Goal: Task Accomplishment & Management: Use online tool/utility

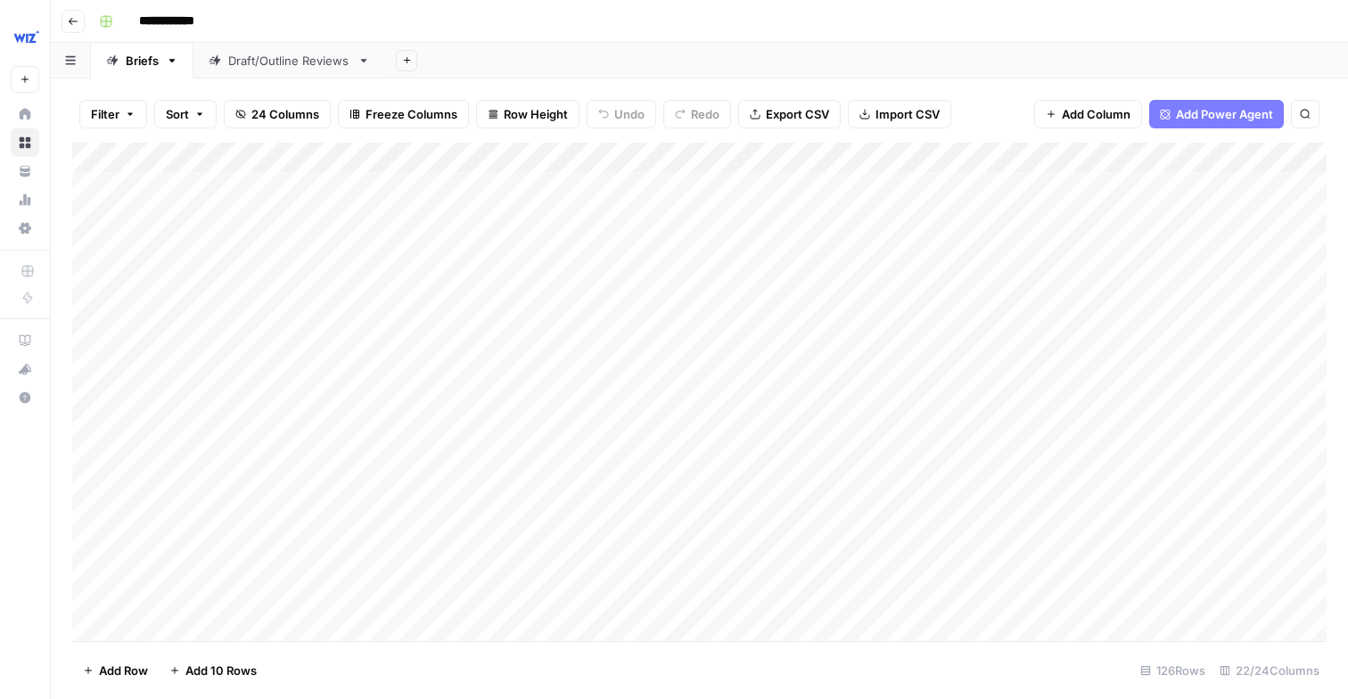
click at [14, 48] on img "Workspace: Wiz" at bounding box center [27, 37] width 32 height 32
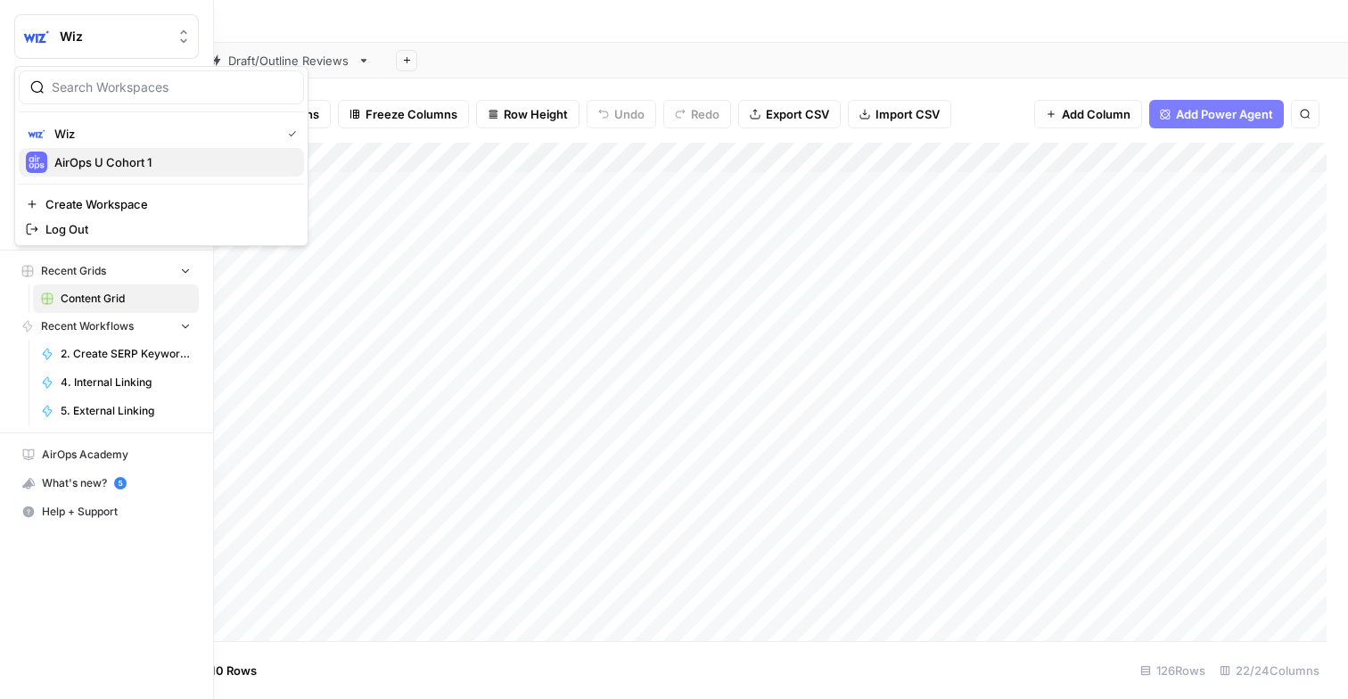
click at [89, 170] on span "AirOps U Cohort 1" at bounding box center [171, 162] width 235 height 18
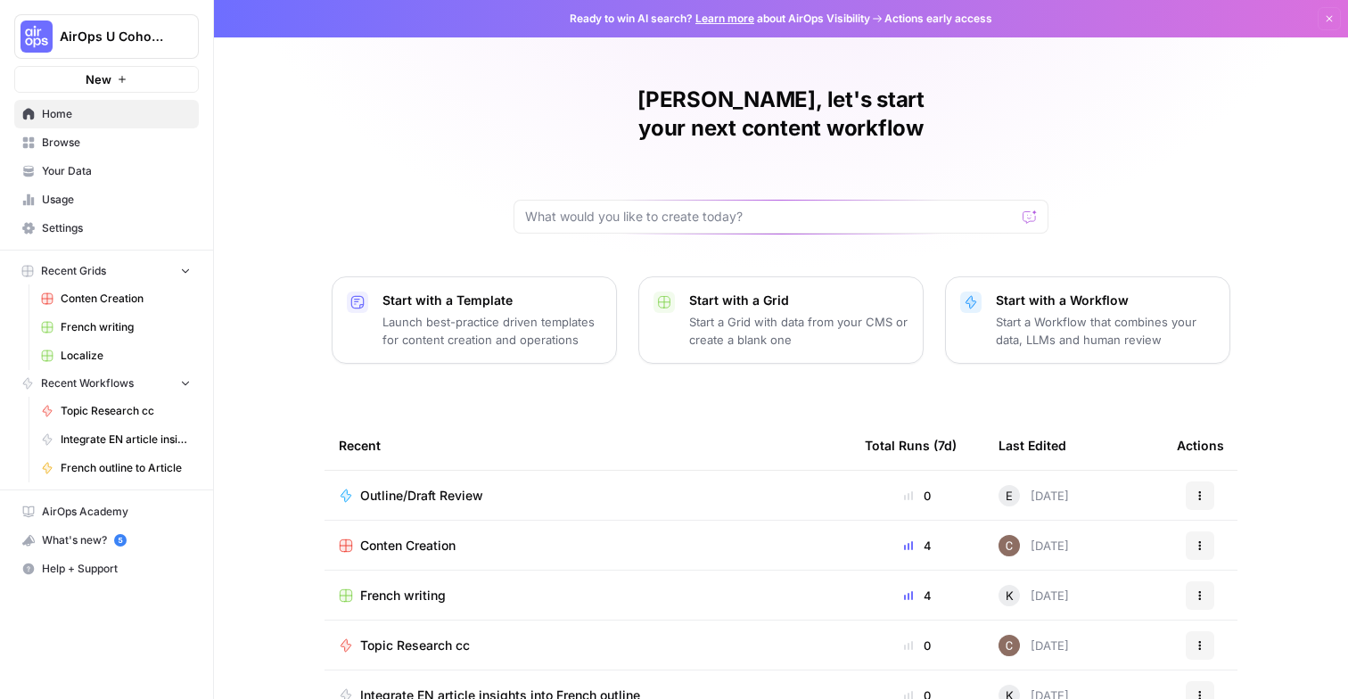
click at [129, 466] on span "French outline to Article" at bounding box center [126, 468] width 130 height 16
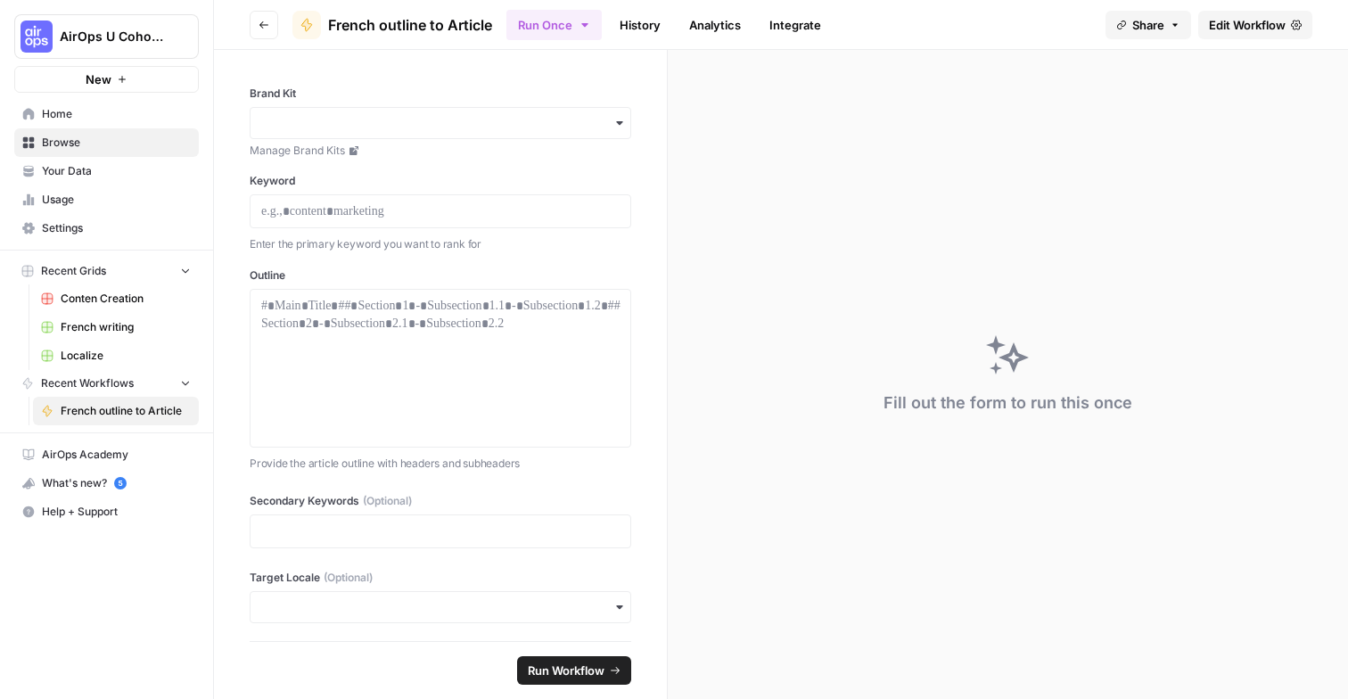
click at [103, 359] on span "Localize" at bounding box center [126, 356] width 130 height 16
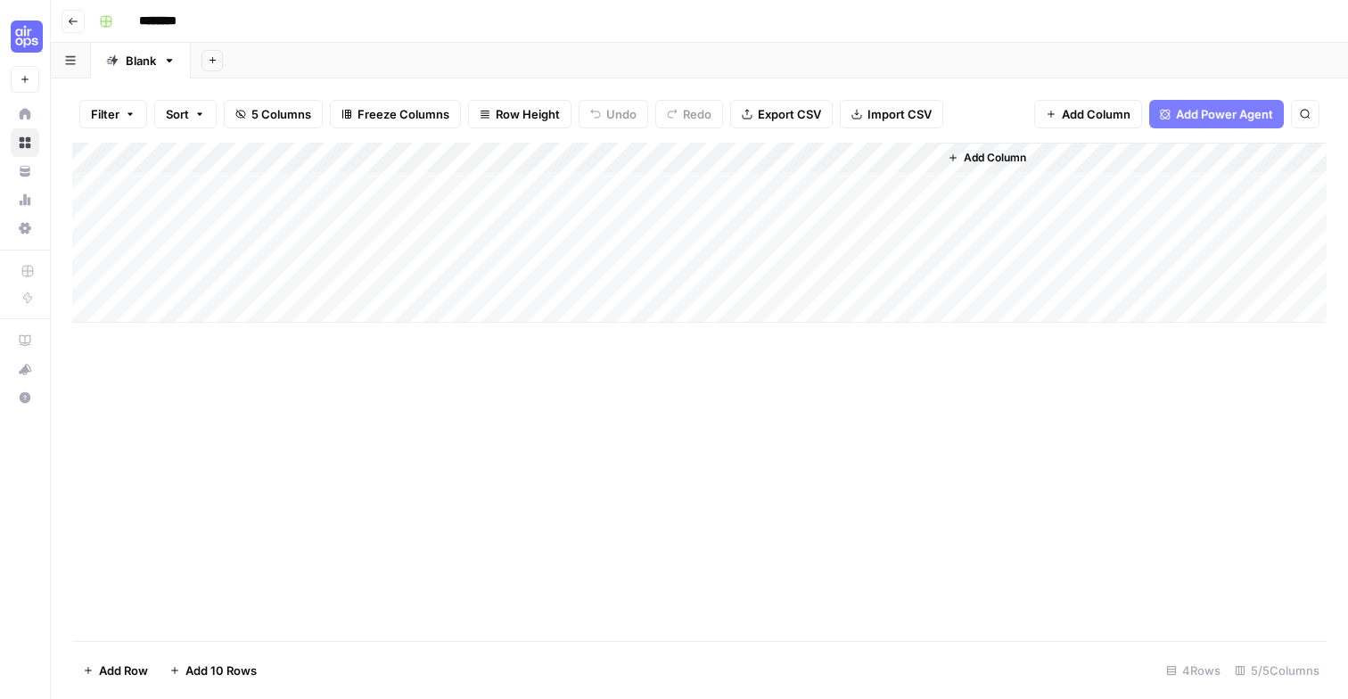
click at [580, 158] on div "Add Column" at bounding box center [699, 233] width 1255 height 180
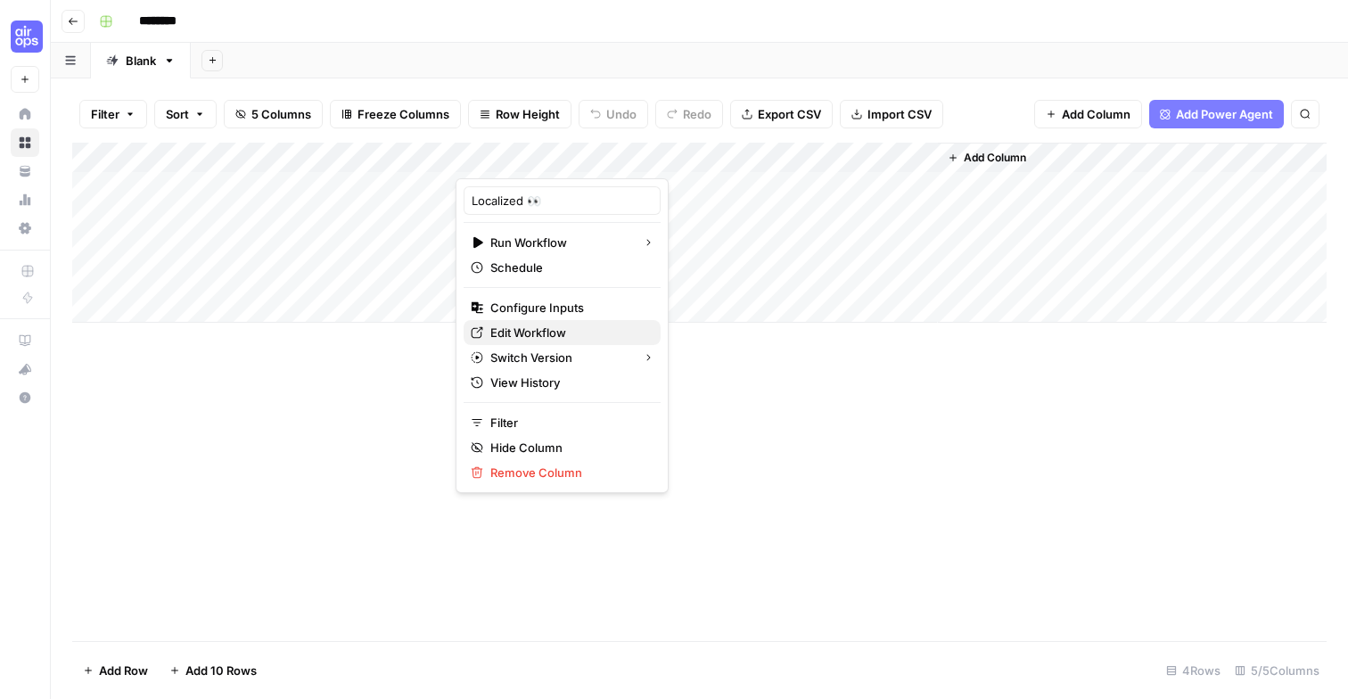
click at [551, 338] on span "Edit Workflow" at bounding box center [569, 333] width 156 height 18
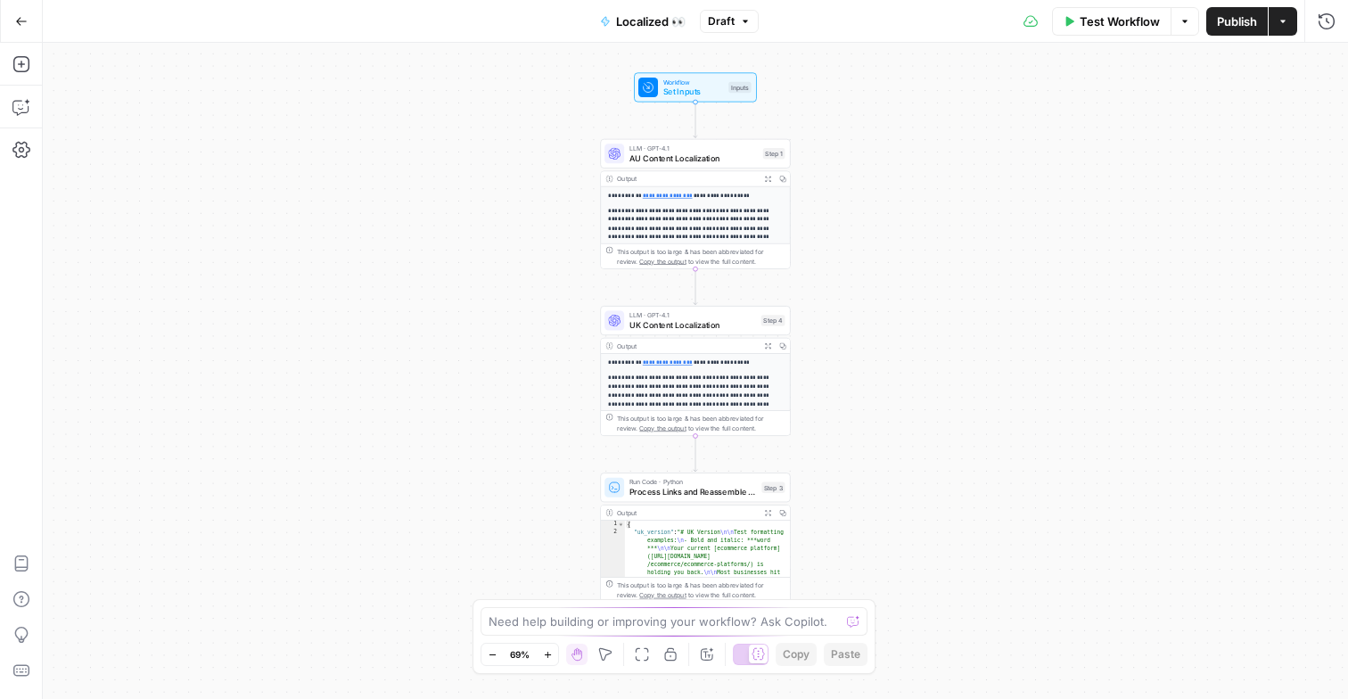
click at [701, 162] on span "AU Content Localization" at bounding box center [694, 158] width 129 height 12
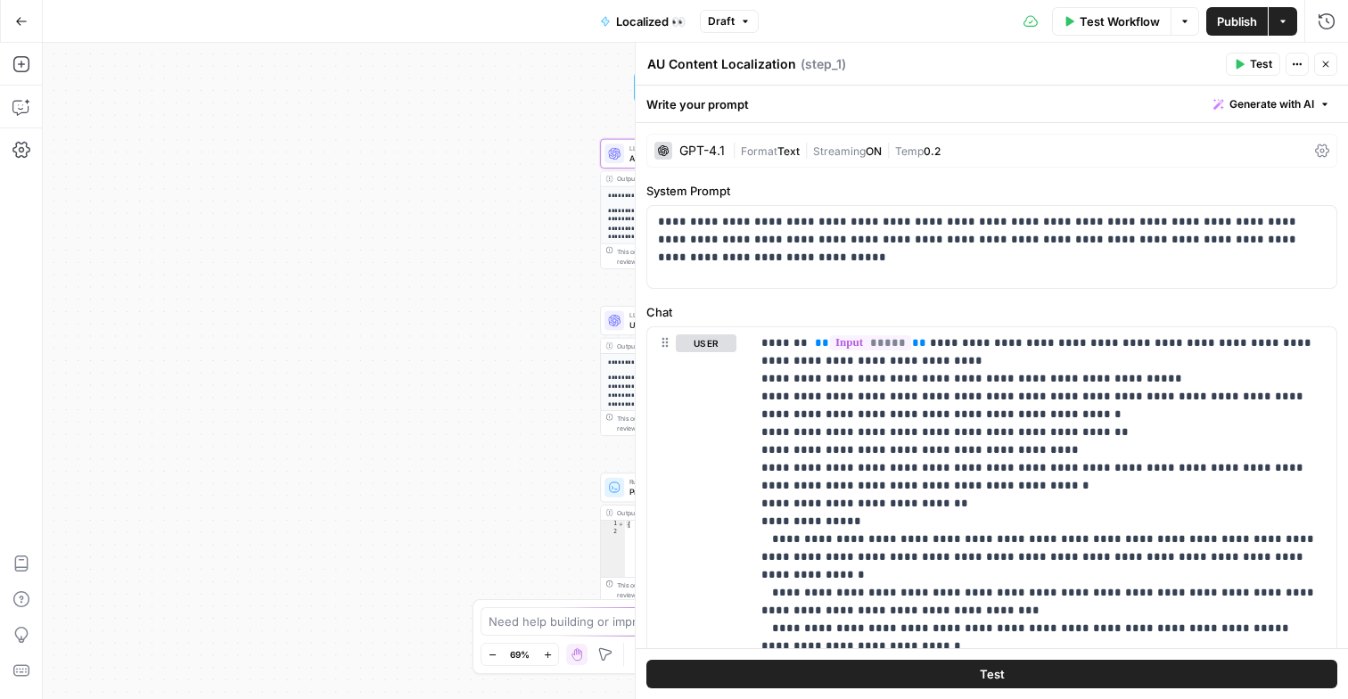
click at [20, 18] on icon "button" at bounding box center [21, 21] width 12 height 12
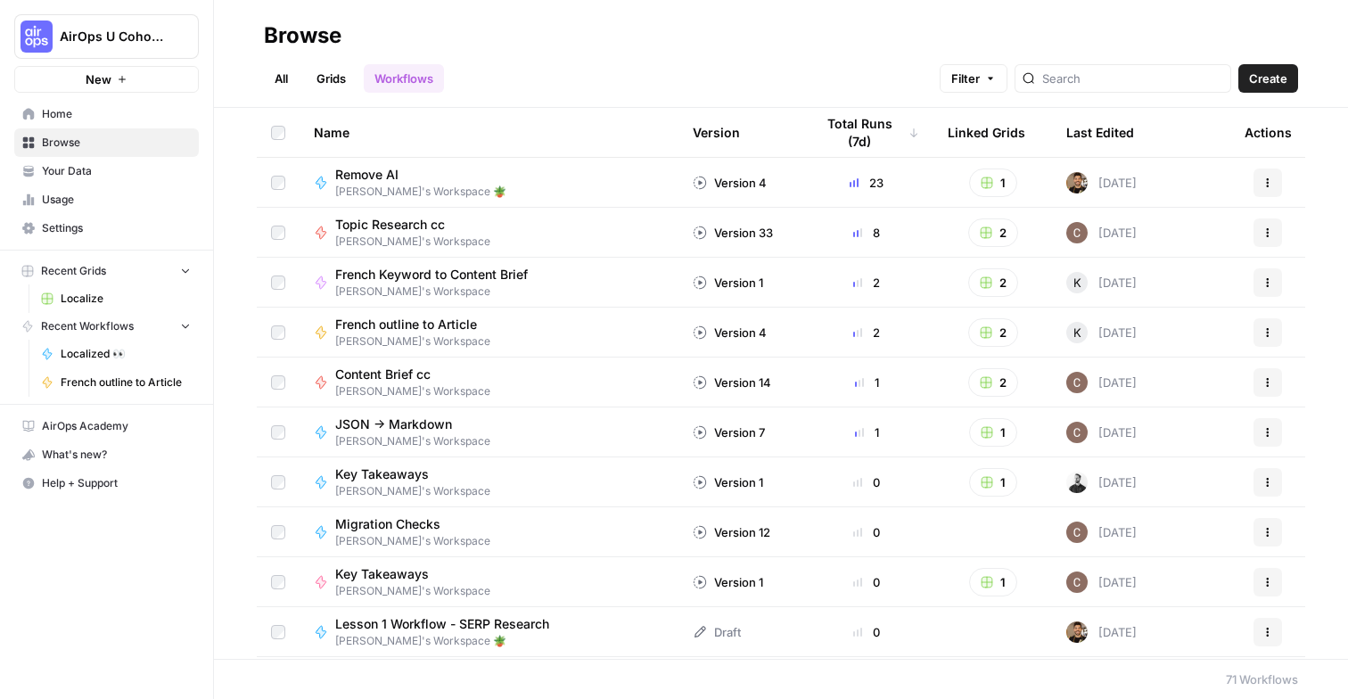
click at [82, 294] on span "Localize" at bounding box center [126, 299] width 130 height 16
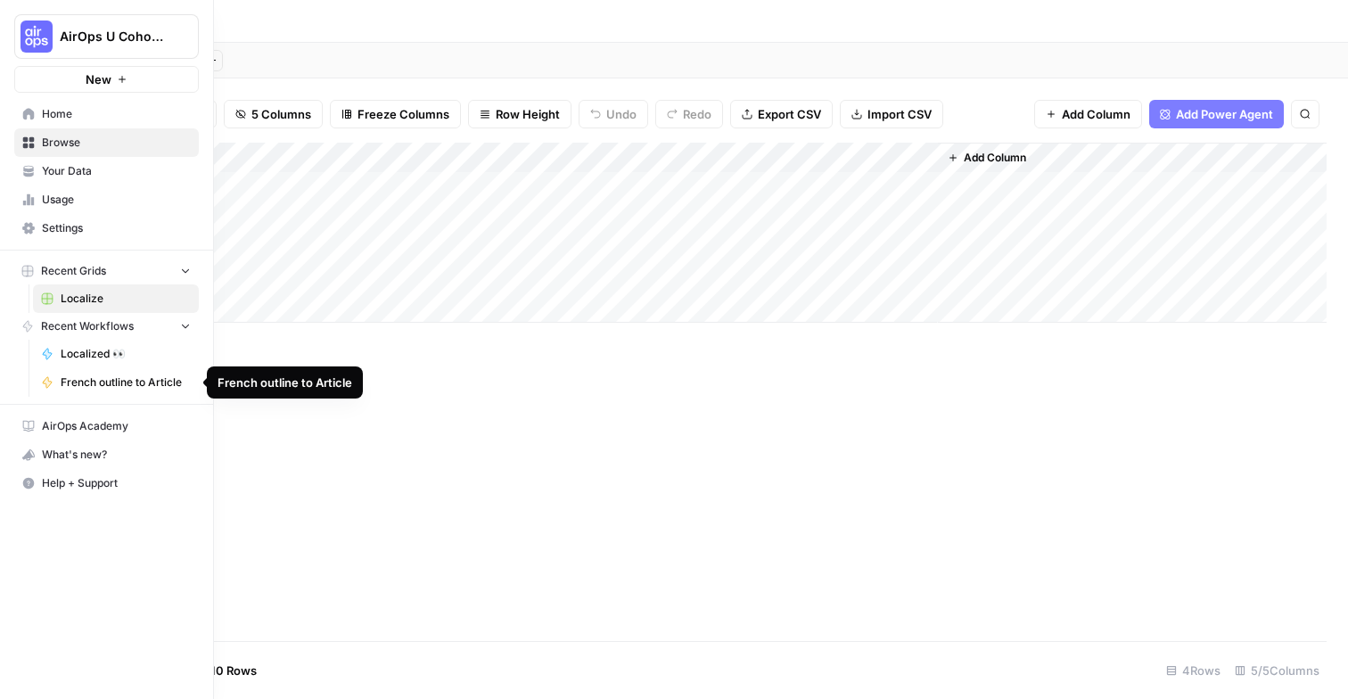
click at [145, 392] on link "French outline to Article" at bounding box center [116, 382] width 166 height 29
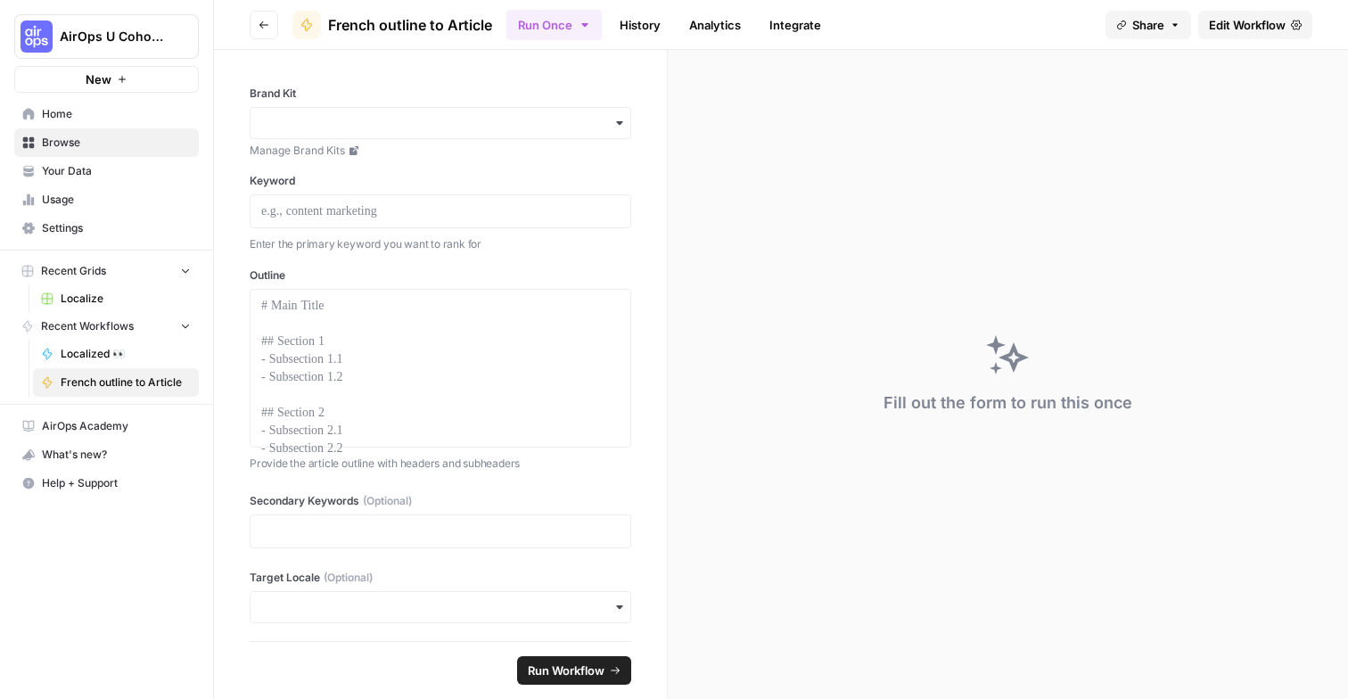
scroll to position [4, 0]
click at [385, 390] on div at bounding box center [440, 364] width 359 height 143
click at [182, 323] on icon "button" at bounding box center [185, 325] width 12 height 12
click at [182, 323] on icon "button" at bounding box center [185, 326] width 12 height 12
click at [78, 106] on span "Home" at bounding box center [116, 114] width 149 height 16
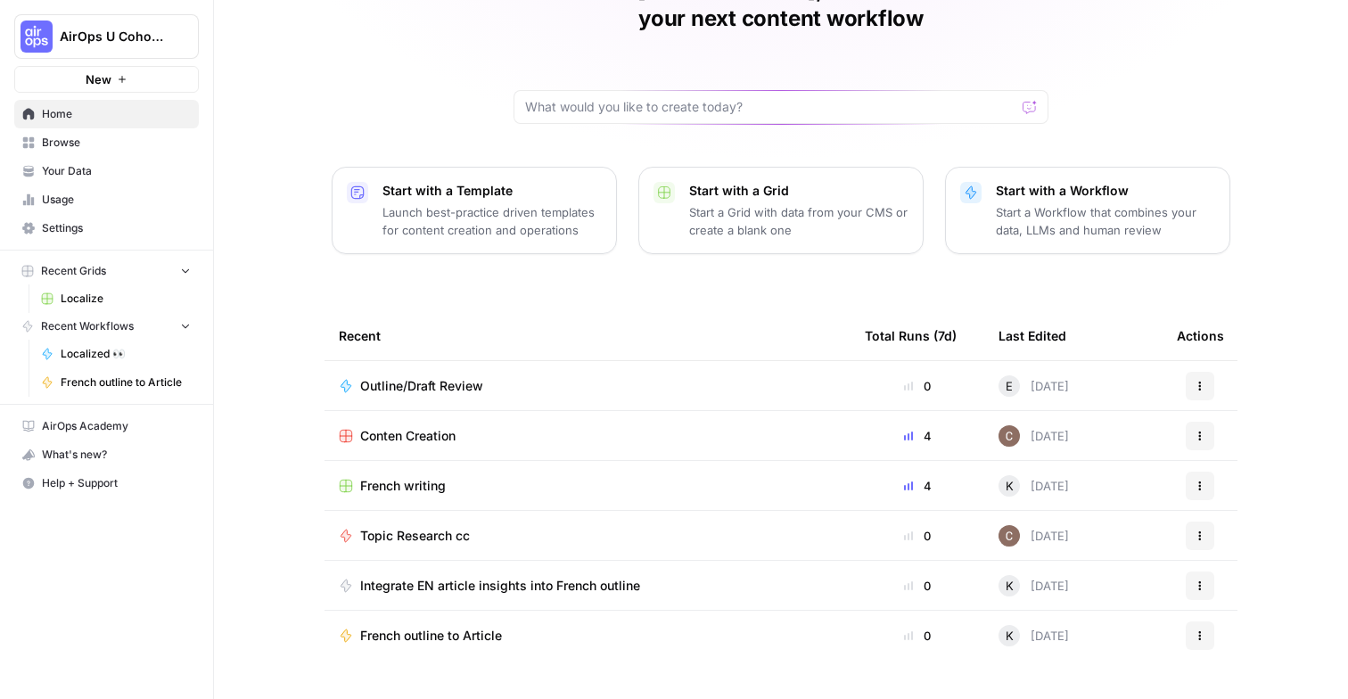
scroll to position [121, 0]
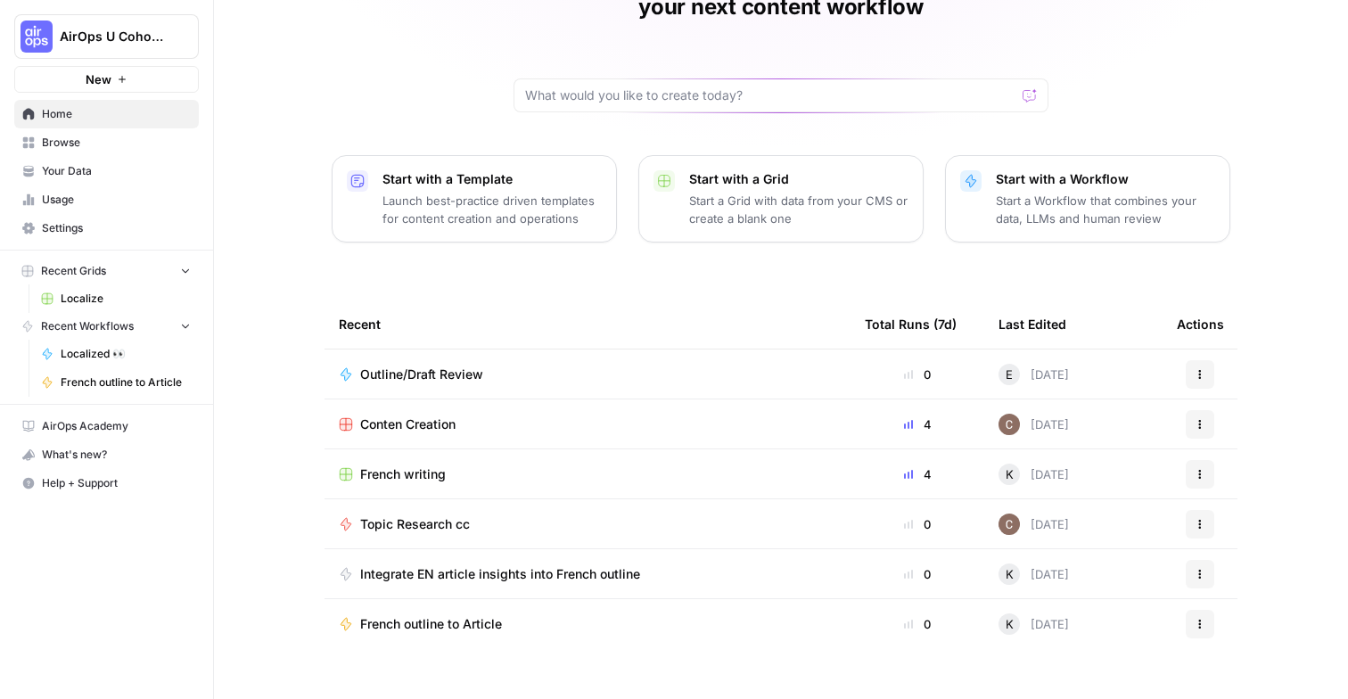
click at [513, 466] on div "French writing" at bounding box center [588, 475] width 498 height 18
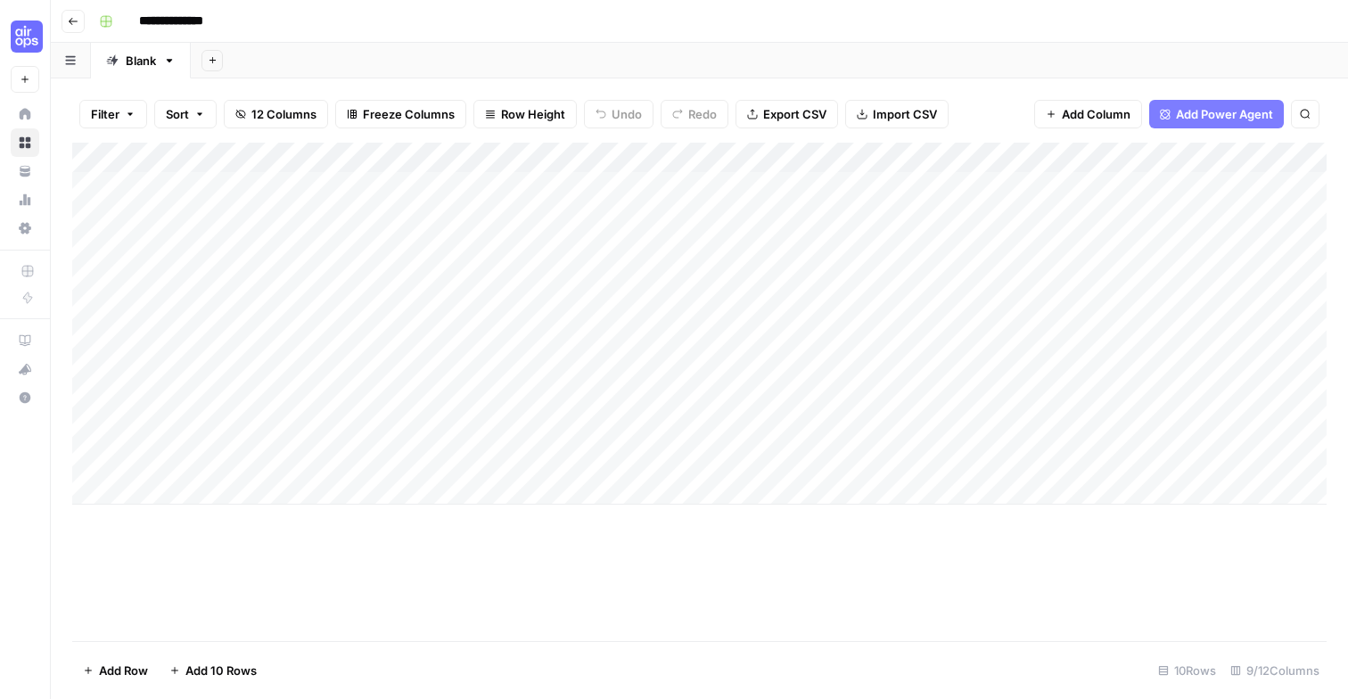
click at [866, 159] on div "Add Column" at bounding box center [699, 324] width 1255 height 362
click at [824, 157] on div at bounding box center [801, 161] width 161 height 36
click at [822, 130] on div "Filter Sort 12 Columns Freeze Columns Row Height Undo Redo Export CSV Import CS…" at bounding box center [699, 114] width 1255 height 57
click at [797, 197] on div "Add Column" at bounding box center [699, 324] width 1255 height 362
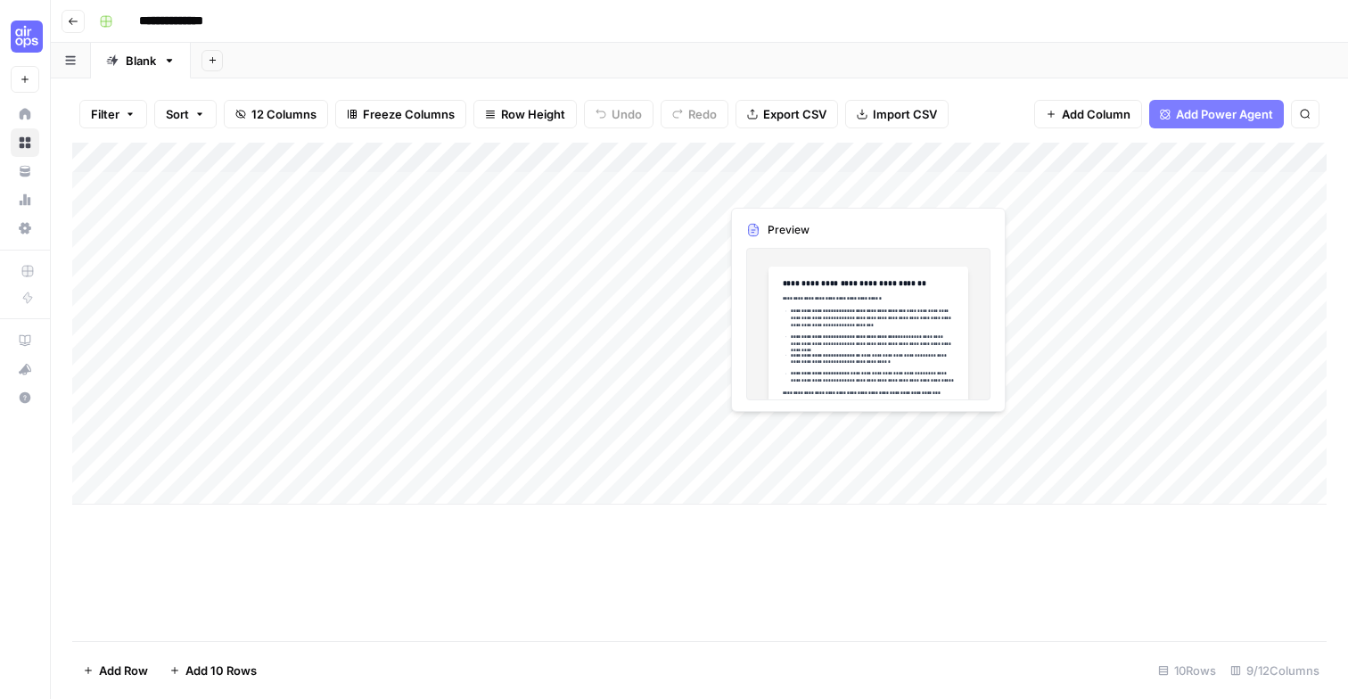
click at [797, 193] on div "Add Column" at bounding box center [699, 324] width 1255 height 362
click at [797, 193] on body "**********" at bounding box center [674, 349] width 1348 height 699
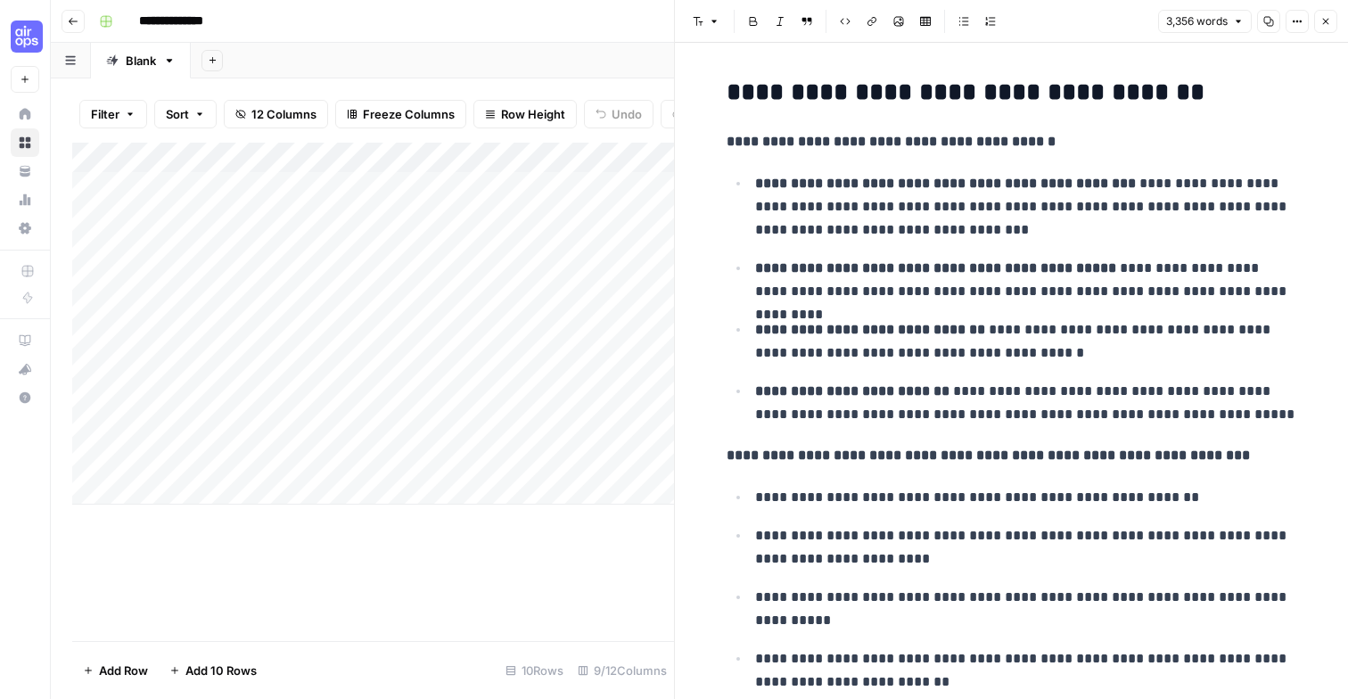
click at [1319, 14] on button "Close" at bounding box center [1326, 21] width 23 height 23
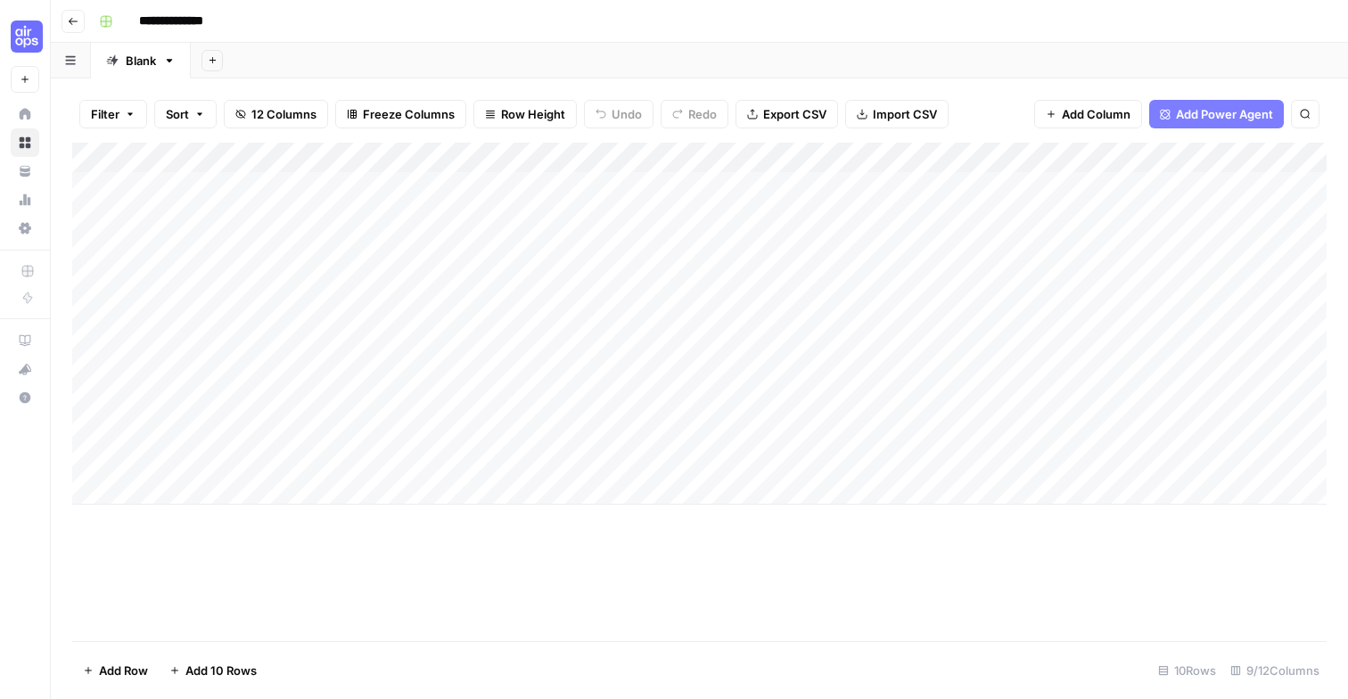
click at [520, 156] on div "Add Column" at bounding box center [699, 324] width 1255 height 362
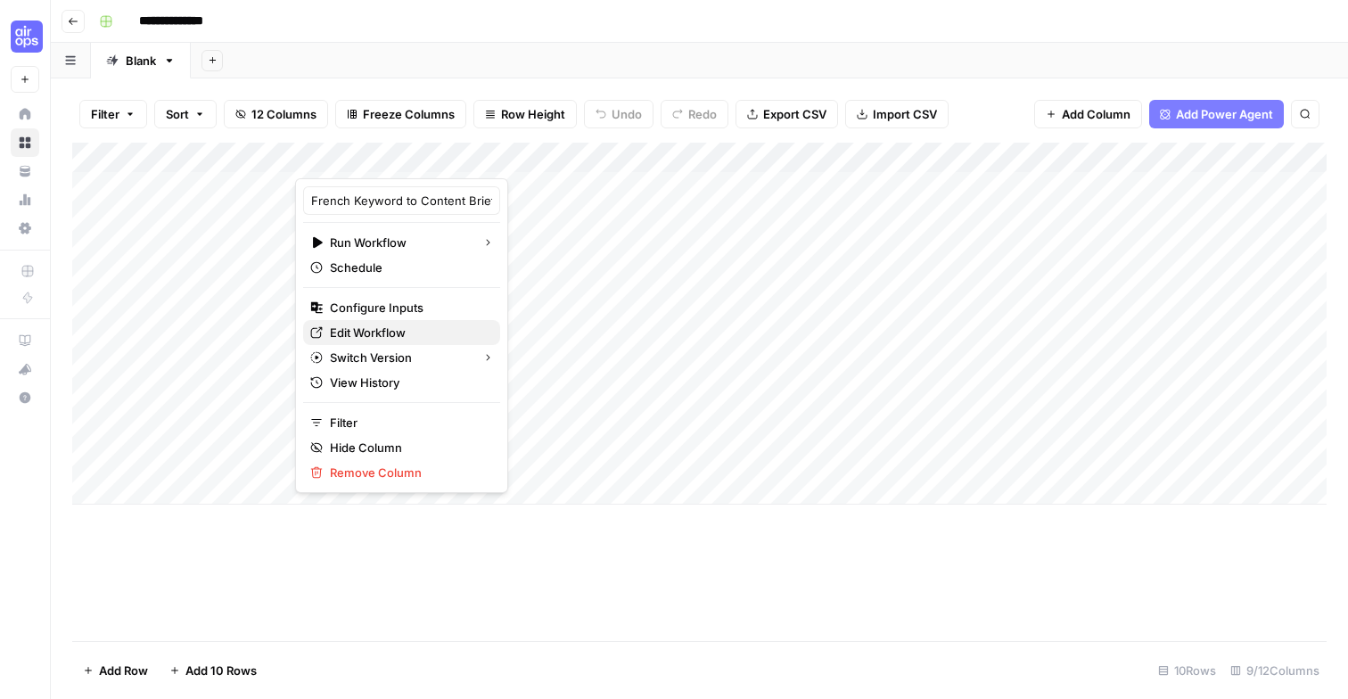
click at [369, 340] on span "Edit Workflow" at bounding box center [408, 333] width 156 height 18
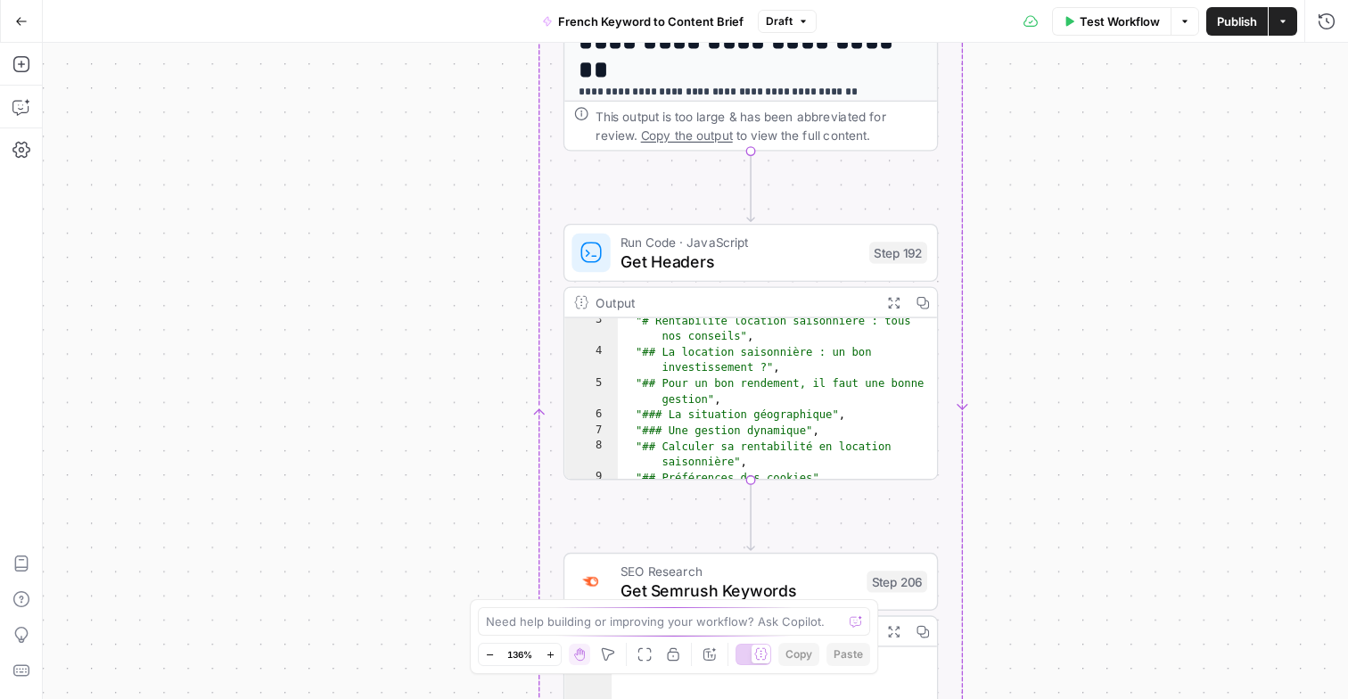
scroll to position [54, 0]
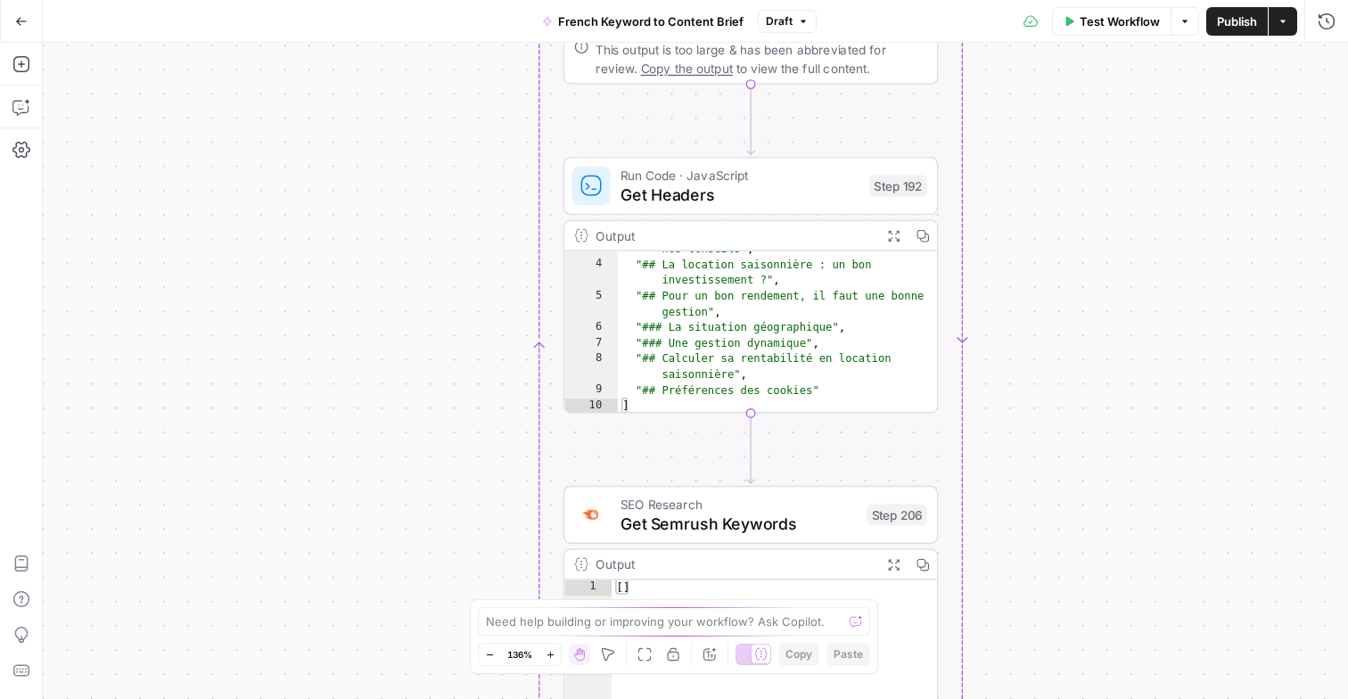
drag, startPoint x: 420, startPoint y: 520, endPoint x: 421, endPoint y: 458, distance: 61.5
click at [421, 458] on div "Workflow Set Inputs Inputs Google Search Perform Google Search Step 51 Output E…" at bounding box center [696, 371] width 1306 height 656
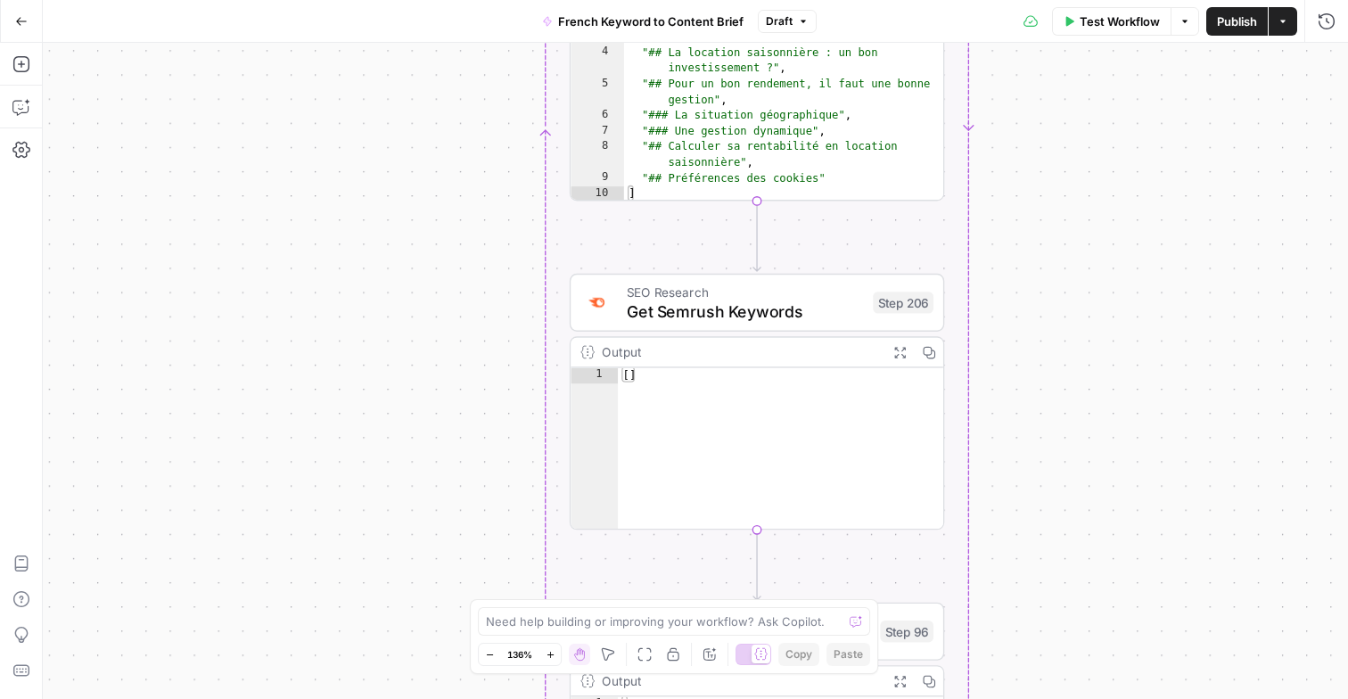
drag, startPoint x: 420, startPoint y: 409, endPoint x: 432, endPoint y: 175, distance: 234.8
click at [432, 176] on div "Workflow Set Inputs Inputs Google Search Perform Google Search Step 51 Output E…" at bounding box center [696, 371] width 1306 height 656
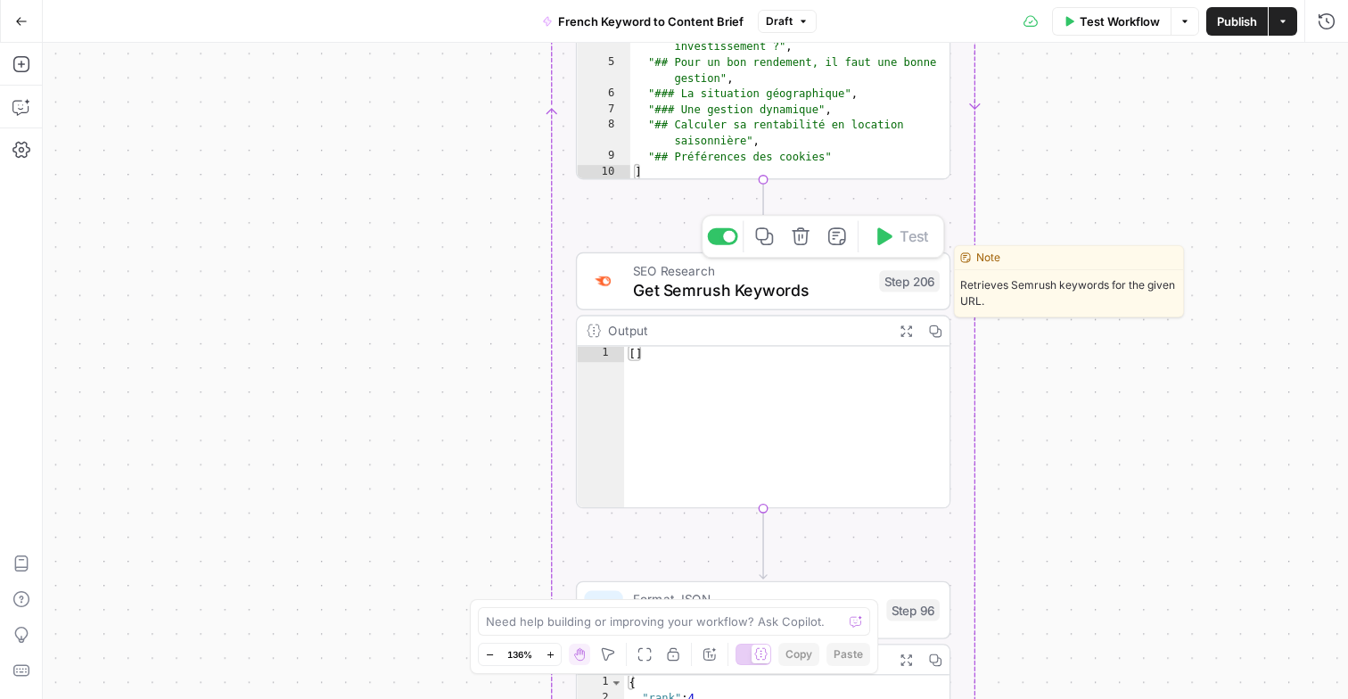
click at [733, 298] on span "Get Semrush Keywords" at bounding box center [751, 289] width 237 height 24
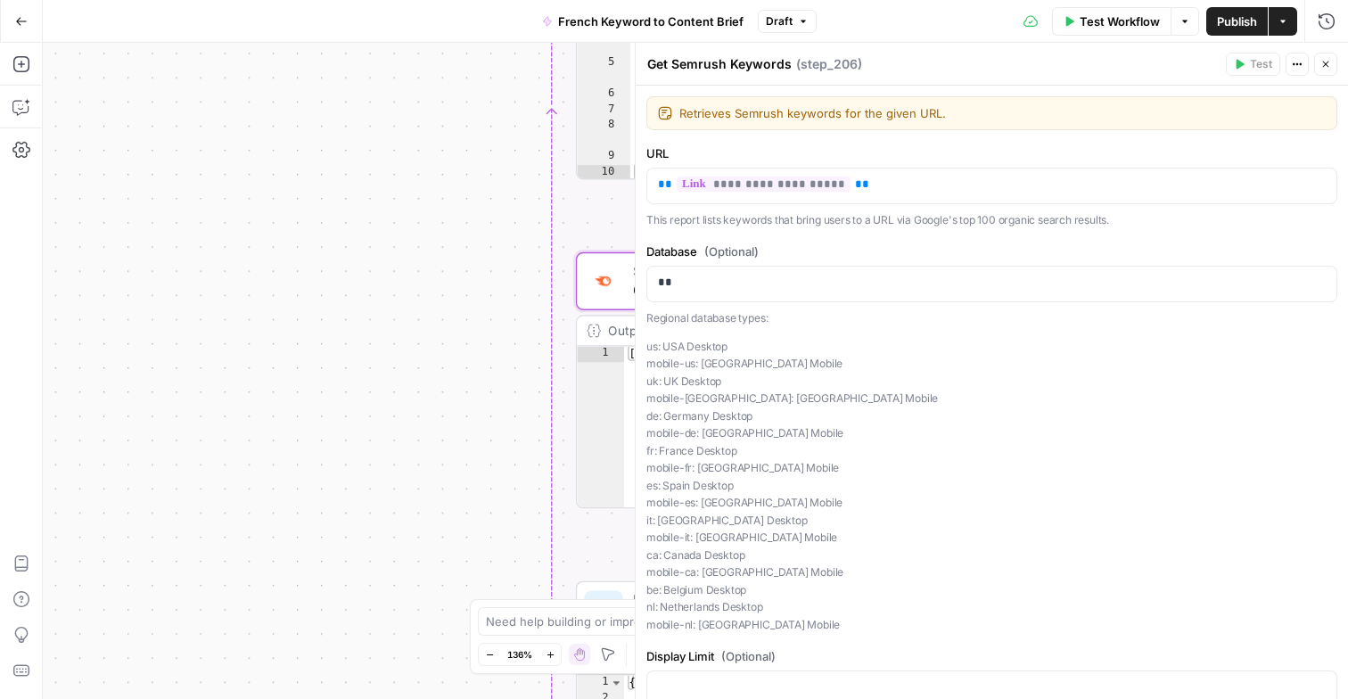
click at [1329, 61] on icon "button" at bounding box center [1326, 64] width 11 height 11
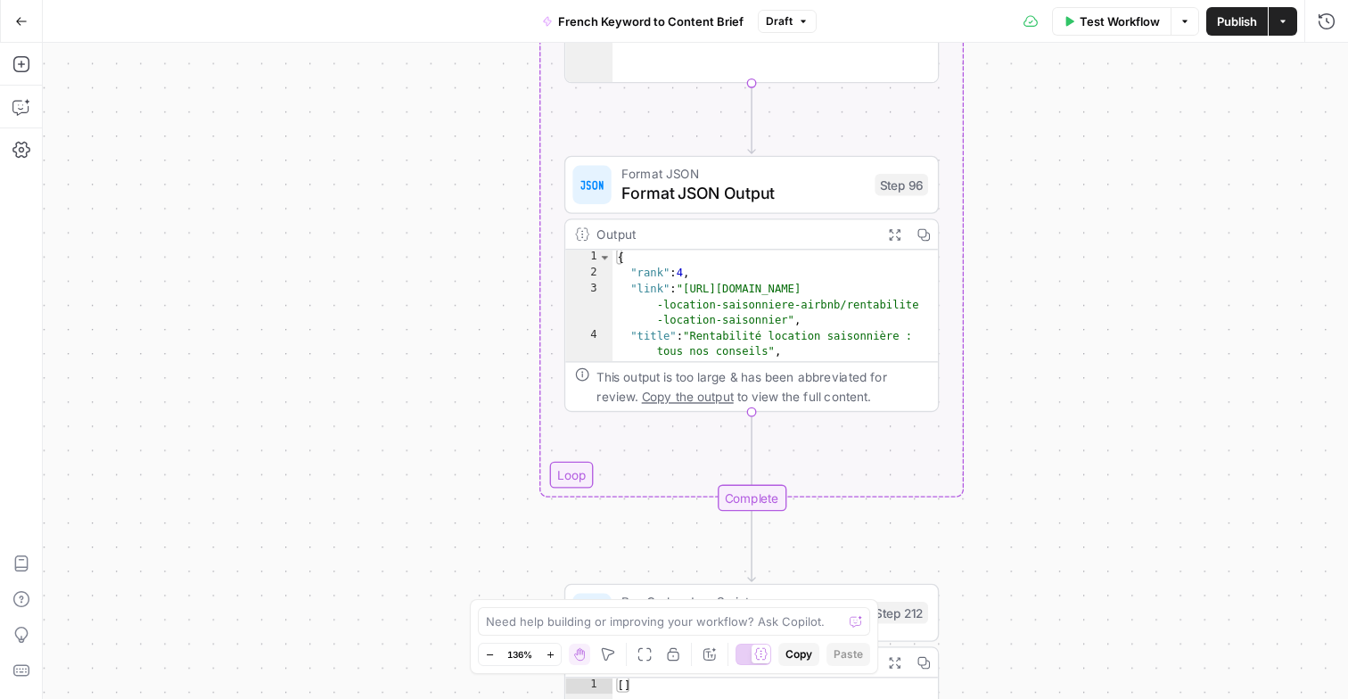
drag, startPoint x: 430, startPoint y: 478, endPoint x: 407, endPoint y: 125, distance: 353.9
click at [407, 125] on div "Workflow Set Inputs Inputs Google Search Perform Google Search Step 51 Output E…" at bounding box center [696, 371] width 1306 height 656
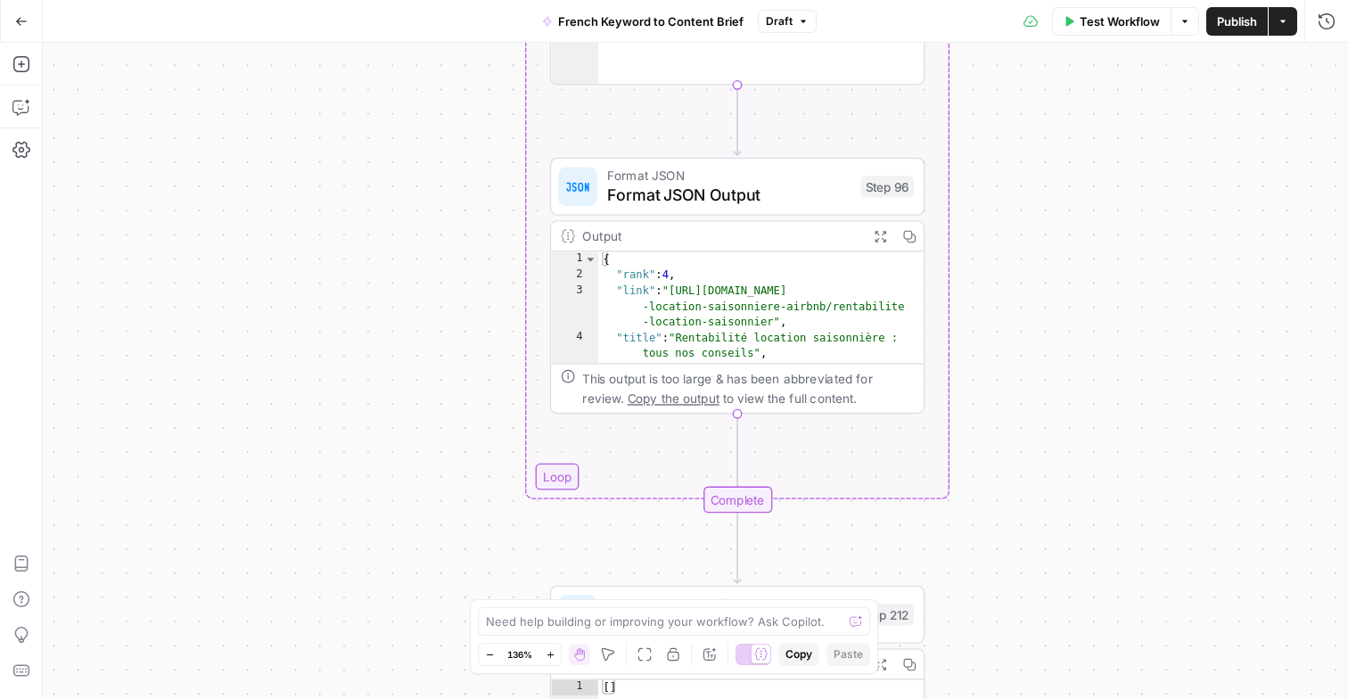
click at [712, 227] on div "Output" at bounding box center [720, 237] width 276 height 20
click at [700, 196] on span "Format JSON Output" at bounding box center [729, 195] width 244 height 24
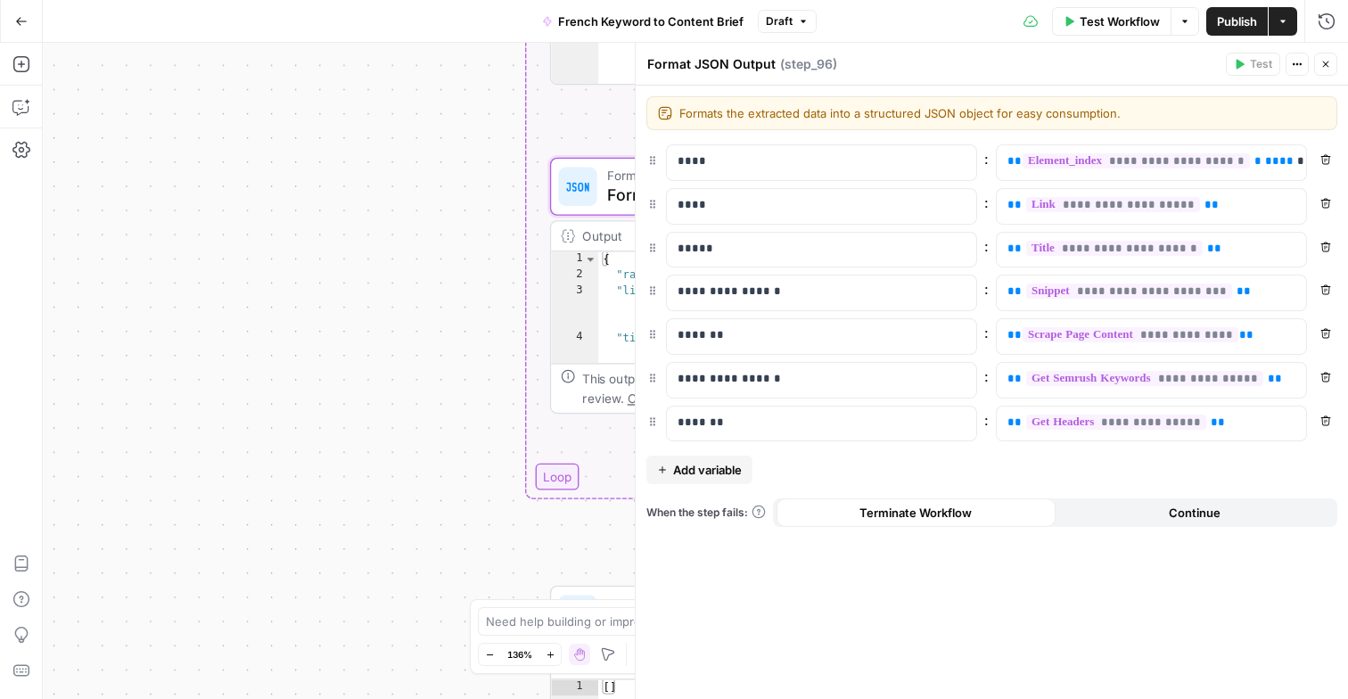
click at [356, 490] on div "Workflow Set Inputs Inputs Google Search Perform Google Search Step 51 Output E…" at bounding box center [696, 371] width 1306 height 656
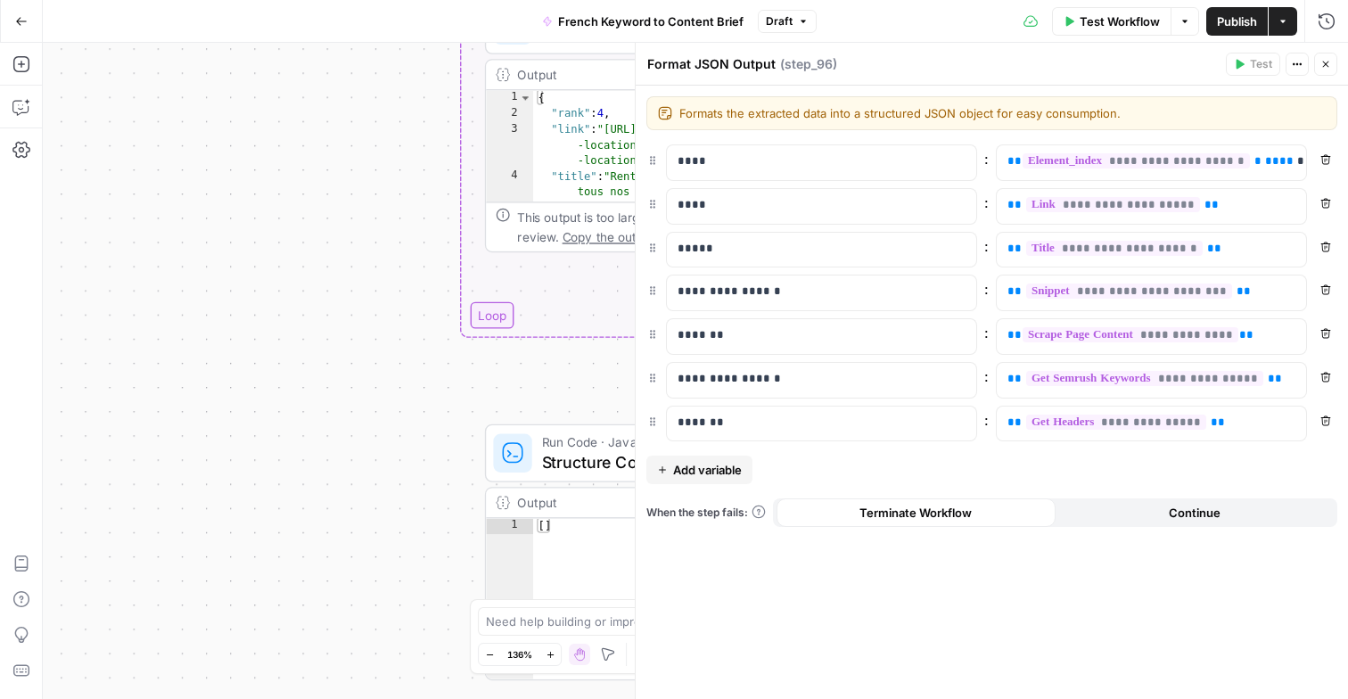
drag, startPoint x: 356, startPoint y: 490, endPoint x: 288, endPoint y: 316, distance: 186.6
click at [288, 316] on div "Workflow Set Inputs Inputs Google Search Perform Google Search Step 51 Output E…" at bounding box center [696, 371] width 1306 height 656
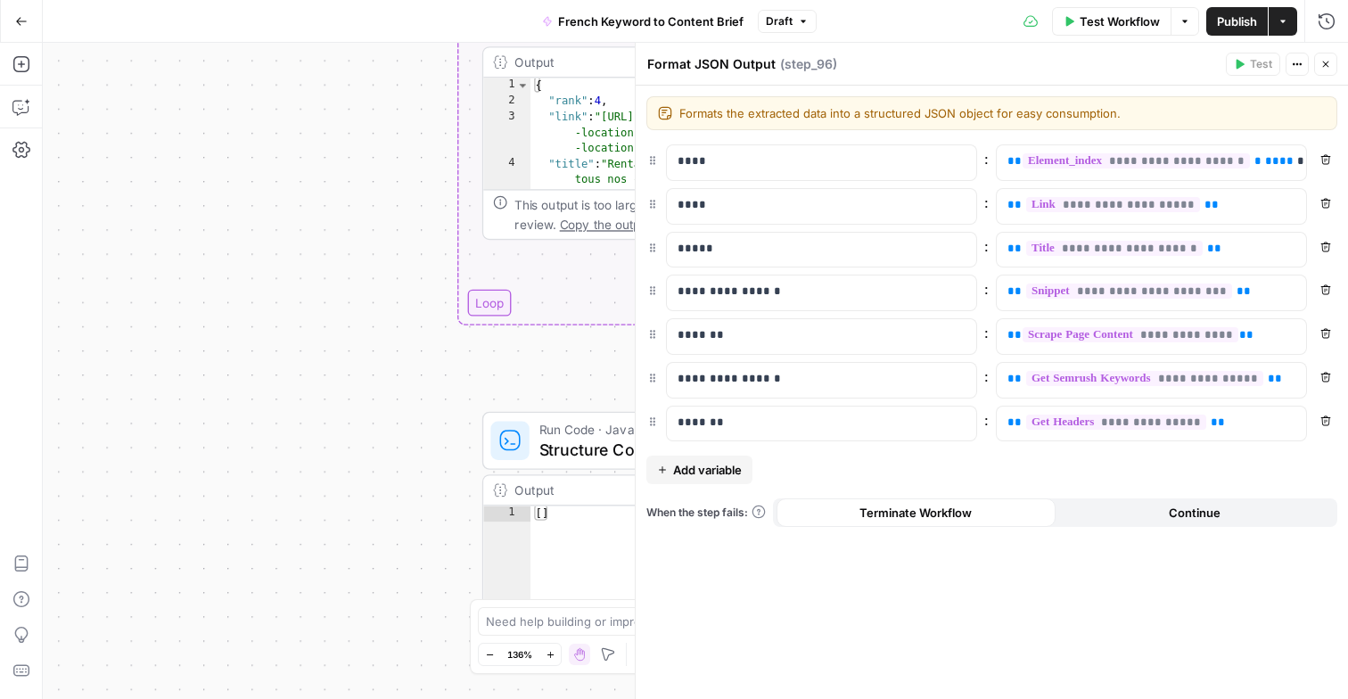
click at [1331, 65] on icon "button" at bounding box center [1326, 64] width 11 height 11
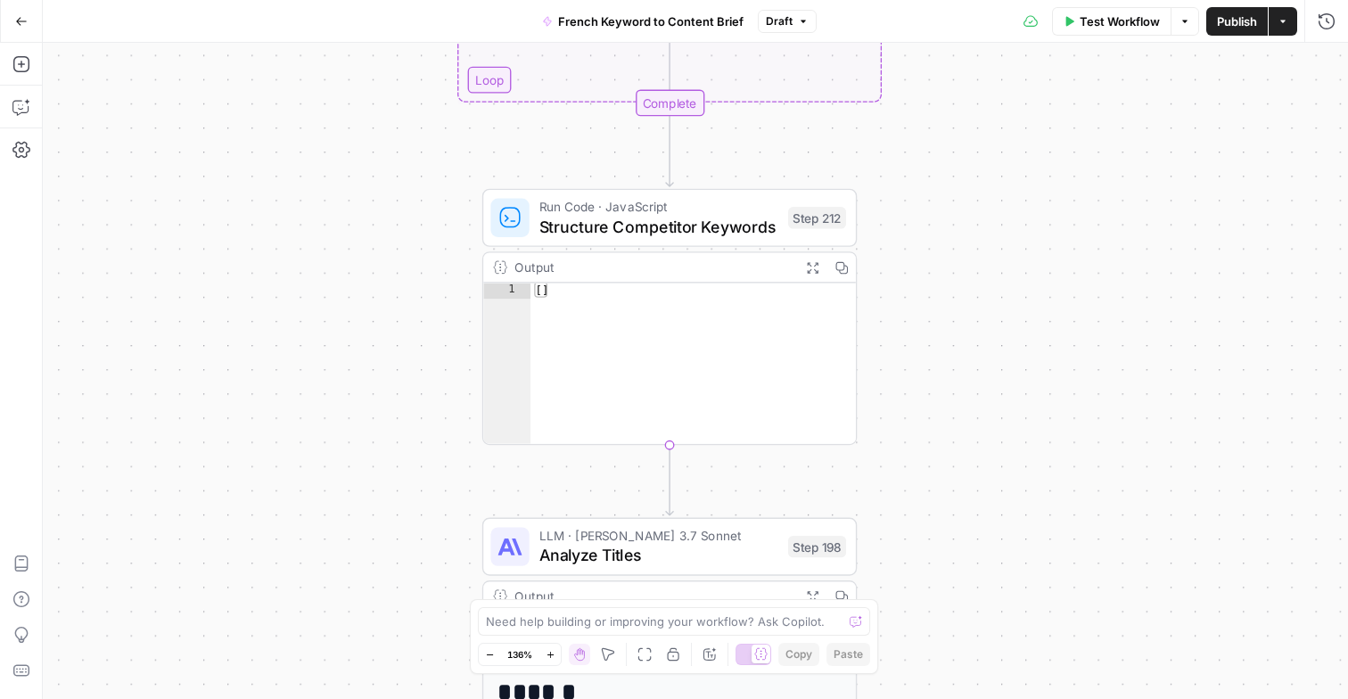
drag, startPoint x: 975, startPoint y: 426, endPoint x: 975, endPoint y: 203, distance: 223.0
click at [975, 203] on div "Workflow Set Inputs Inputs Google Search Perform Google Search Step 51 Output E…" at bounding box center [696, 371] width 1306 height 656
click at [680, 216] on span "Structure Competitor Keywords" at bounding box center [660, 226] width 240 height 24
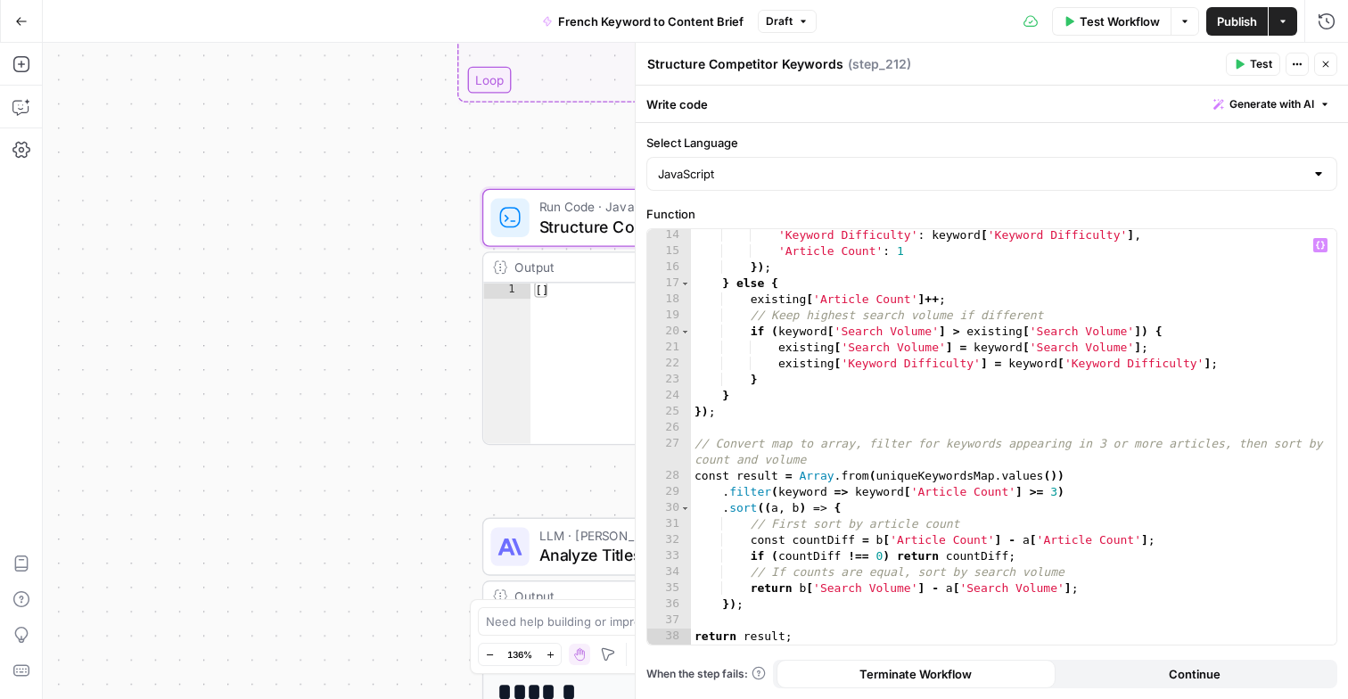
scroll to position [210, 0]
click at [1324, 66] on icon "button" at bounding box center [1326, 64] width 11 height 11
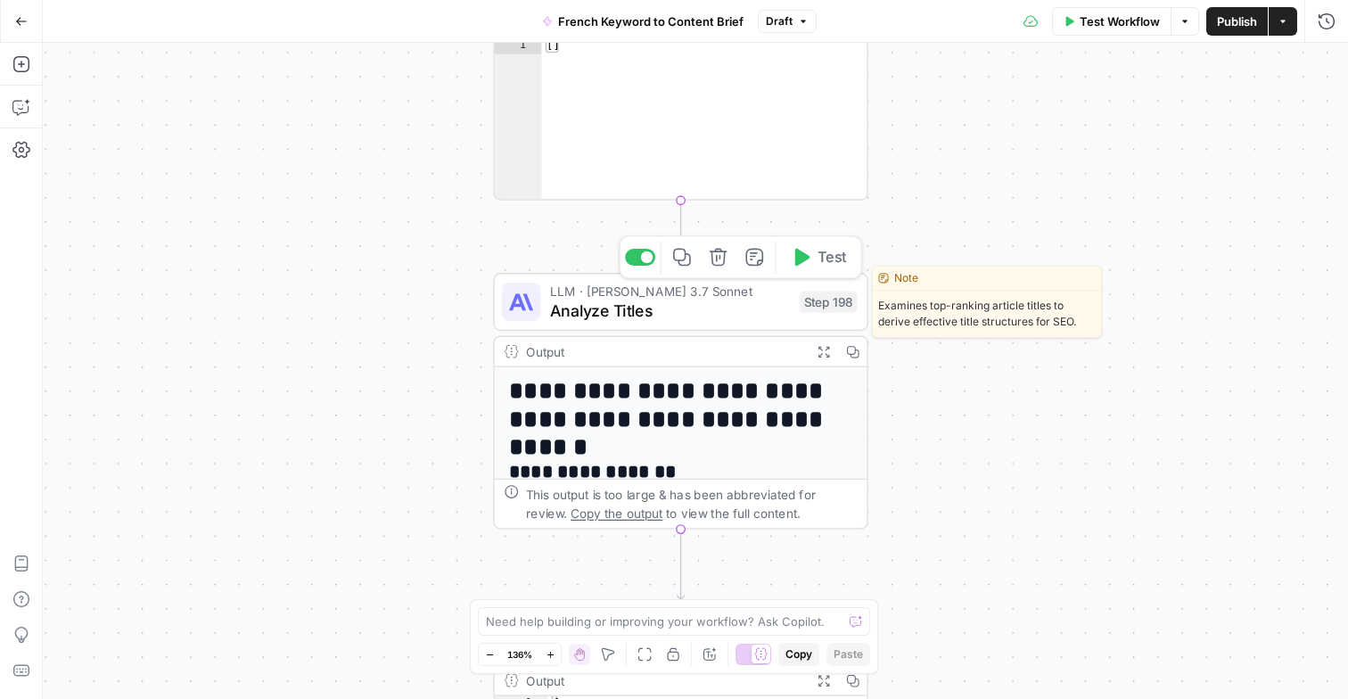
click at [705, 309] on span "Analyze Titles" at bounding box center [670, 311] width 240 height 24
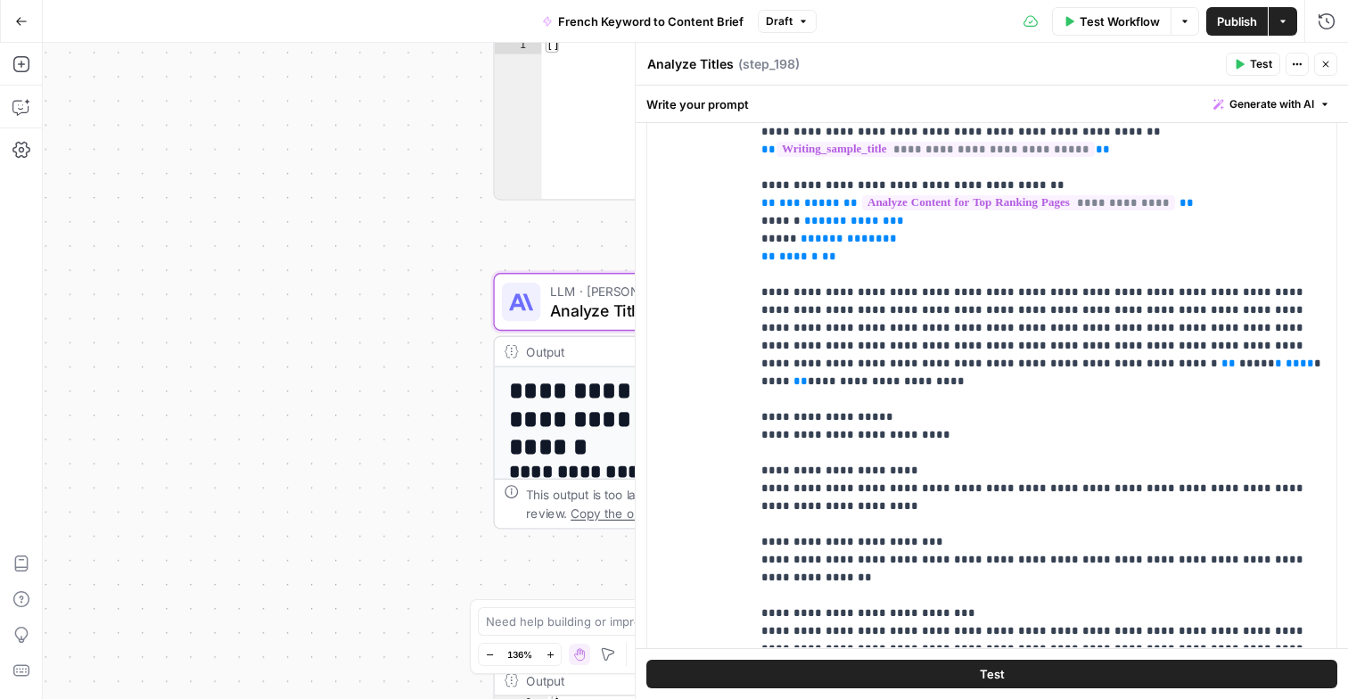
scroll to position [408, 0]
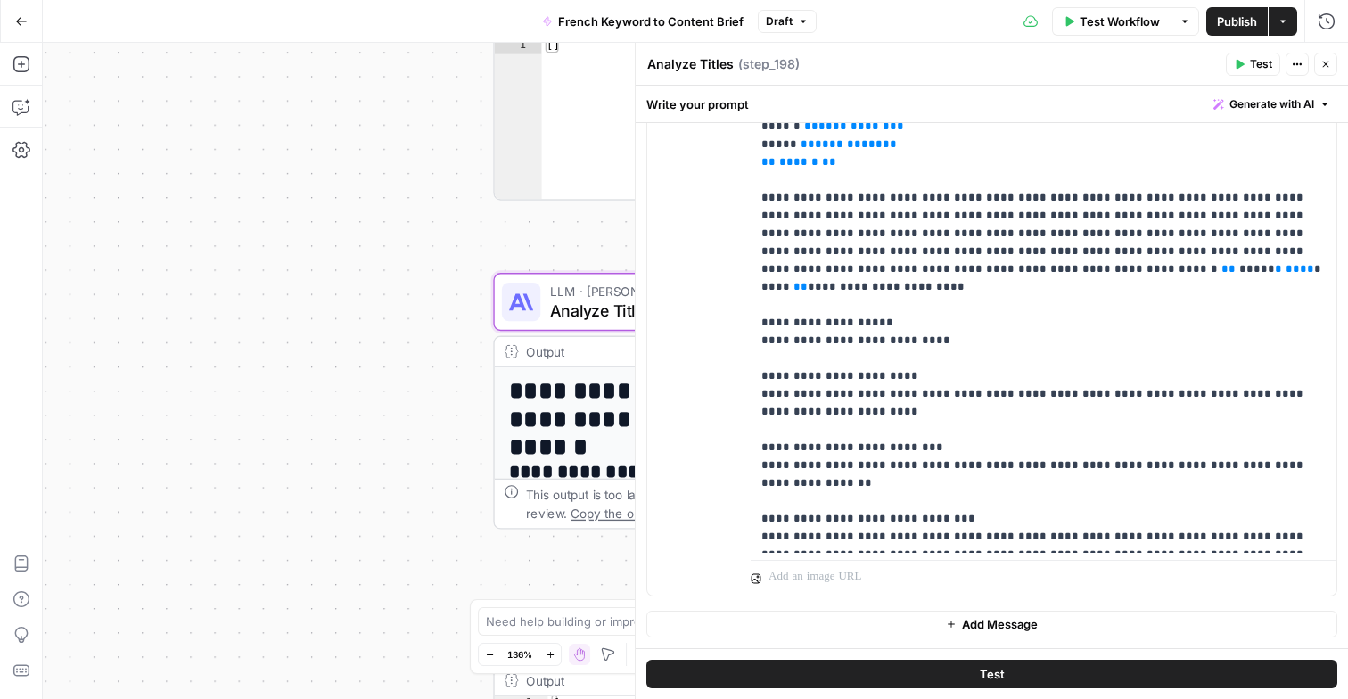
click at [1325, 61] on icon "button" at bounding box center [1326, 64] width 11 height 11
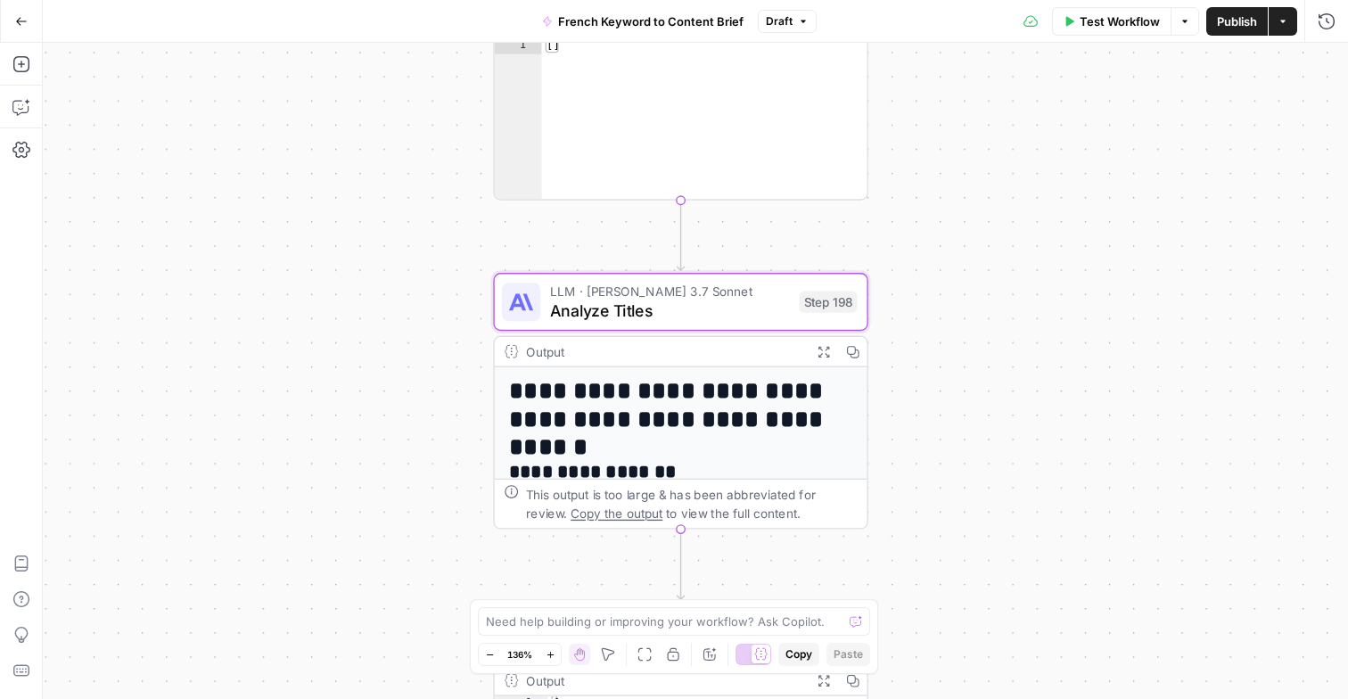
click at [710, 416] on h1 "**********" at bounding box center [681, 405] width 344 height 57
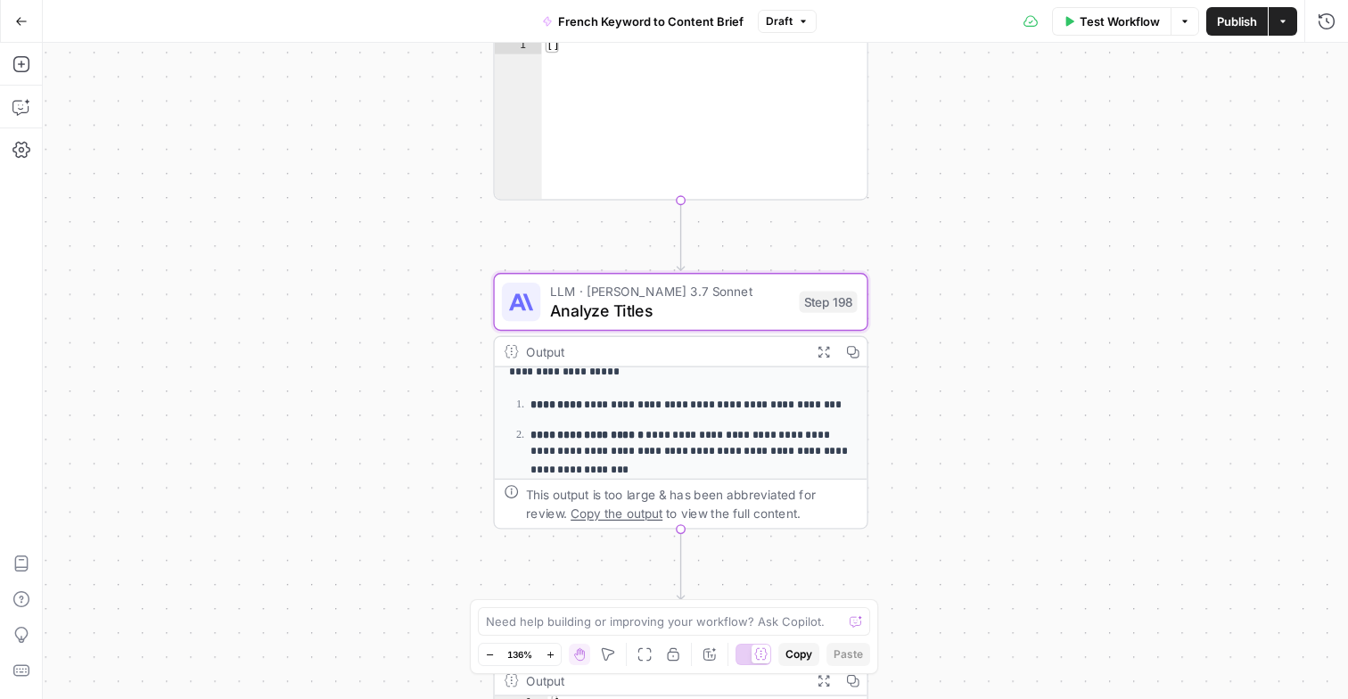
scroll to position [314, 0]
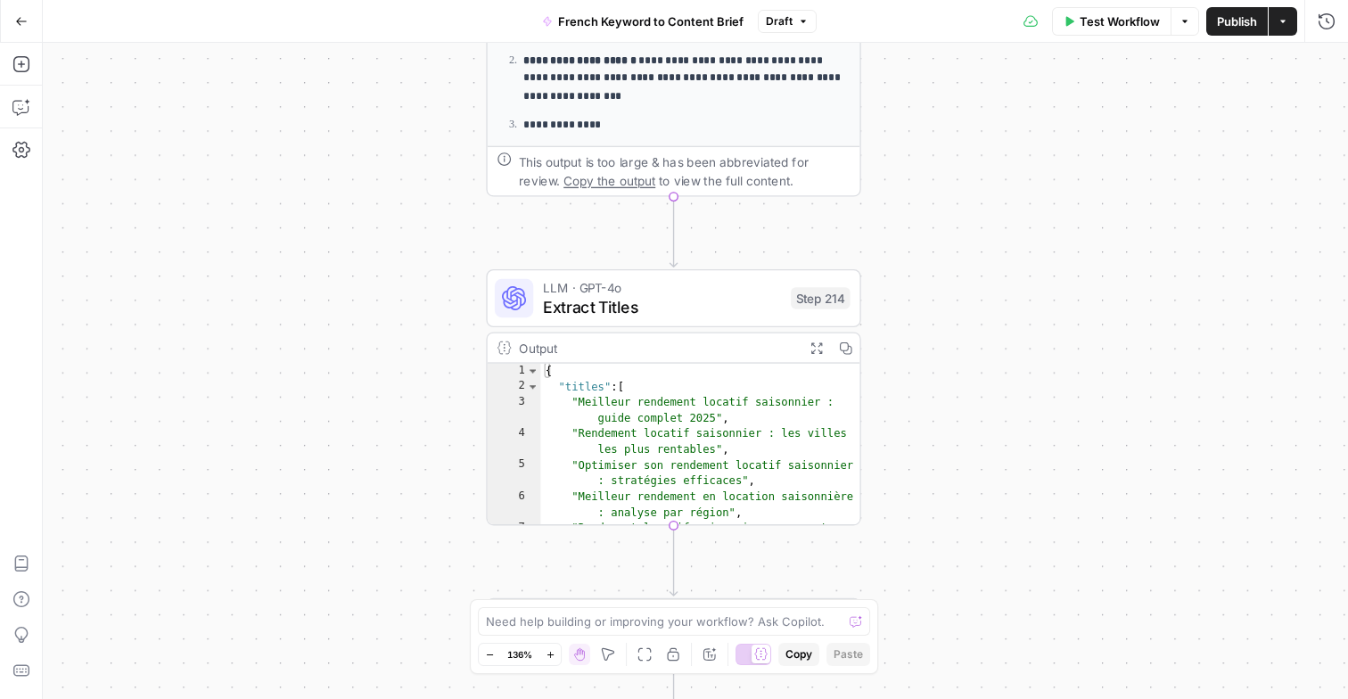
drag, startPoint x: 800, startPoint y: 562, endPoint x: 793, endPoint y: 229, distance: 332.7
click at [793, 229] on div "Workflow Set Inputs Inputs Google Search Perform Google Search Step 51 Output E…" at bounding box center [696, 371] width 1306 height 656
click at [692, 298] on span "Extract Titles" at bounding box center [662, 306] width 238 height 24
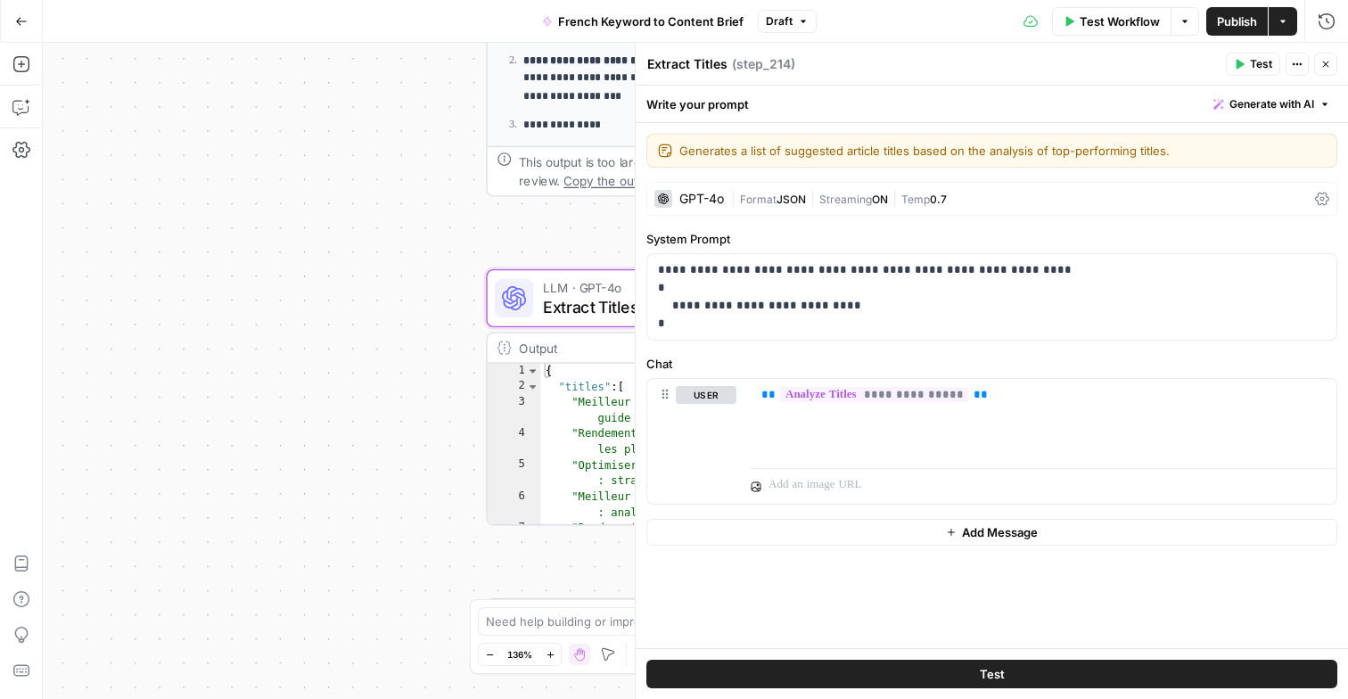
click at [1328, 63] on icon "button" at bounding box center [1326, 64] width 11 height 11
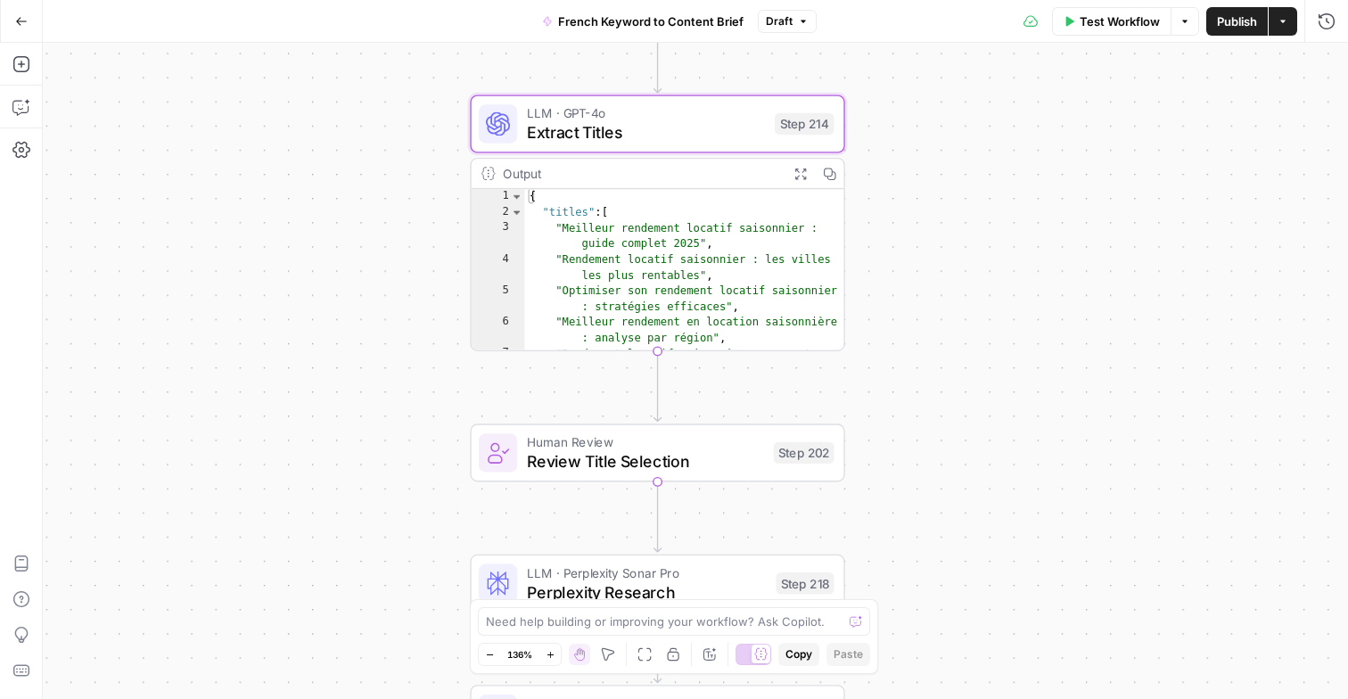
drag, startPoint x: 986, startPoint y: 367, endPoint x: 968, endPoint y: 122, distance: 246.0
click at [967, 122] on div "Workflow Set Inputs Inputs Google Search Perform Google Search Step 51 Output E…" at bounding box center [696, 371] width 1306 height 656
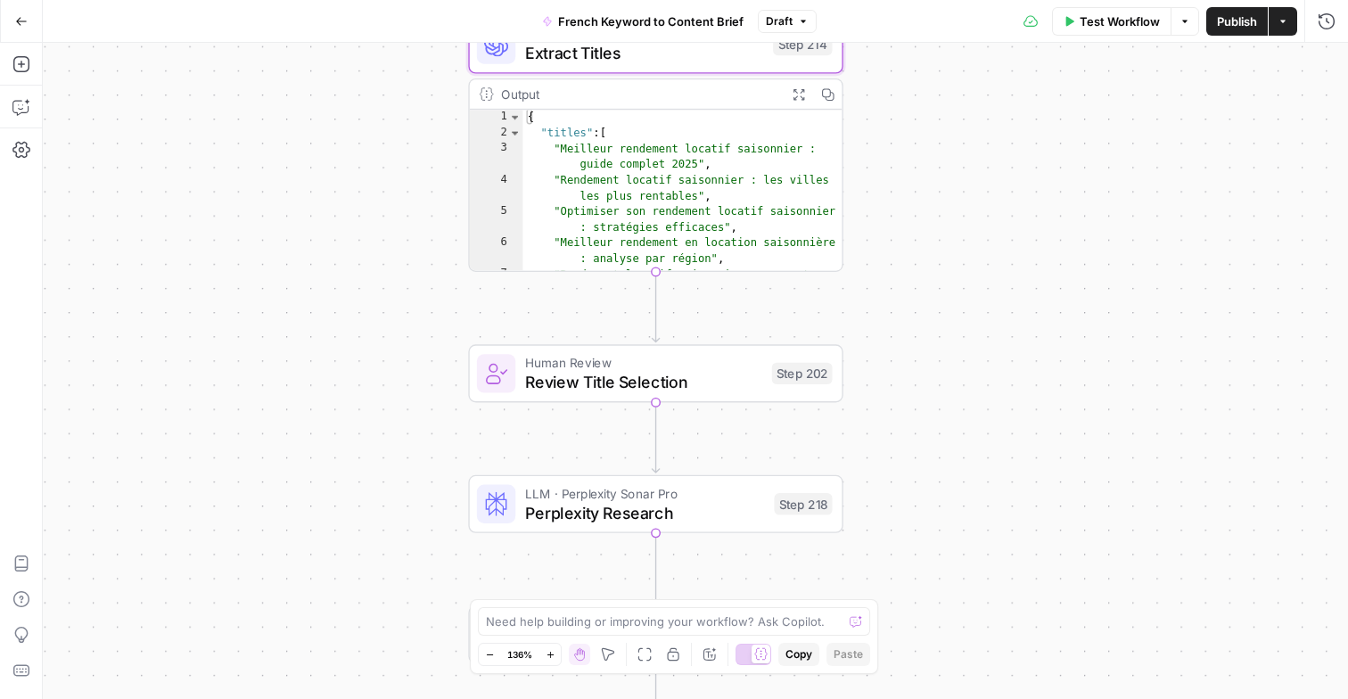
click at [705, 371] on span "Review Title Selection" at bounding box center [643, 382] width 237 height 24
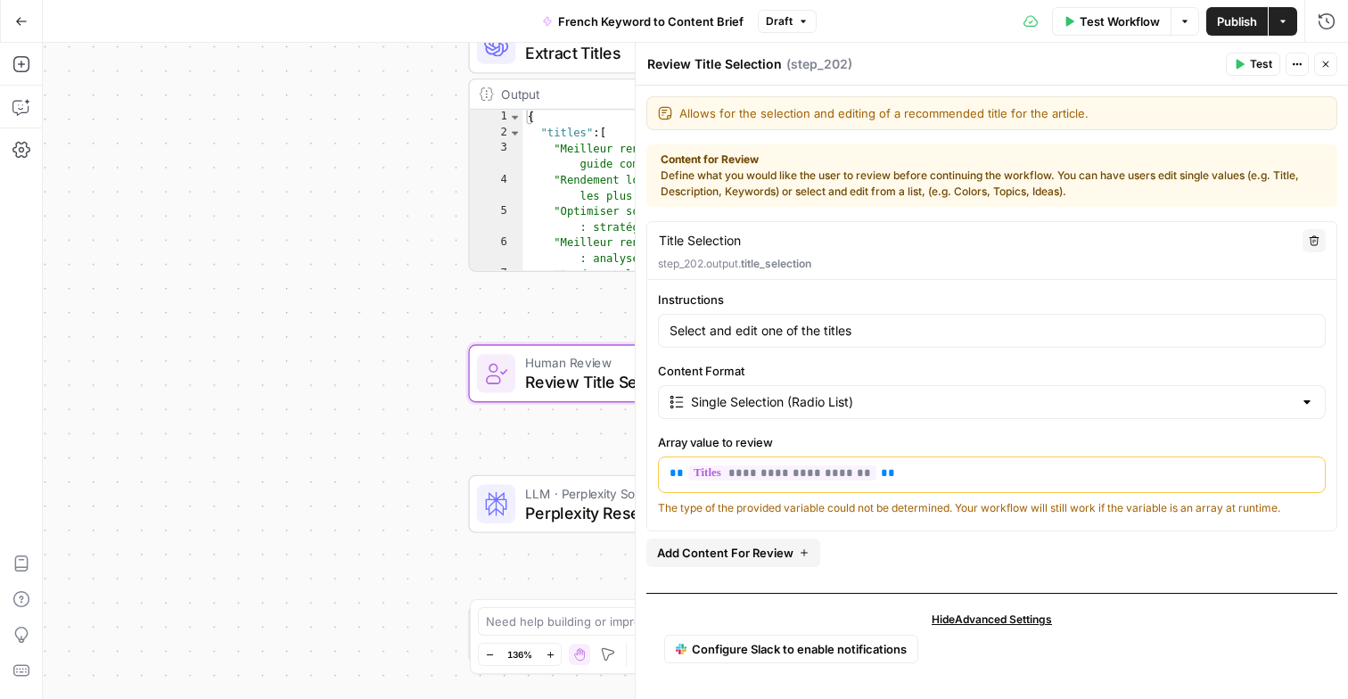
click at [1323, 69] on icon "button" at bounding box center [1326, 64] width 11 height 11
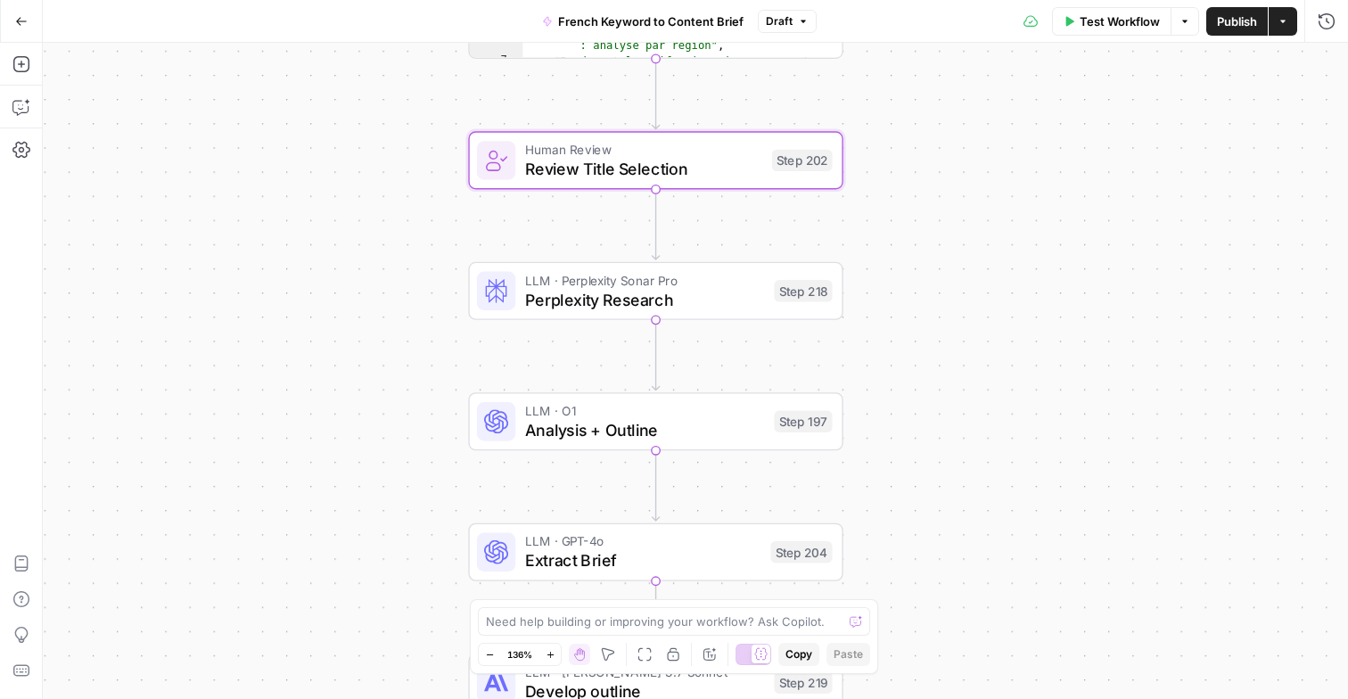
drag, startPoint x: 1018, startPoint y: 456, endPoint x: 1018, endPoint y: 232, distance: 223.8
click at [1018, 232] on div "Workflow Set Inputs Inputs Google Search Perform Google Search Step 51 Output E…" at bounding box center [696, 371] width 1306 height 656
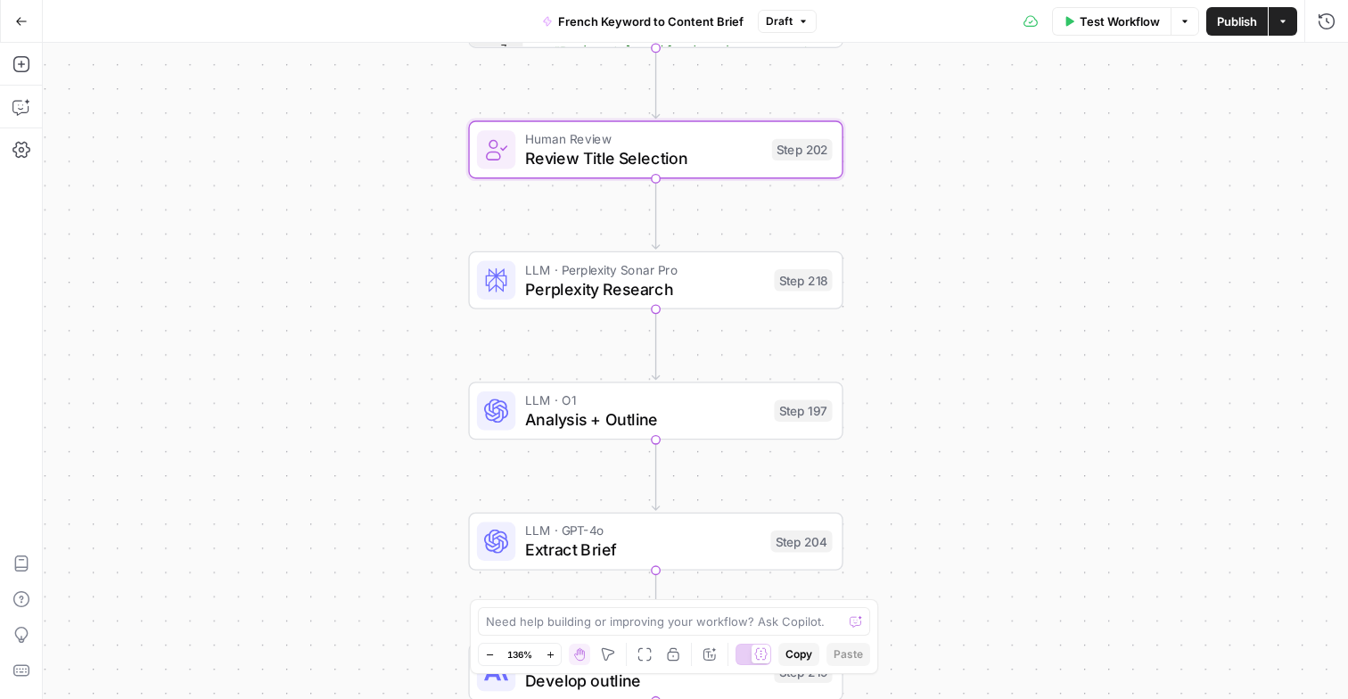
click at [697, 271] on span "LLM · Perplexity Sonar Pro" at bounding box center [645, 270] width 240 height 20
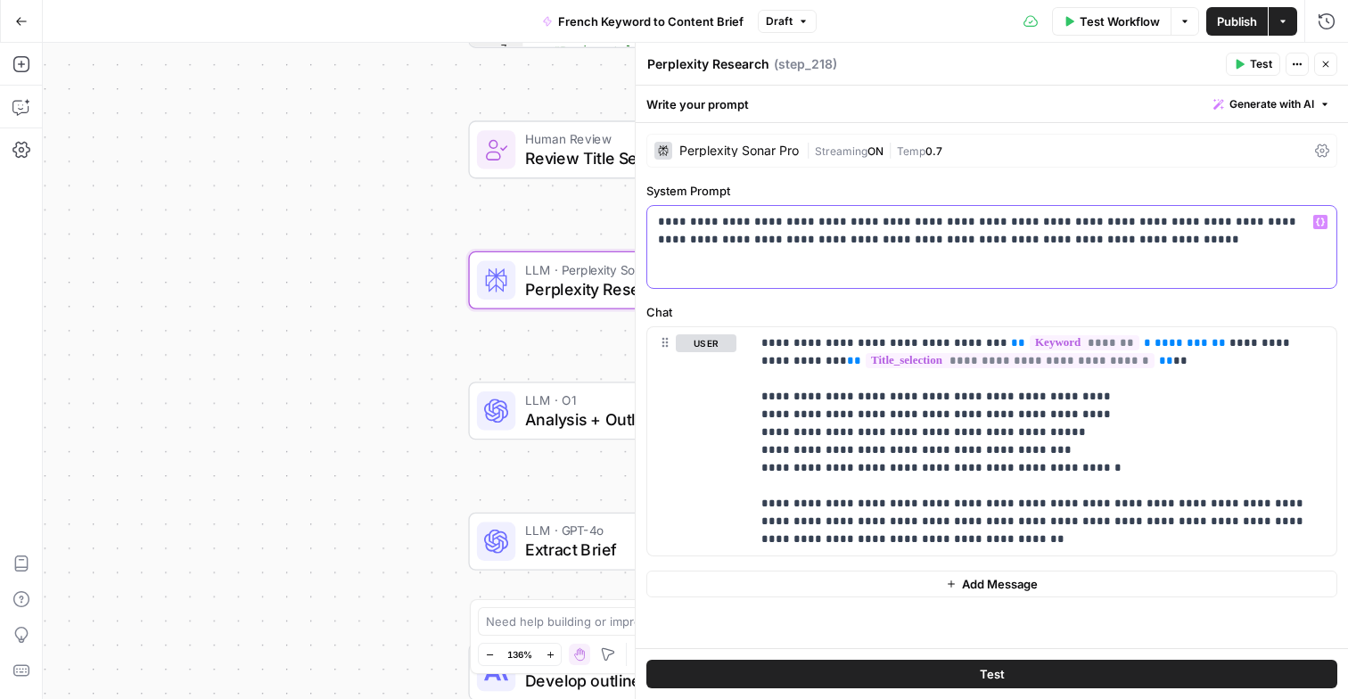
drag, startPoint x: 738, startPoint y: 221, endPoint x: 1101, endPoint y: 238, distance: 363.4
click at [1101, 238] on p "**********" at bounding box center [992, 231] width 668 height 36
drag, startPoint x: 885, startPoint y: 342, endPoint x: 1158, endPoint y: 417, distance: 283.9
click at [1158, 417] on p "**********" at bounding box center [1044, 441] width 565 height 214
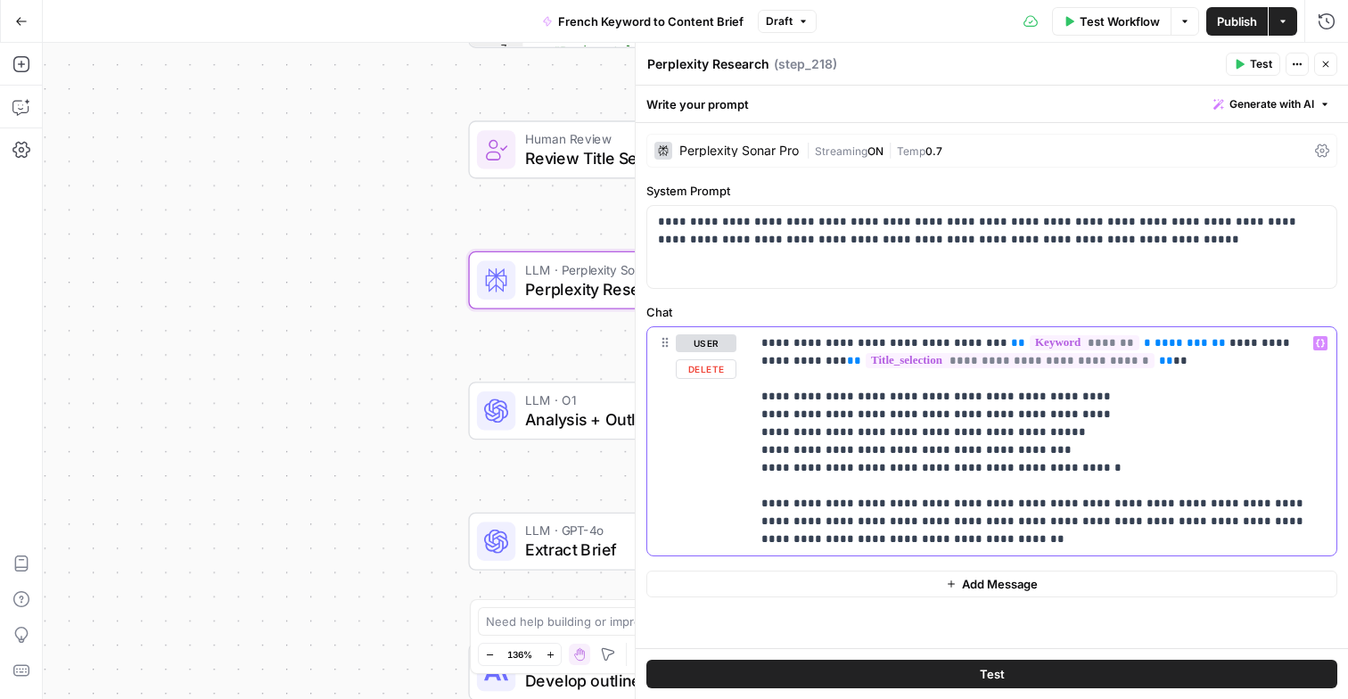
click at [1158, 417] on p "**********" at bounding box center [1044, 441] width 565 height 214
drag, startPoint x: 680, startPoint y: 225, endPoint x: 1060, endPoint y: 309, distance: 389.9
click at [0, 0] on form "**********" at bounding box center [0, 0] width 0 height 0
click at [566, 404] on span "LLM · O1" at bounding box center [645, 401] width 240 height 20
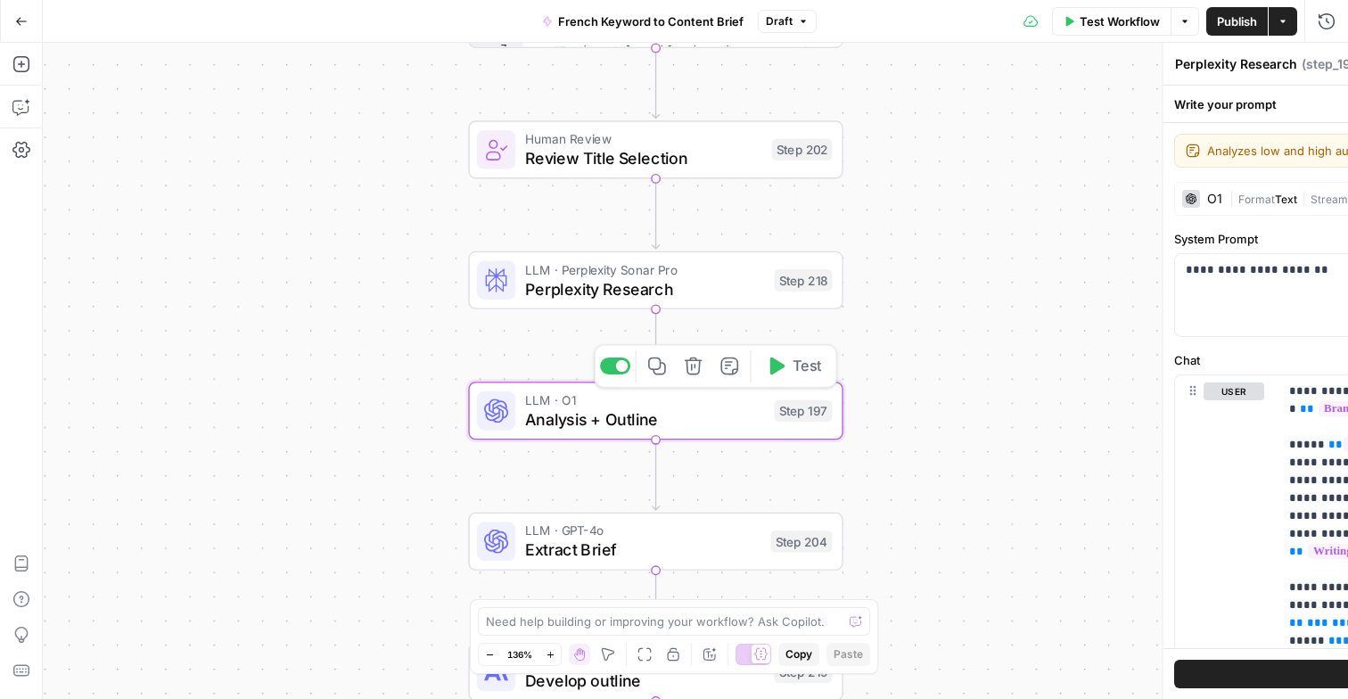
type textarea "Analysis + Outline"
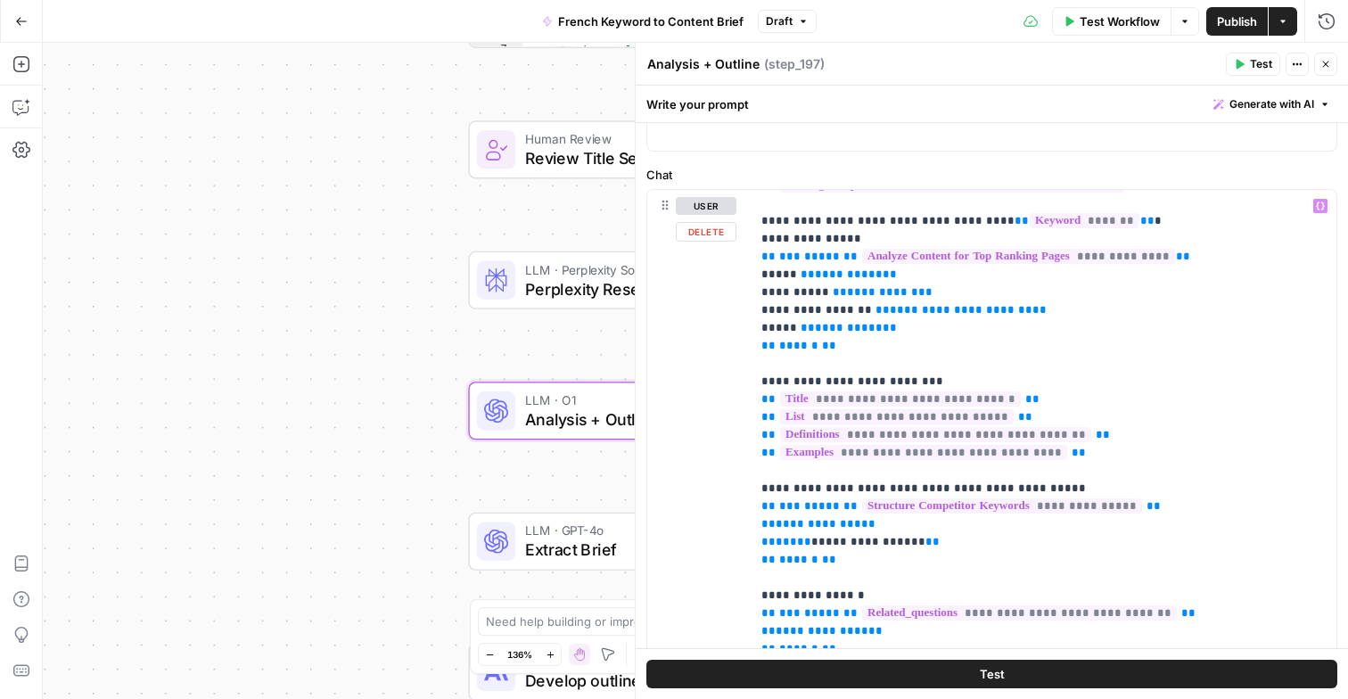
scroll to position [449, 0]
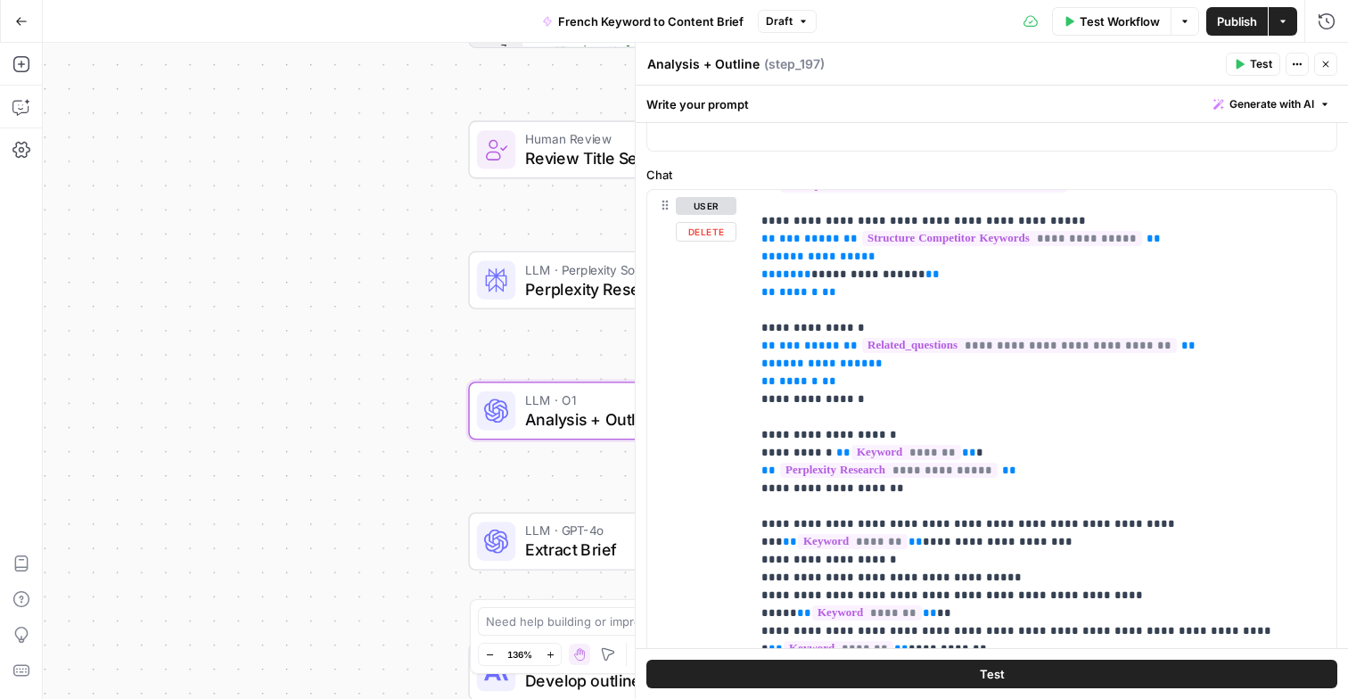
click at [574, 476] on div "Workflow Set Inputs Inputs Google Search Perform Google Search Step 51 Output E…" at bounding box center [696, 371] width 1306 height 656
click at [598, 533] on span "LLM · GPT-4o" at bounding box center [642, 531] width 235 height 20
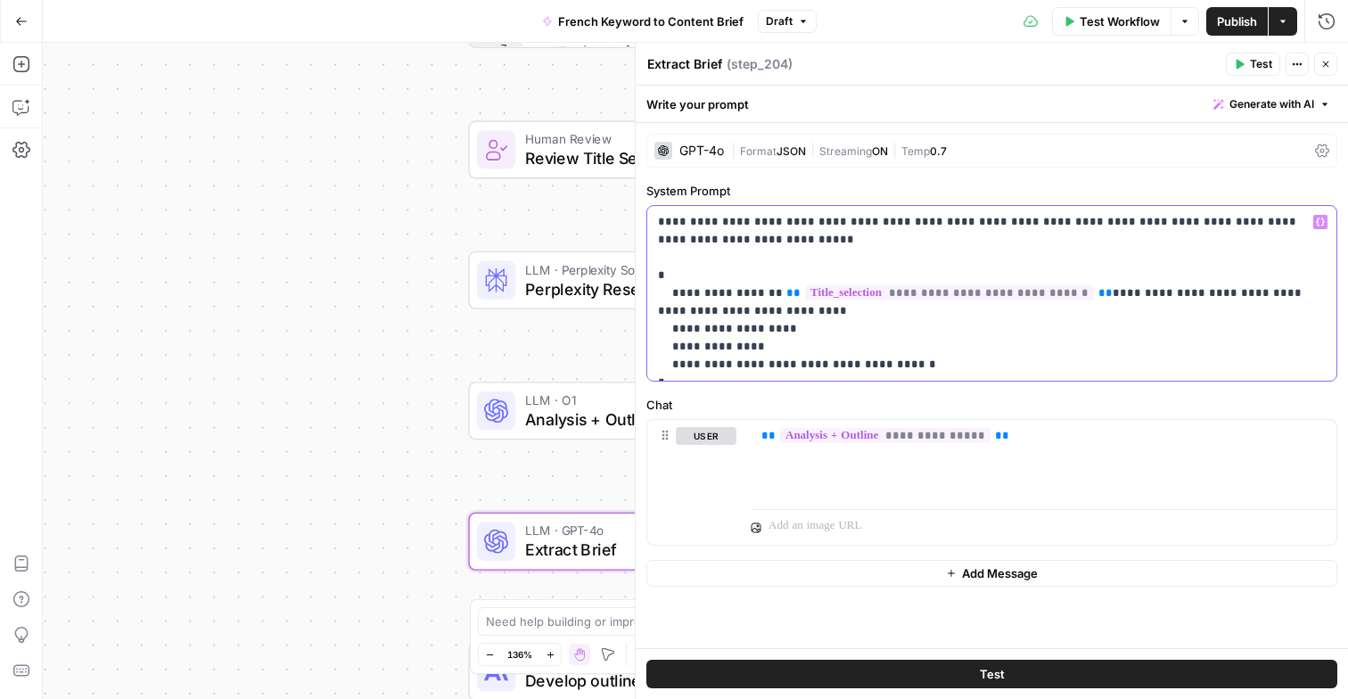
drag, startPoint x: 697, startPoint y: 214, endPoint x: 983, endPoint y: 239, distance: 287.4
click at [983, 239] on p "**********" at bounding box center [992, 293] width 668 height 161
click at [945, 229] on p "**********" at bounding box center [992, 293] width 668 height 161
drag, startPoint x: 943, startPoint y: 223, endPoint x: 1183, endPoint y: 253, distance: 242.7
click at [1183, 253] on p "**********" at bounding box center [992, 293] width 668 height 161
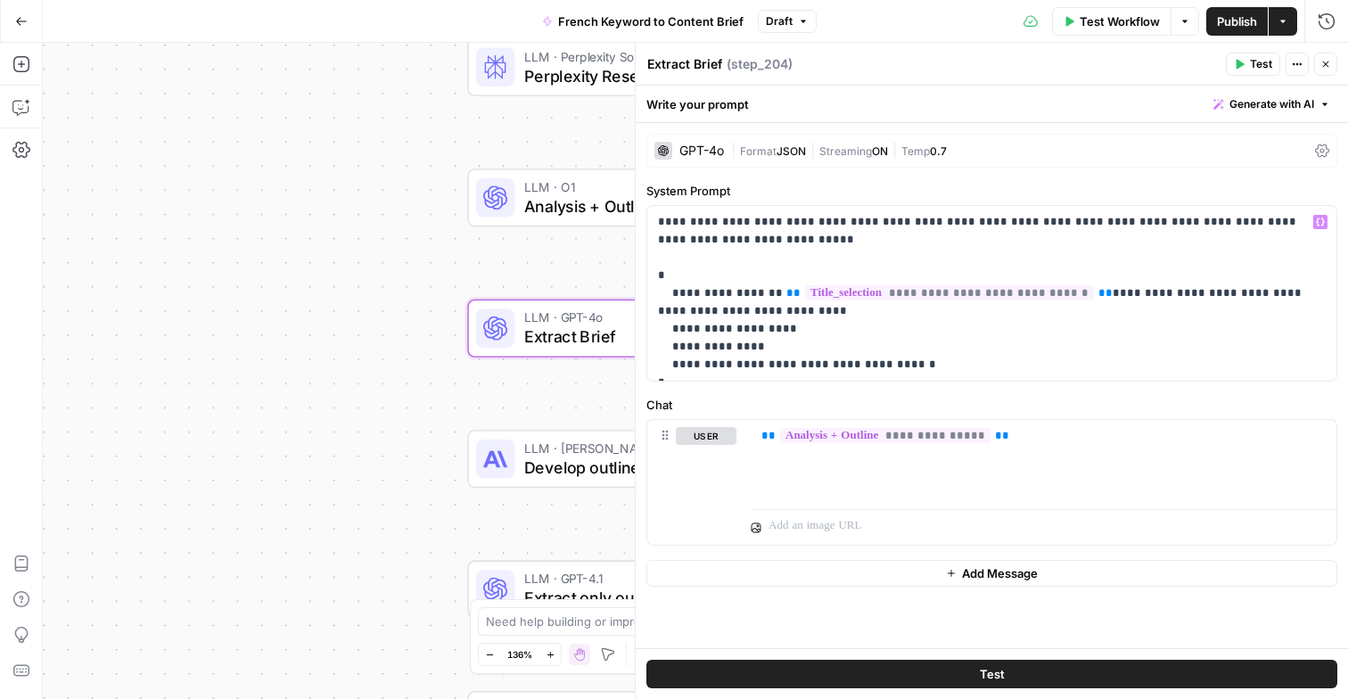
drag, startPoint x: 372, startPoint y: 522, endPoint x: 367, endPoint y: 279, distance: 242.6
click at [367, 279] on div "Workflow Set Inputs Inputs Google Search Perform Google Search Step 51 Output E…" at bounding box center [696, 371] width 1306 height 656
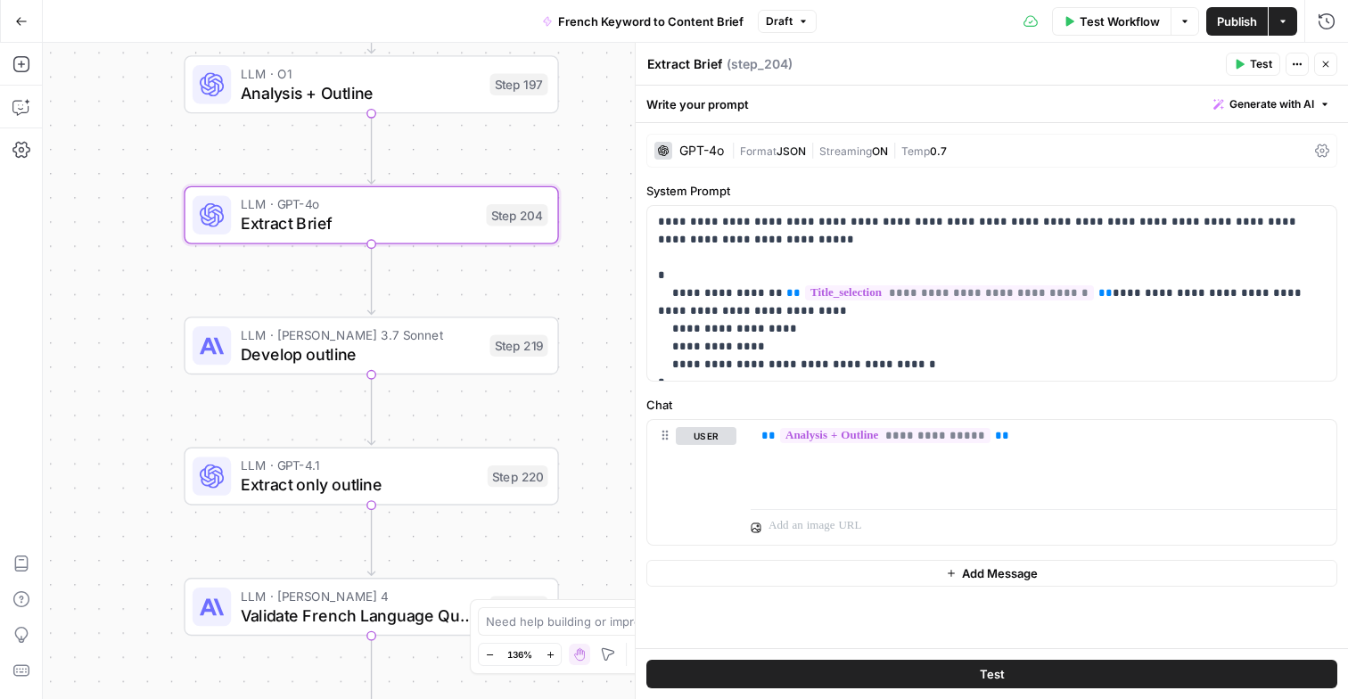
drag, startPoint x: 377, startPoint y: 391, endPoint x: 98, endPoint y: 307, distance: 291.5
click at [98, 307] on div "Workflow Set Inputs Inputs Google Search Perform Google Search Step 51 Output E…" at bounding box center [696, 371] width 1306 height 656
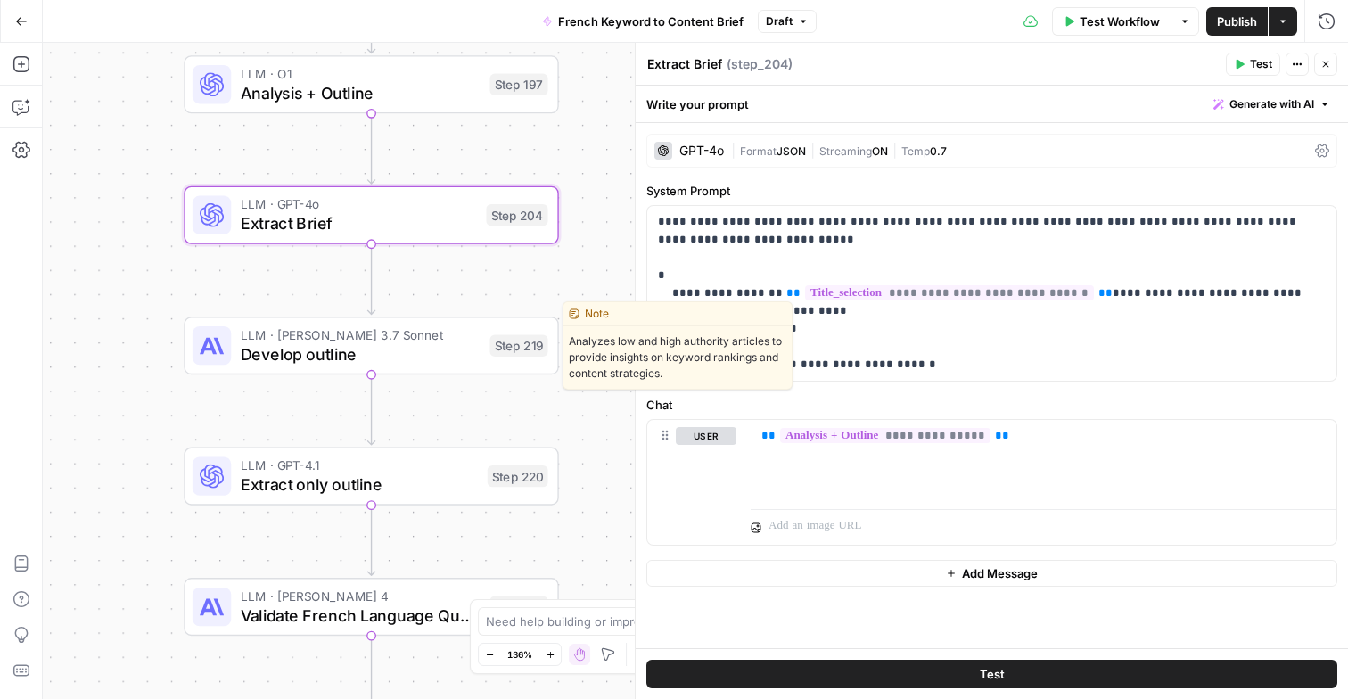
click at [367, 361] on span "Develop outline" at bounding box center [361, 354] width 240 height 24
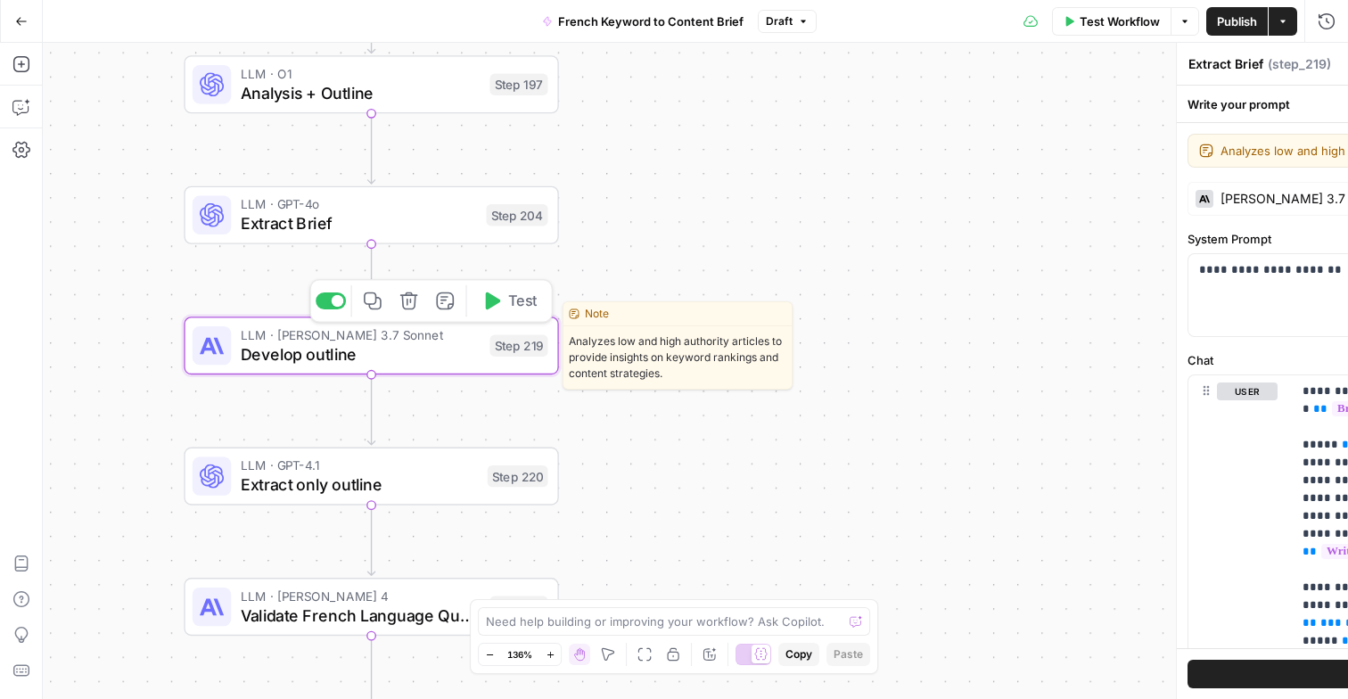
type textarea "Develop outline"
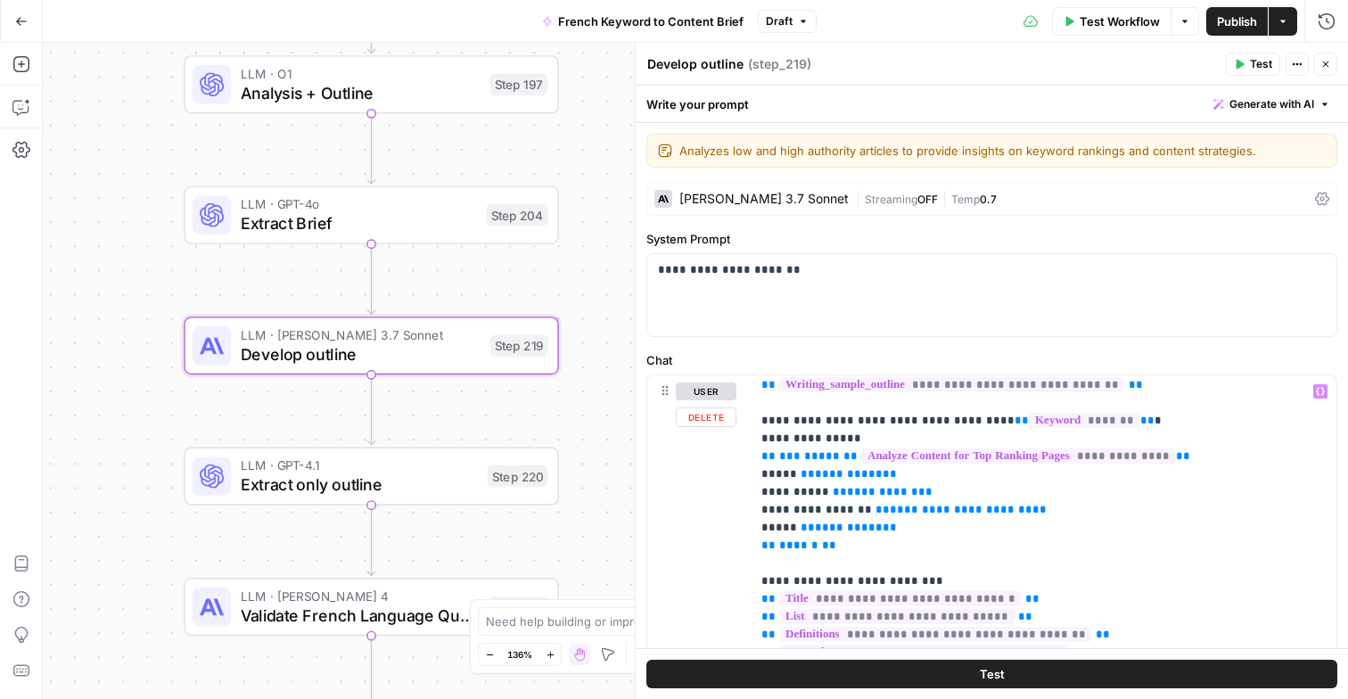
scroll to position [416, 0]
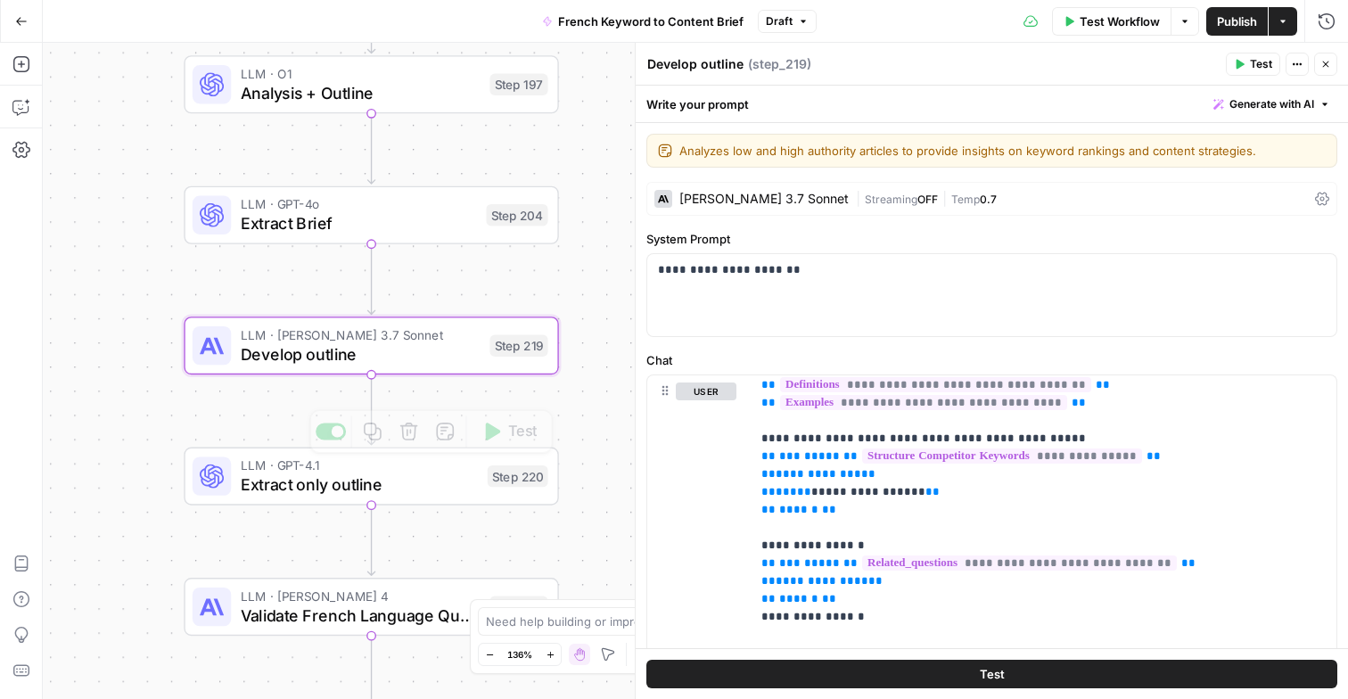
click at [417, 480] on span "Extract only outline" at bounding box center [359, 485] width 237 height 24
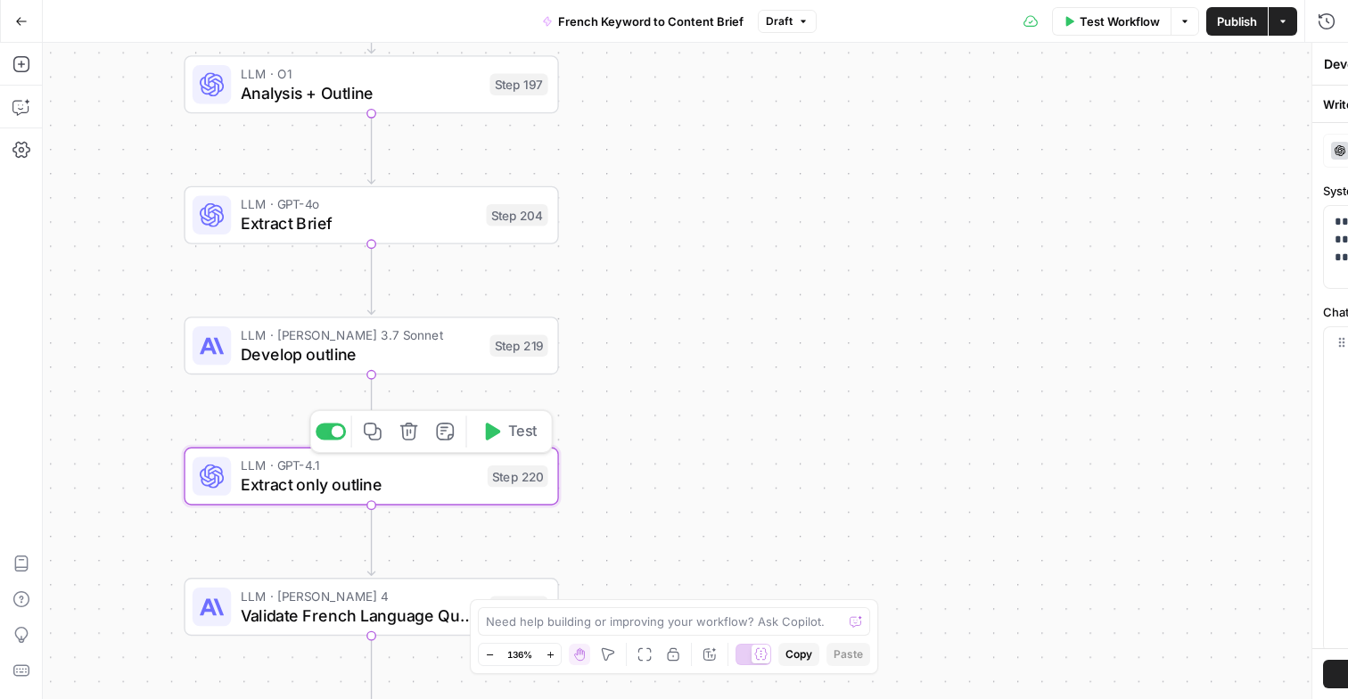
type textarea "Extract only outline"
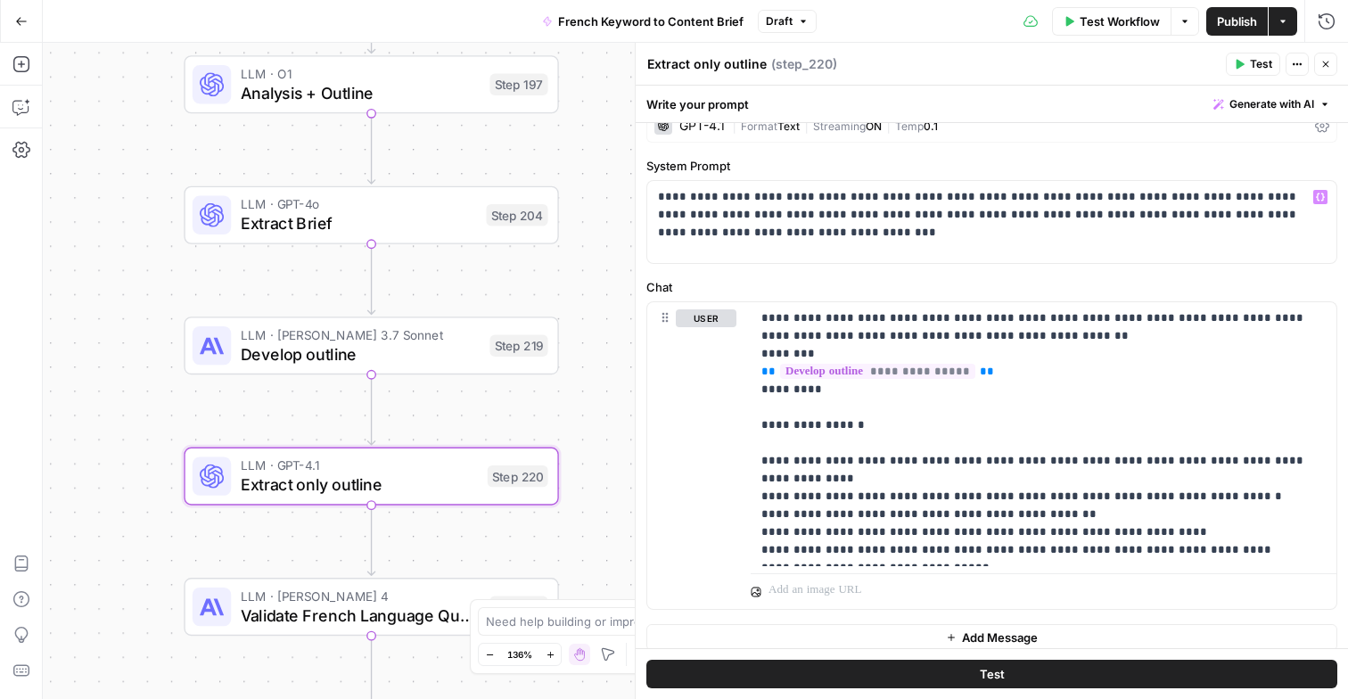
scroll to position [38, 0]
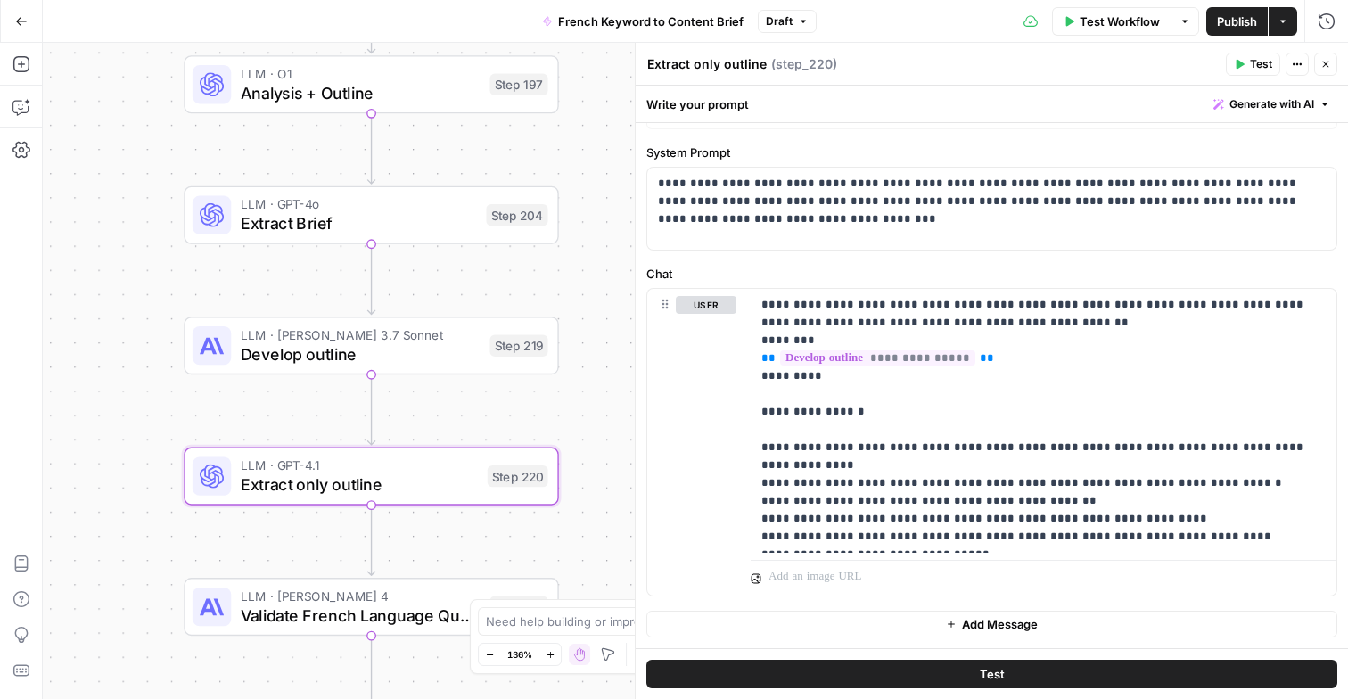
click at [419, 593] on span "LLM · Claude Sonnet 4" at bounding box center [361, 597] width 240 height 20
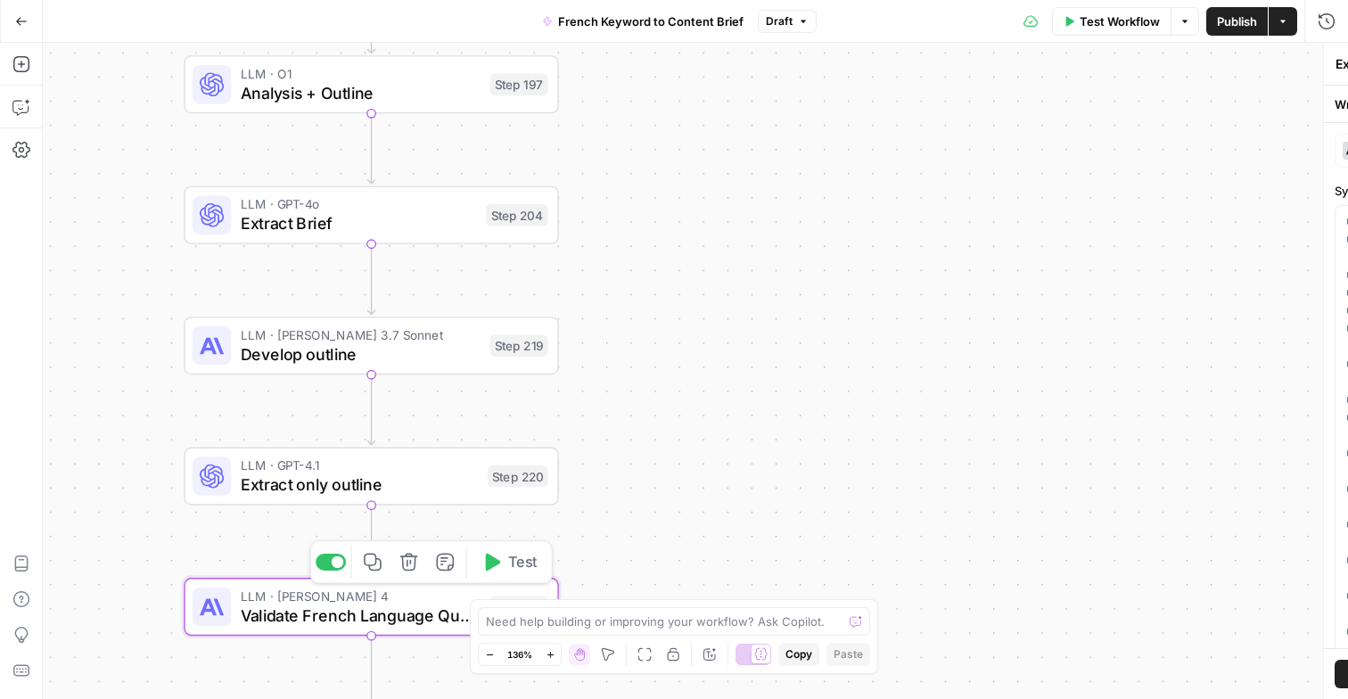
type textarea "Validate French Language Quality"
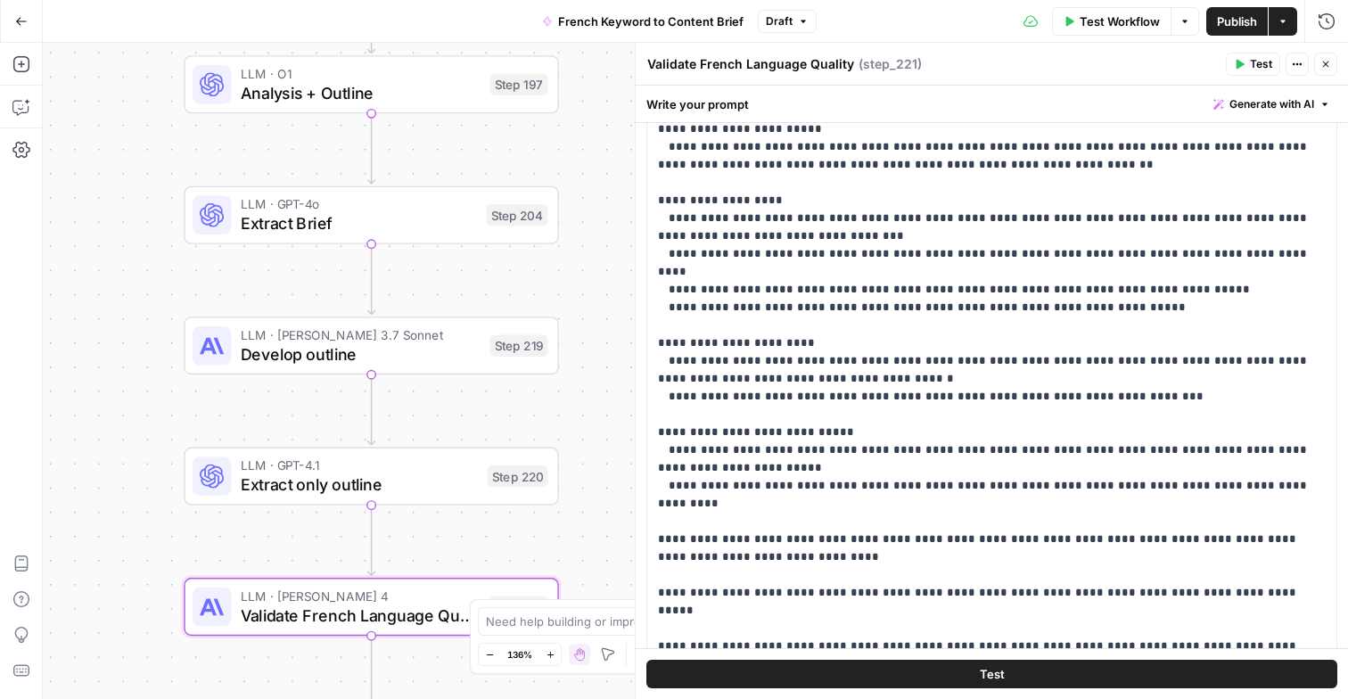
scroll to position [274, 0]
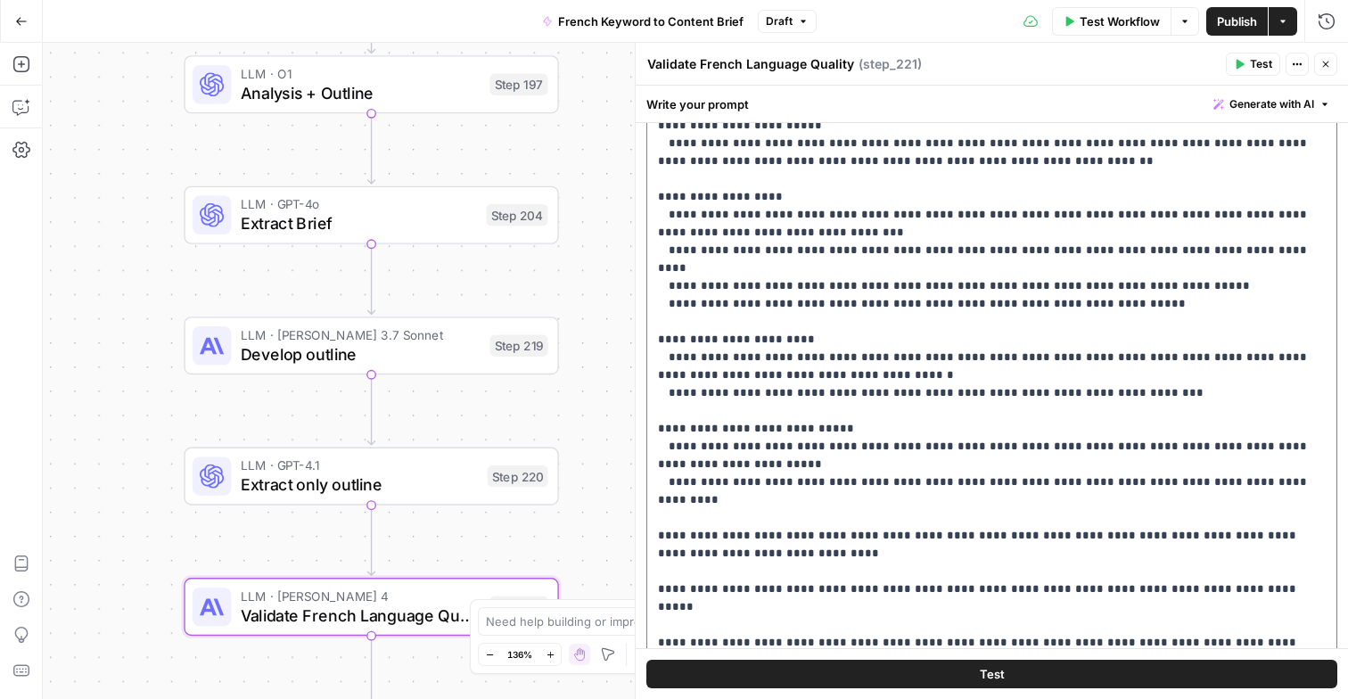
drag, startPoint x: 674, startPoint y: 306, endPoint x: 844, endPoint y: 335, distance: 172.0
click at [844, 336] on p "**********" at bounding box center [992, 215] width 668 height 874
click at [844, 335] on p "**********" at bounding box center [992, 215] width 668 height 874
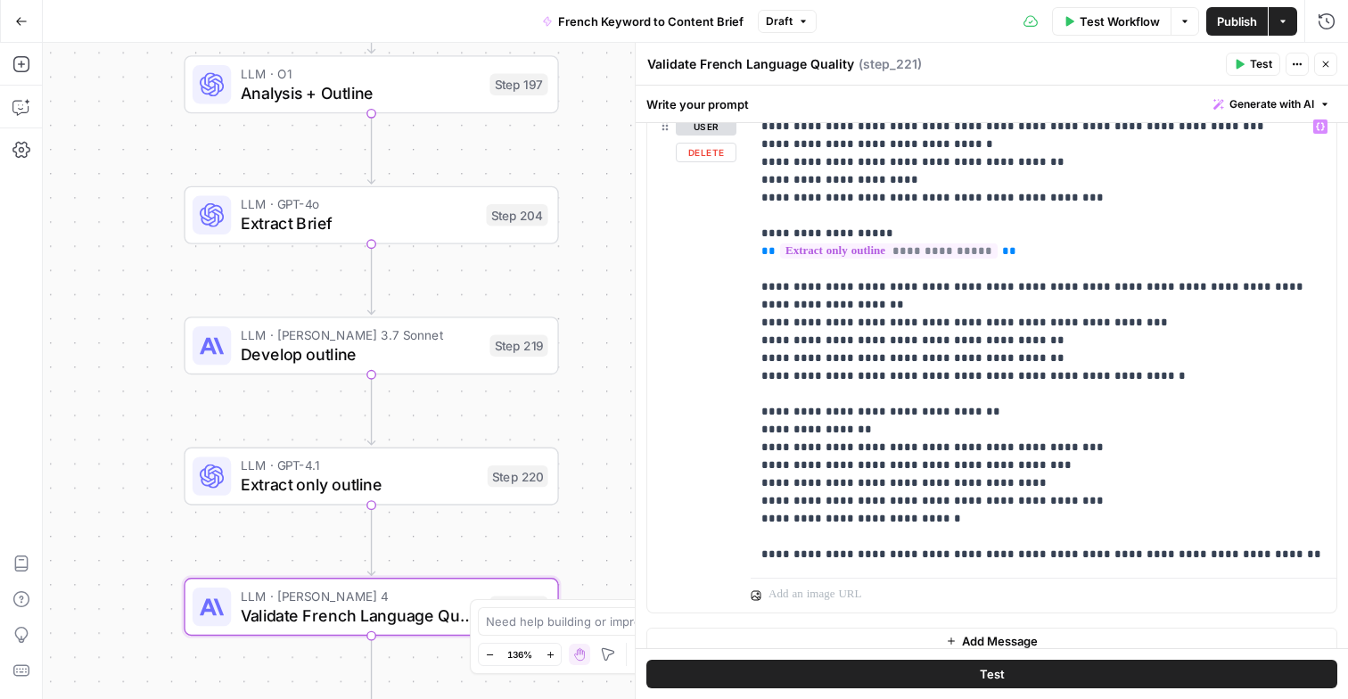
scroll to position [878, 0]
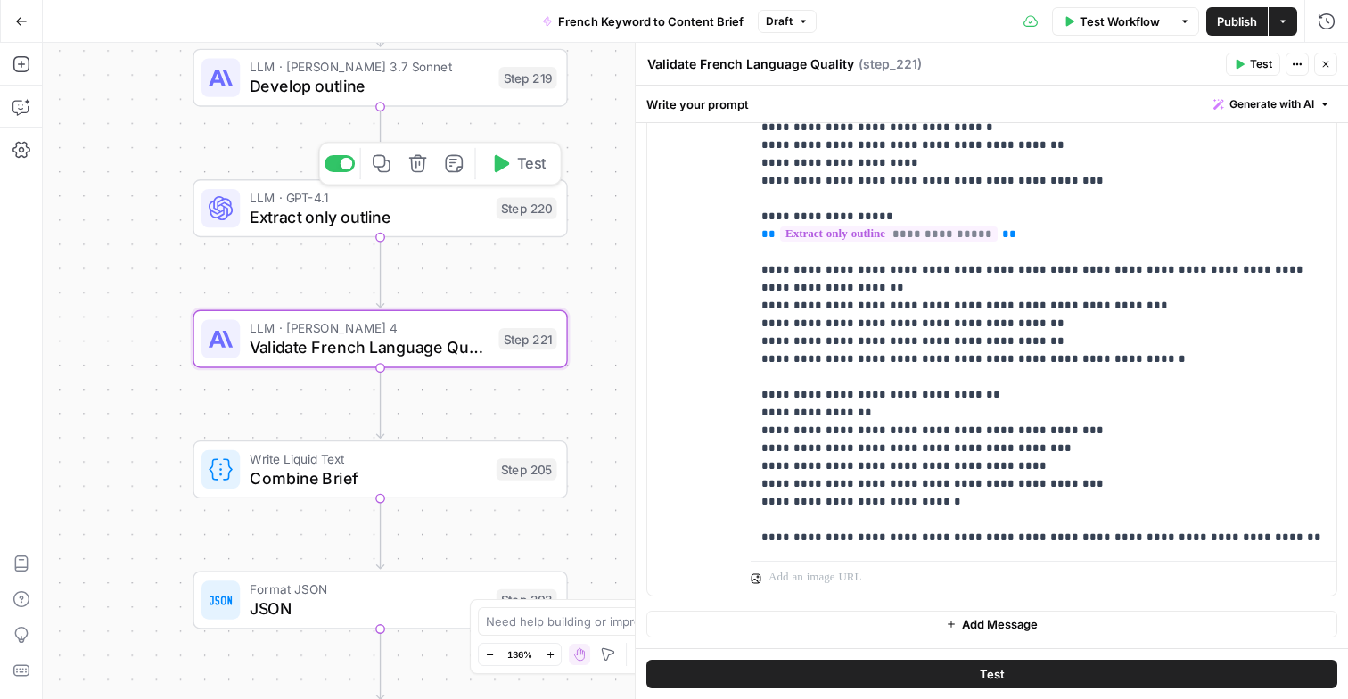
click at [440, 475] on span "Combine Brief" at bounding box center [368, 478] width 237 height 24
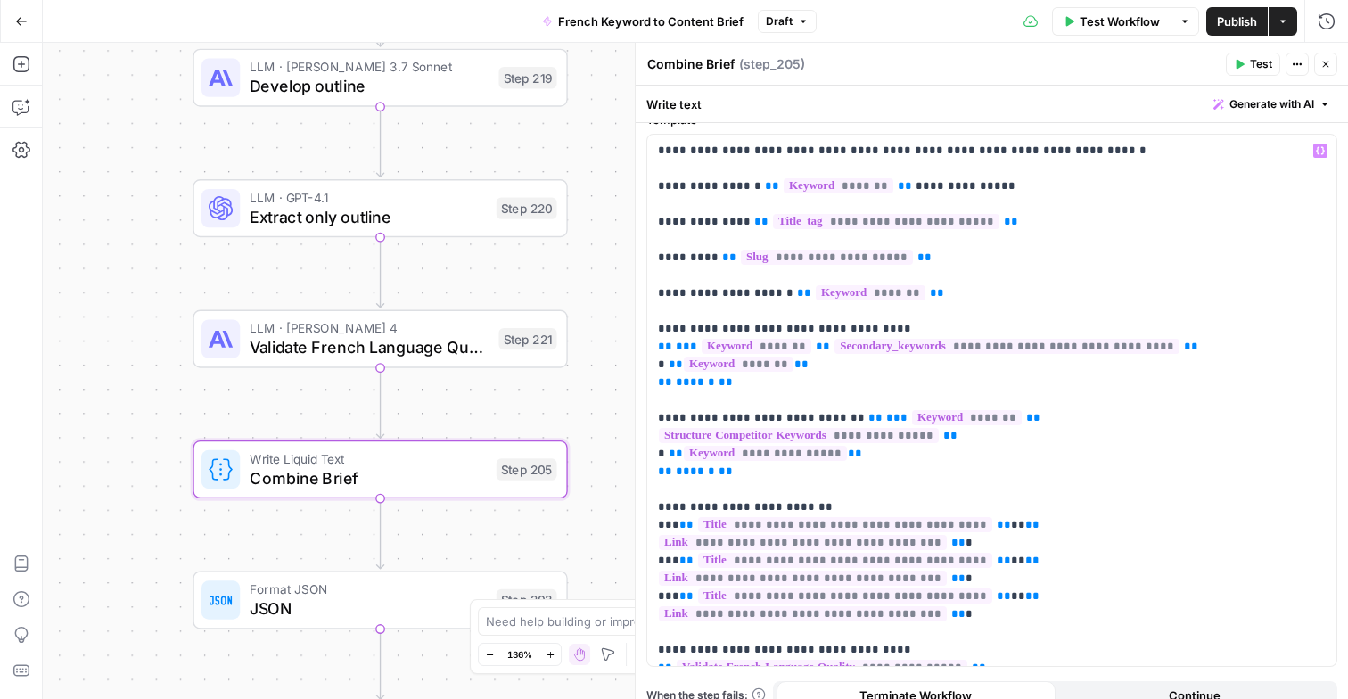
scroll to position [45, 0]
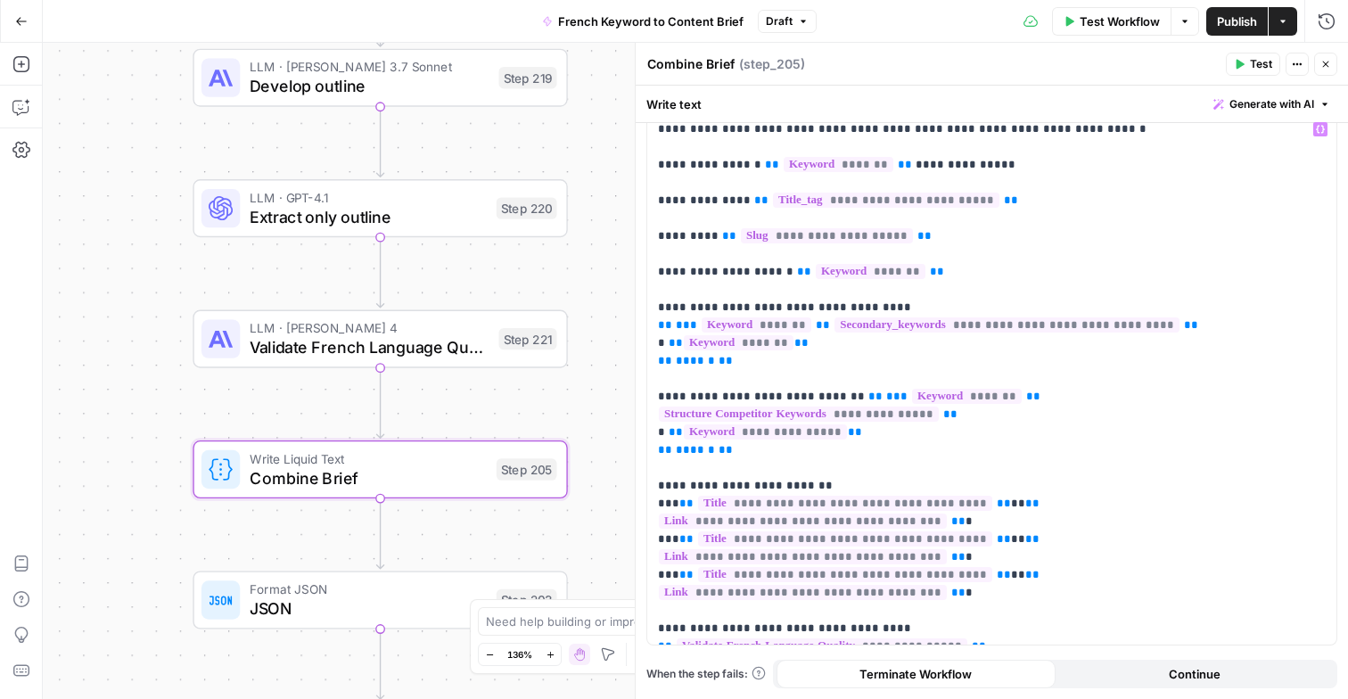
click at [403, 594] on span "Format JSON" at bounding box center [368, 590] width 237 height 20
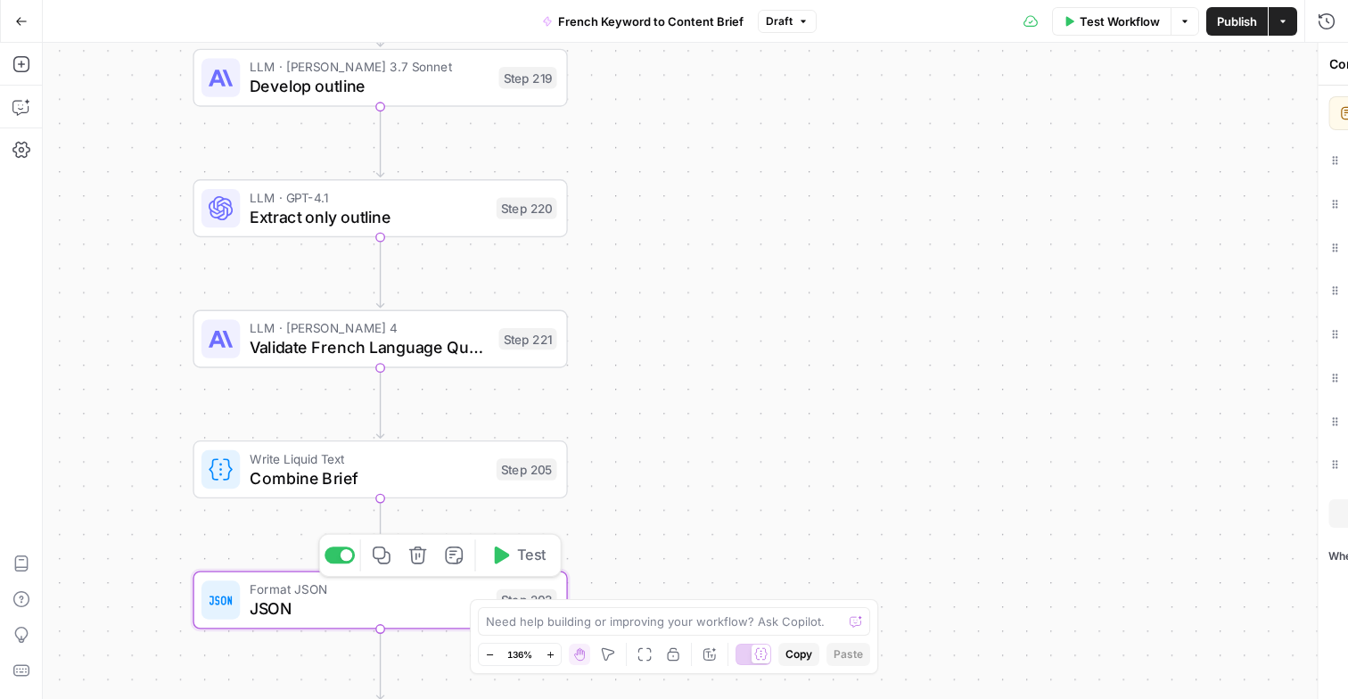
type textarea "JSON"
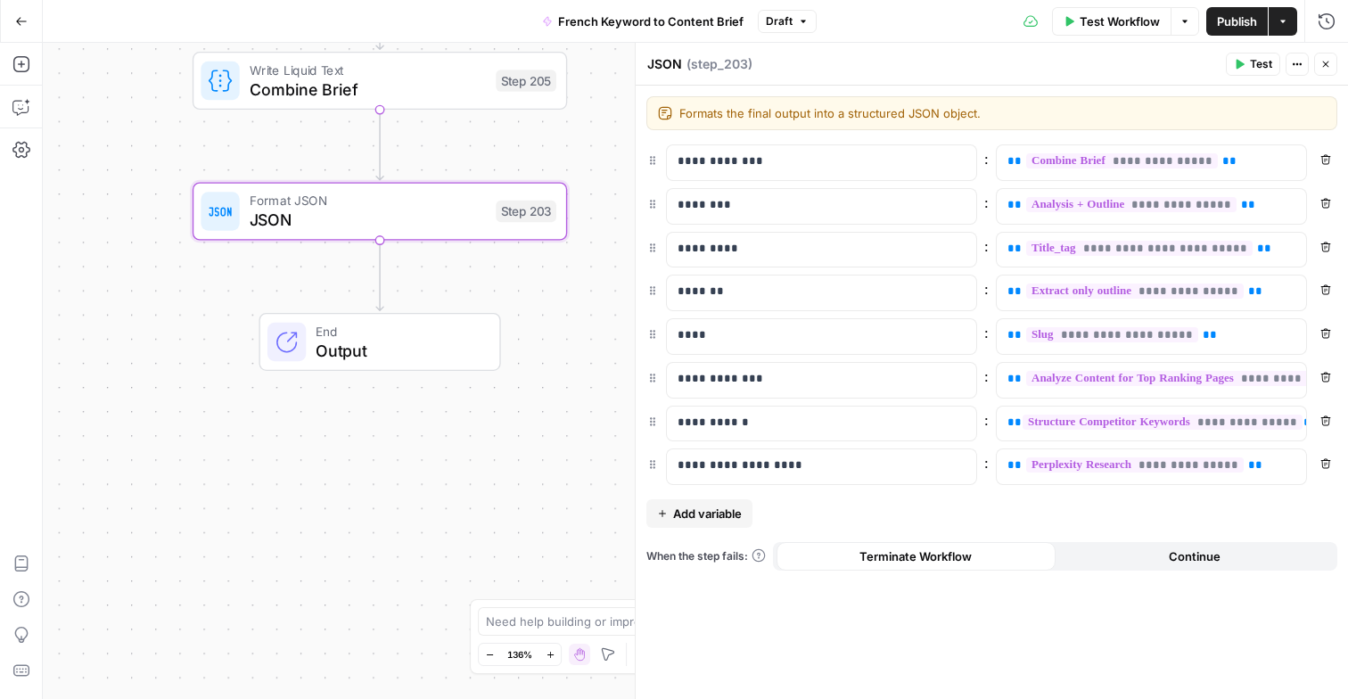
click at [1329, 62] on icon "button" at bounding box center [1326, 64] width 11 height 11
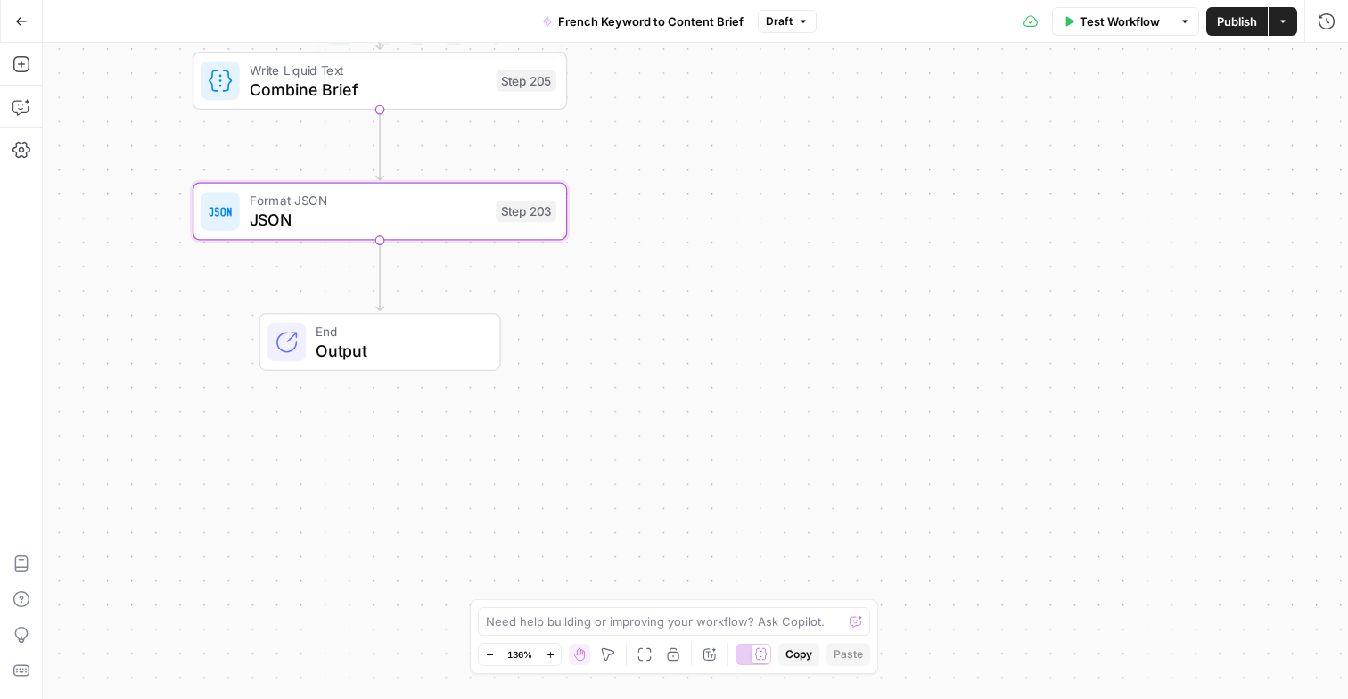
click at [28, 25] on button "Go Back" at bounding box center [21, 21] width 32 height 32
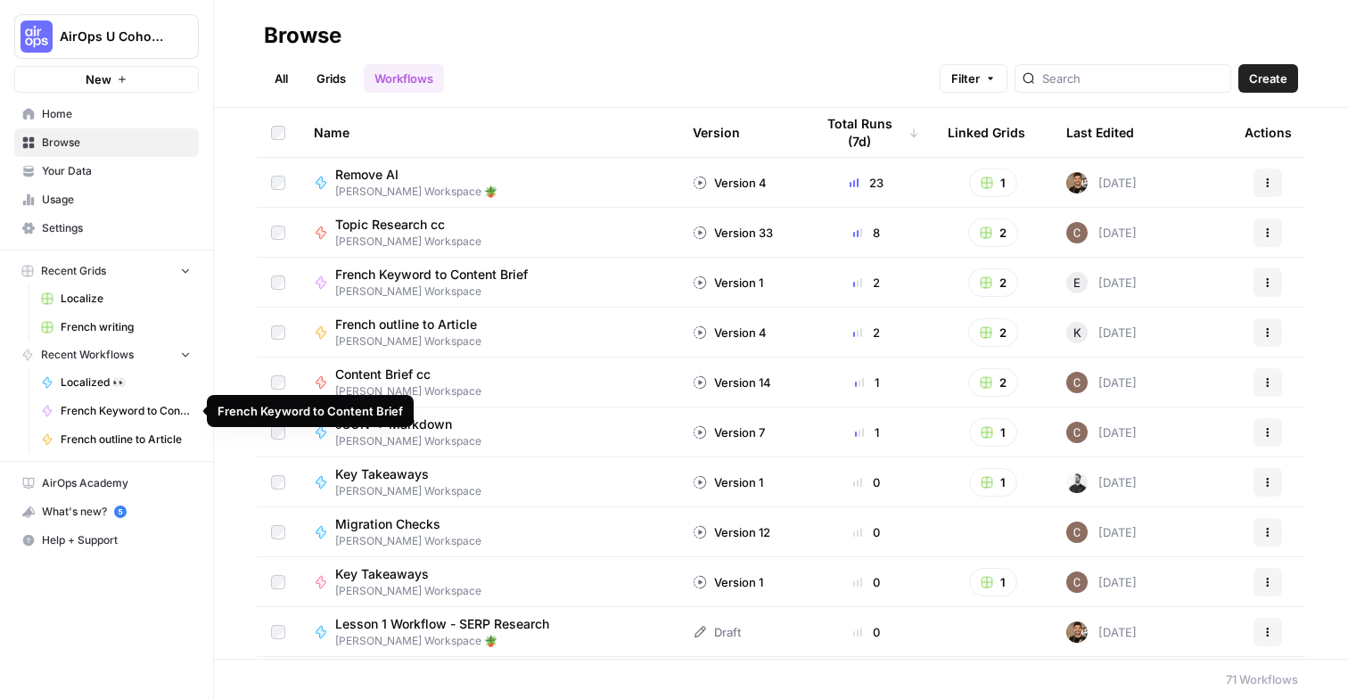
click at [134, 403] on span "French Keyword to Content Brief" at bounding box center [126, 411] width 130 height 16
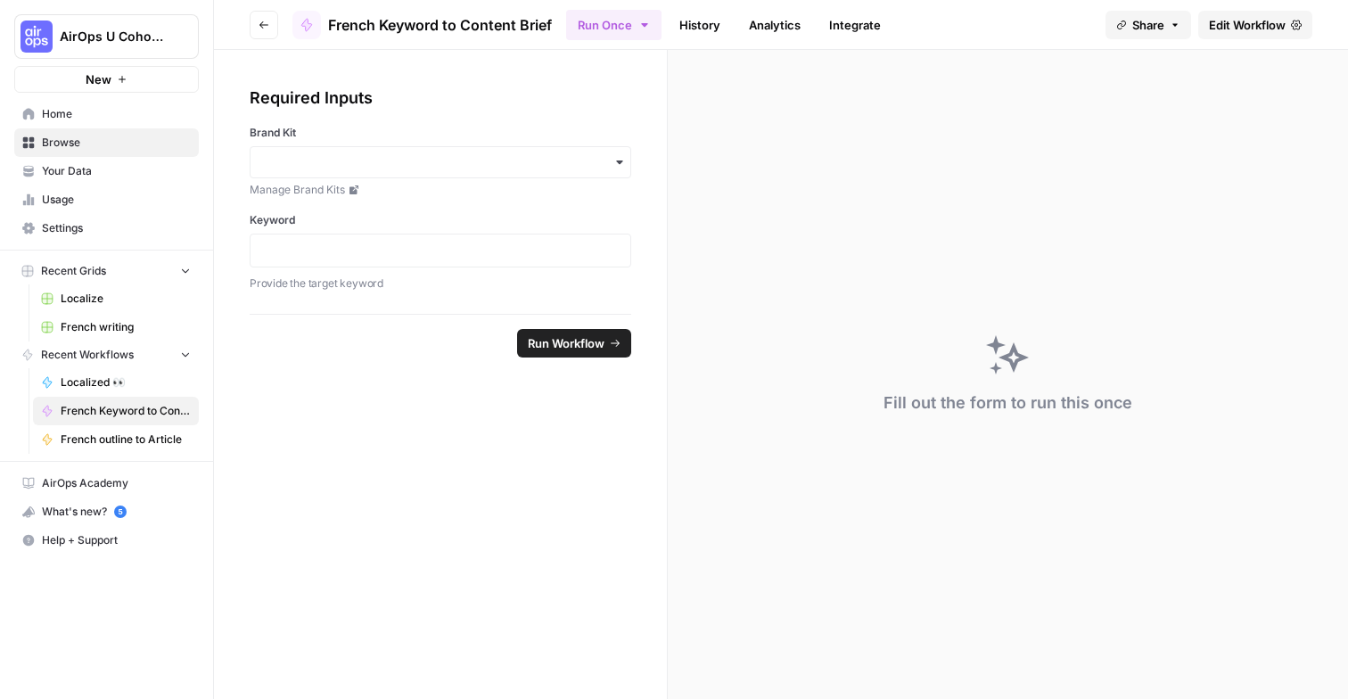
click at [88, 440] on span "French outline to Article" at bounding box center [126, 440] width 130 height 16
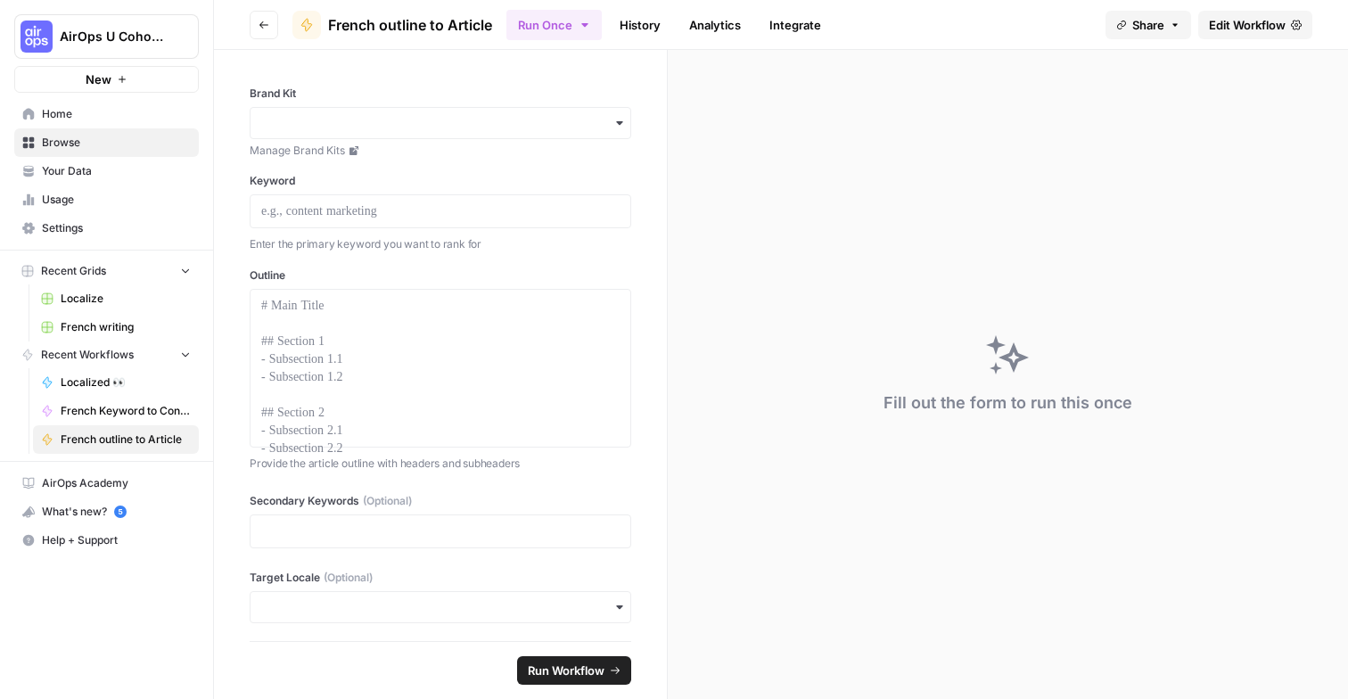
click at [1252, 19] on span "Edit Workflow" at bounding box center [1247, 25] width 77 height 18
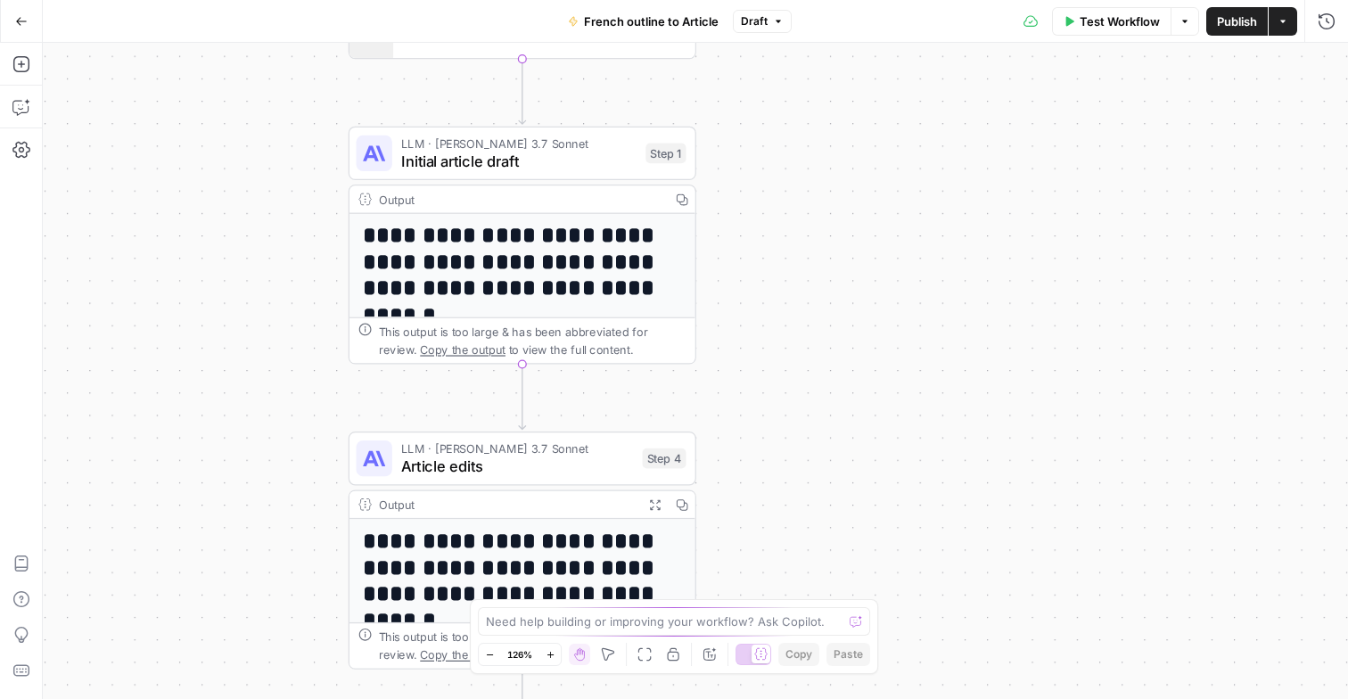
drag, startPoint x: 788, startPoint y: 352, endPoint x: 769, endPoint y: 284, distance: 71.4
click at [788, 291] on div "Workflow Set Inputs Inputs Google Search Google Search Step 2 Output Copy 1 2 3…" at bounding box center [696, 371] width 1306 height 656
click at [579, 158] on span "Initial article draft" at bounding box center [518, 161] width 235 height 22
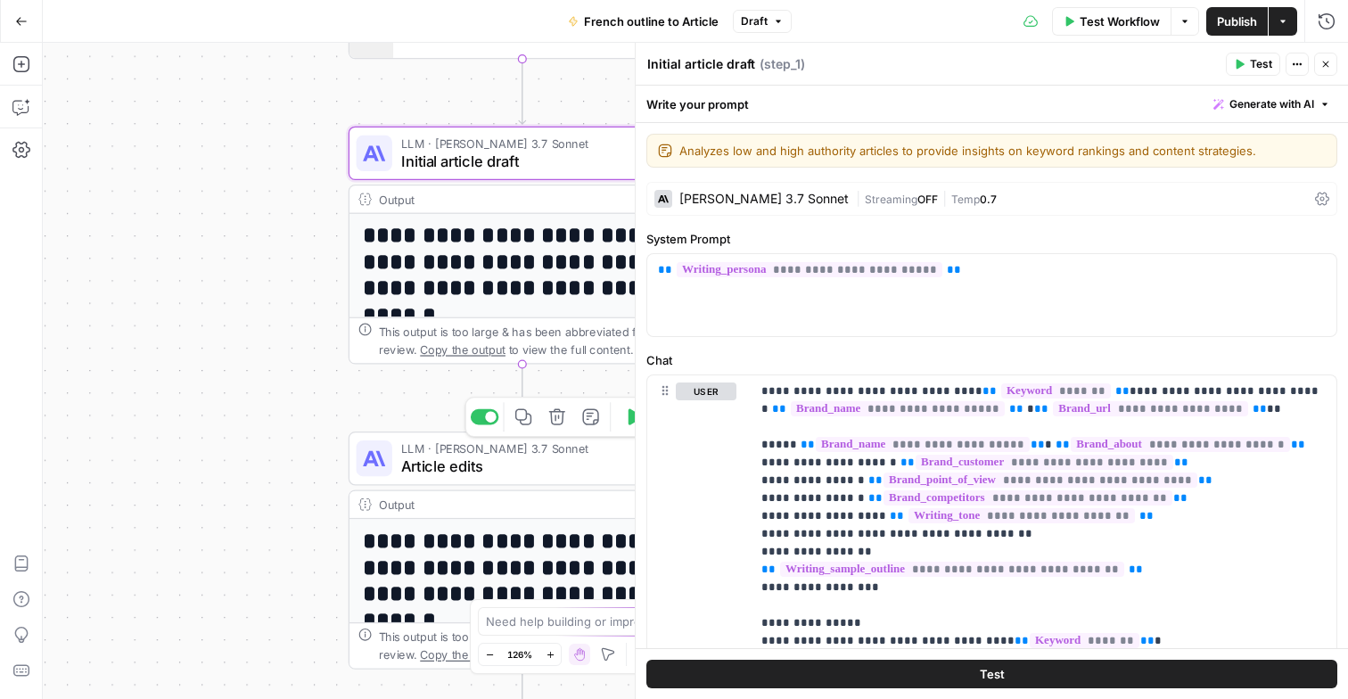
click at [533, 462] on span "Article edits" at bounding box center [517, 466] width 233 height 22
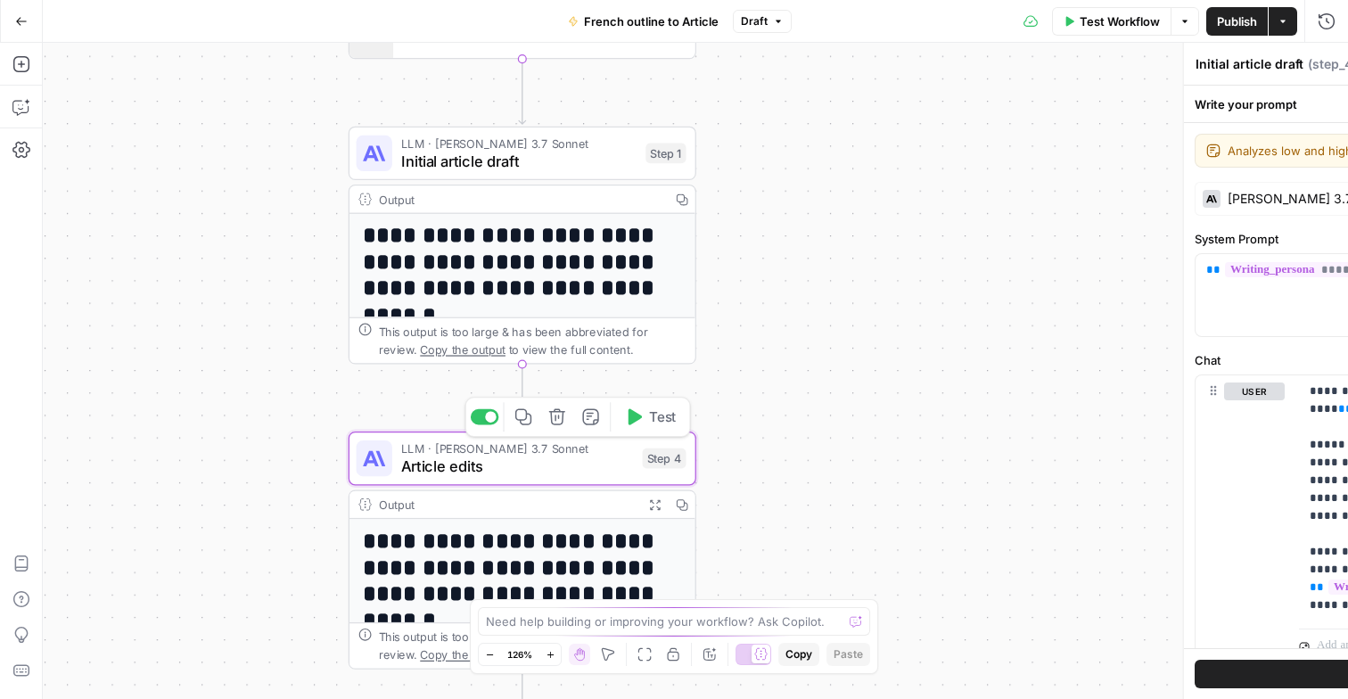
type textarea "Article edits"
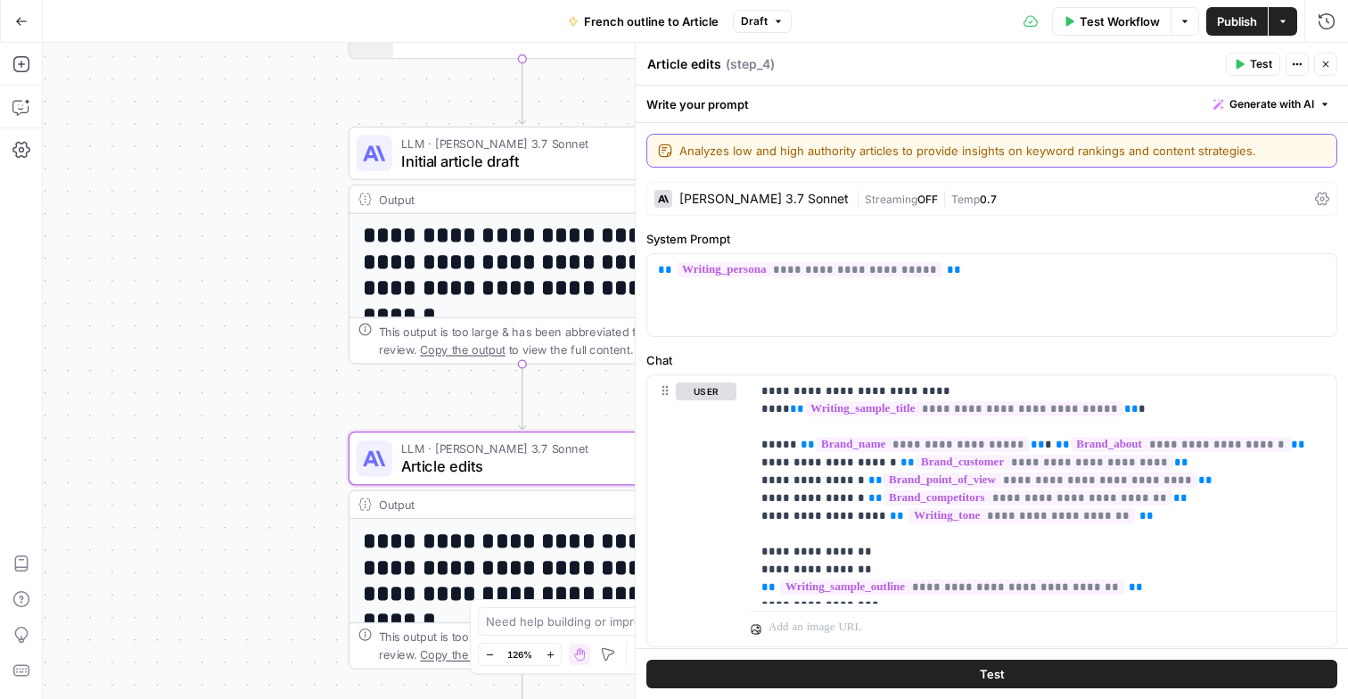
drag, startPoint x: 731, startPoint y: 154, endPoint x: 977, endPoint y: 160, distance: 245.3
click at [977, 160] on div "Analyzes low and high authority articles to provide insights on keyword ranking…" at bounding box center [992, 151] width 691 height 34
click at [1072, 238] on label "System Prompt" at bounding box center [992, 239] width 691 height 18
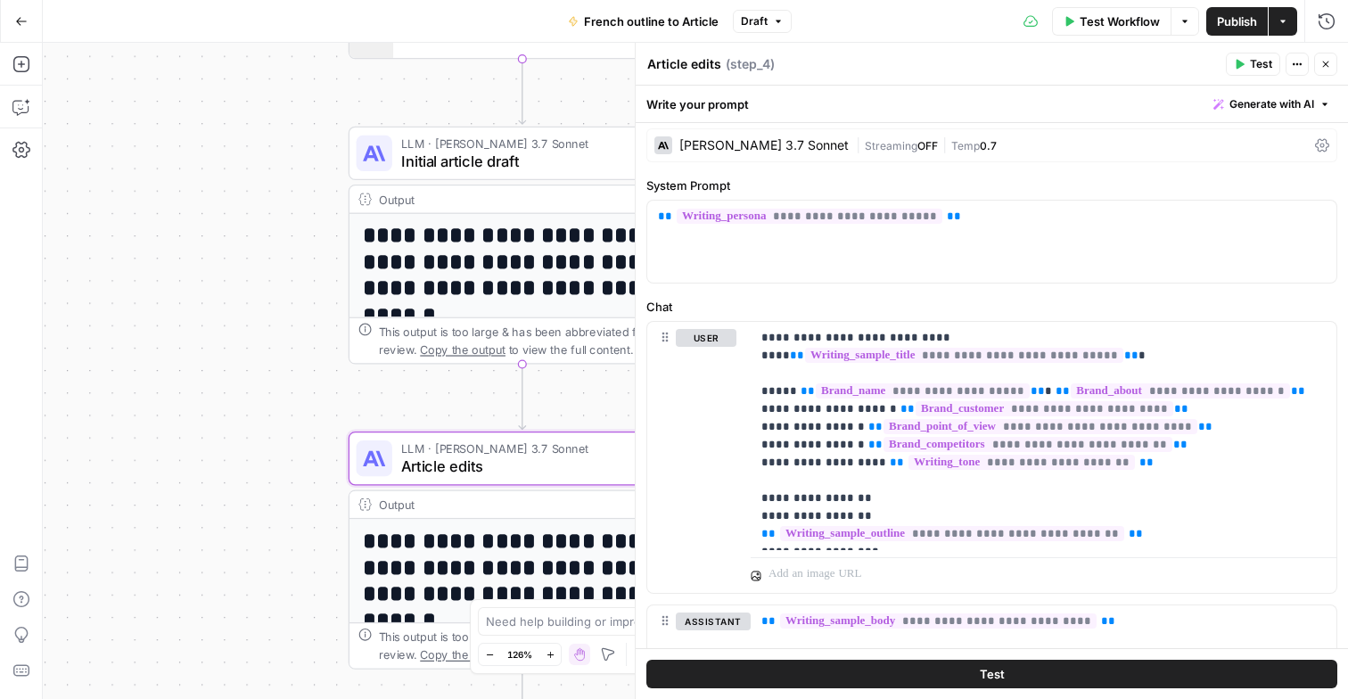
scroll to position [64, 0]
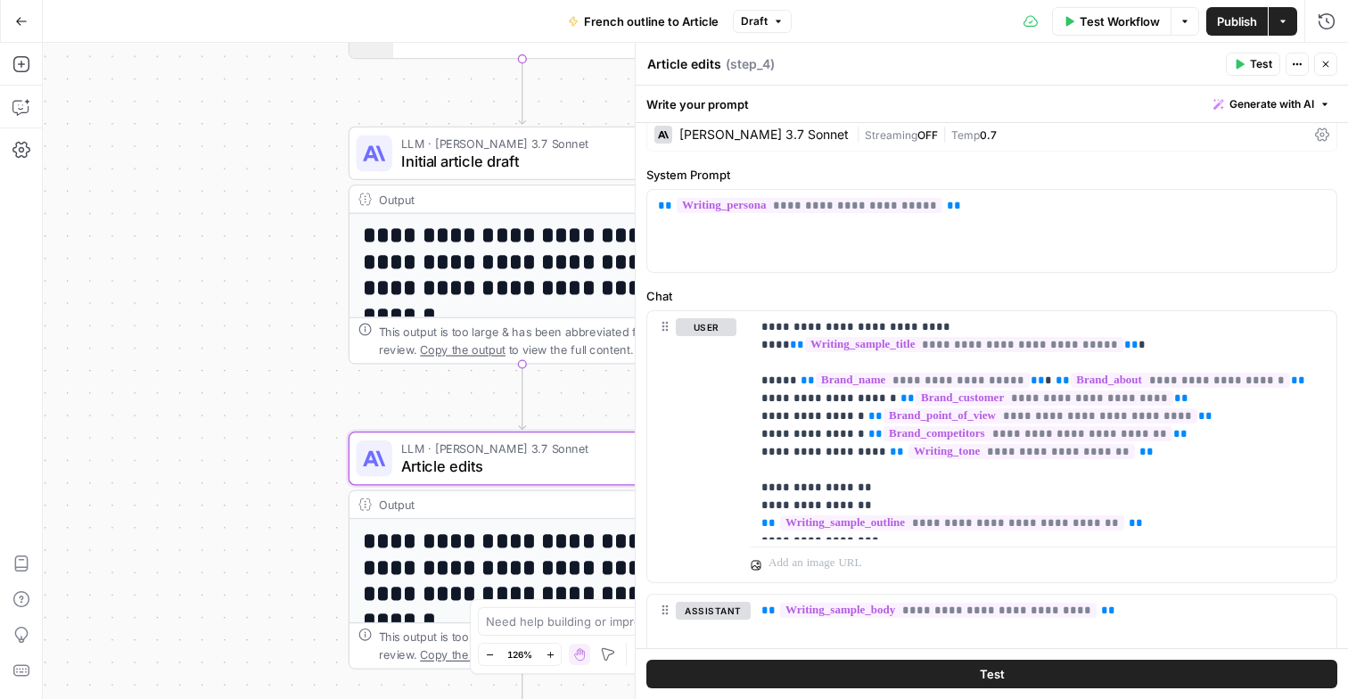
click at [293, 368] on div "Workflow Set Inputs Inputs Google Search Google Search Step 2 Output Copy 1 2 3…" at bounding box center [696, 371] width 1306 height 656
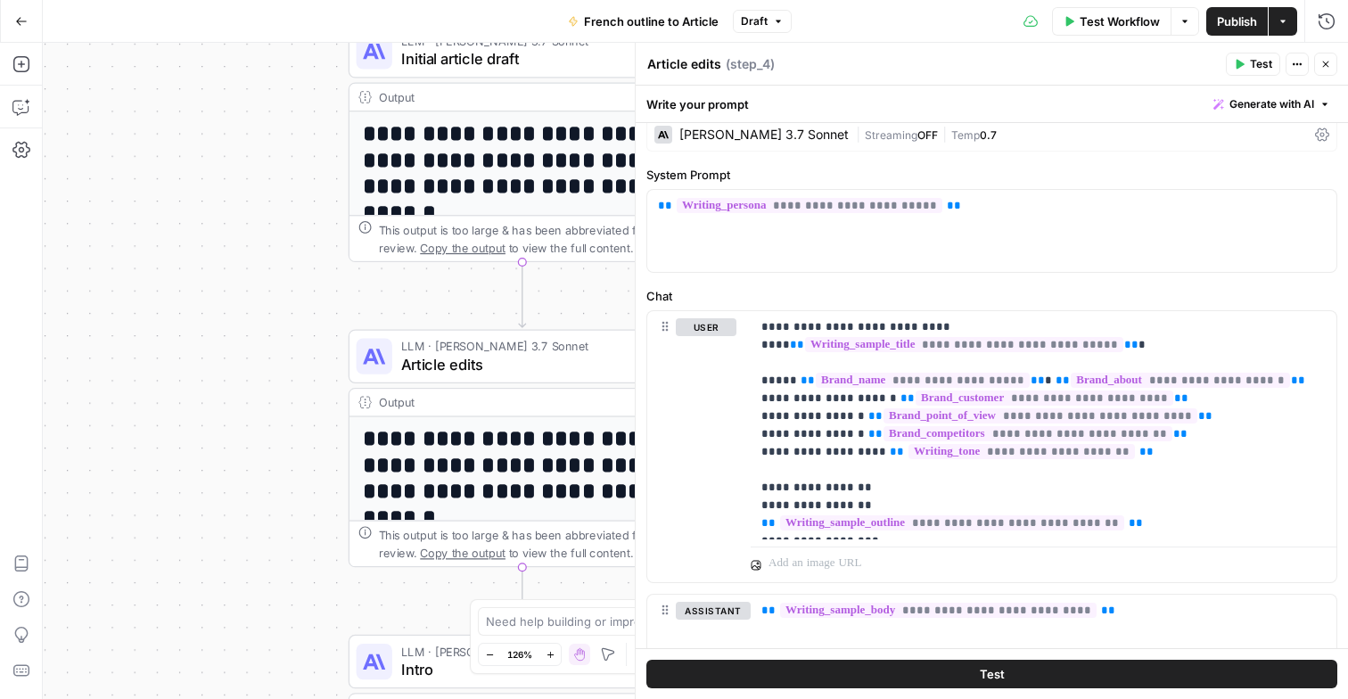
click at [479, 418] on div "**********" at bounding box center [523, 645] width 346 height 456
click at [561, 462] on h1 "**********" at bounding box center [523, 465] width 320 height 79
click at [555, 463] on h1 "**********" at bounding box center [523, 465] width 320 height 79
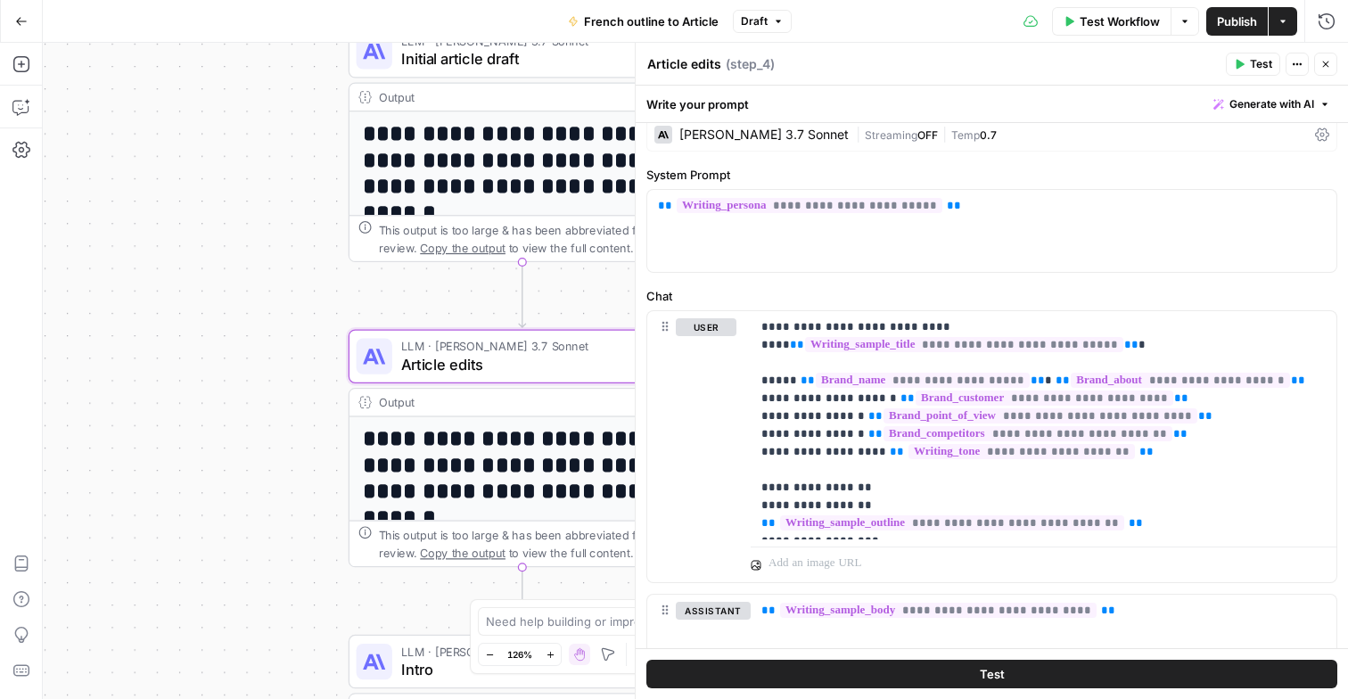
click at [400, 532] on div "This output is too large & has been abbreviated for review. Copy the output to …" at bounding box center [533, 544] width 308 height 36
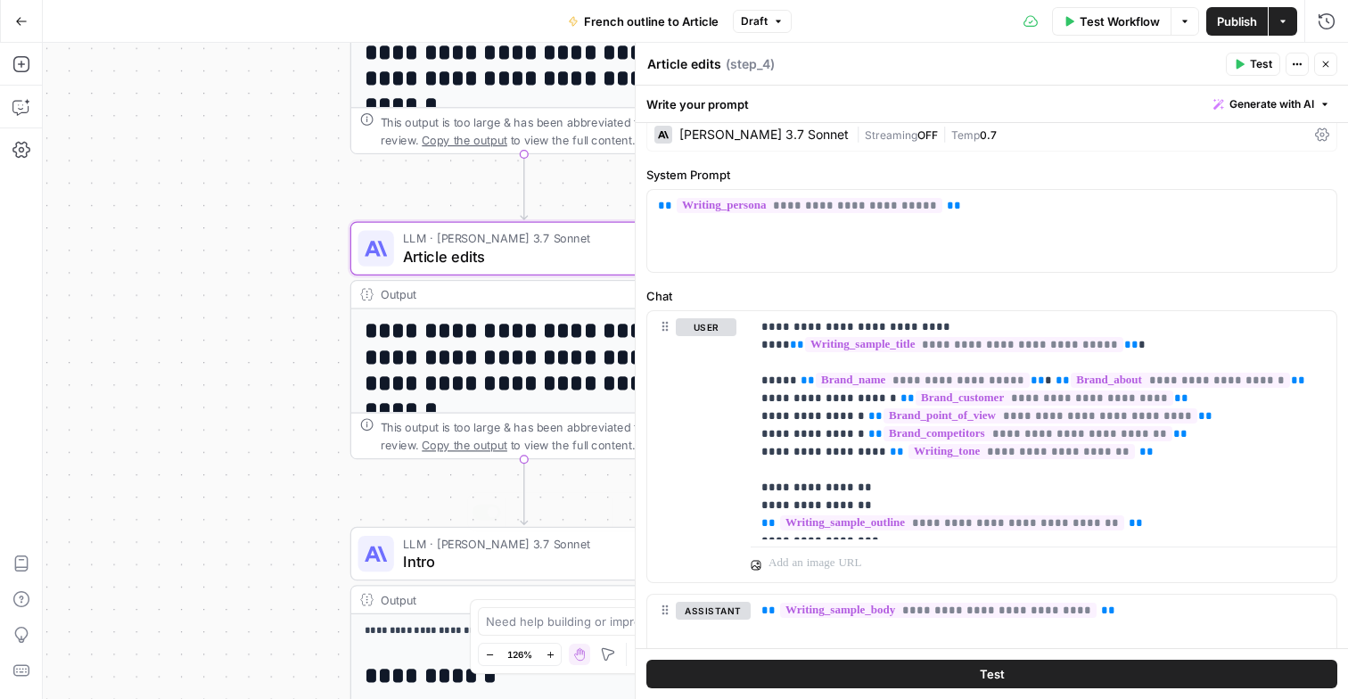
click at [543, 561] on span "Intro" at bounding box center [520, 561] width 234 height 22
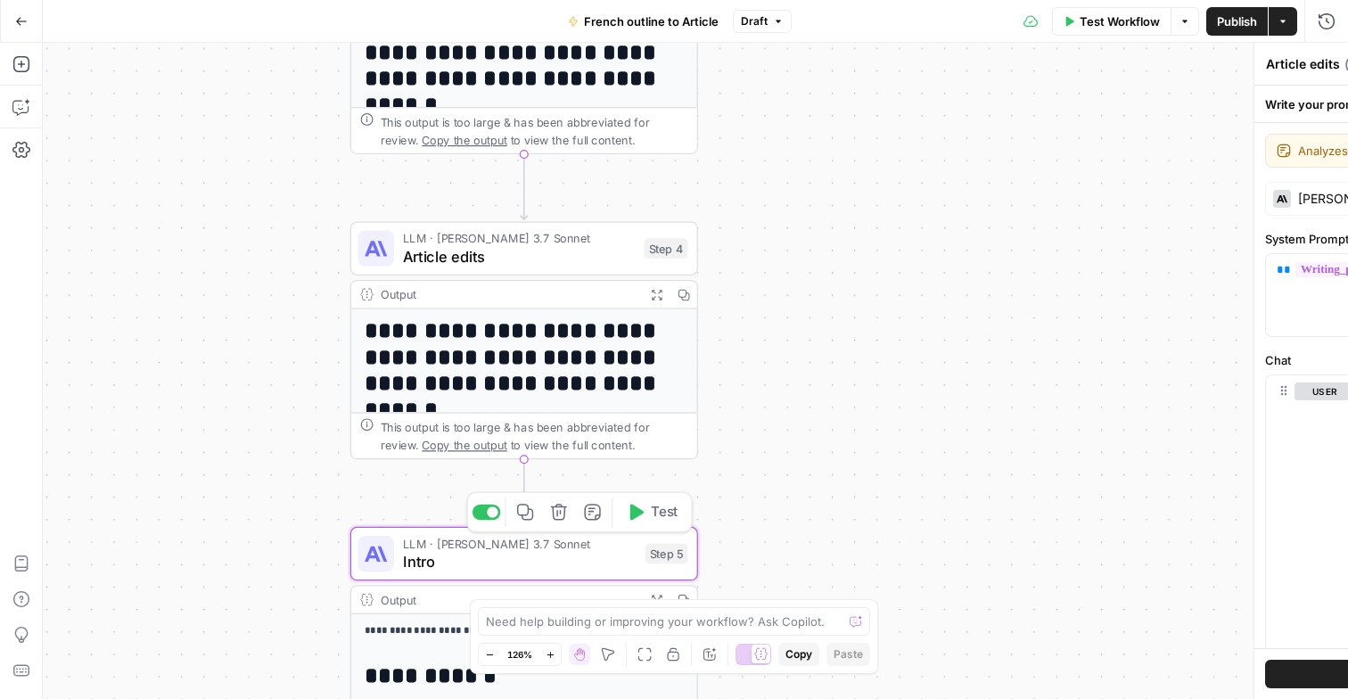
type textarea "Intro"
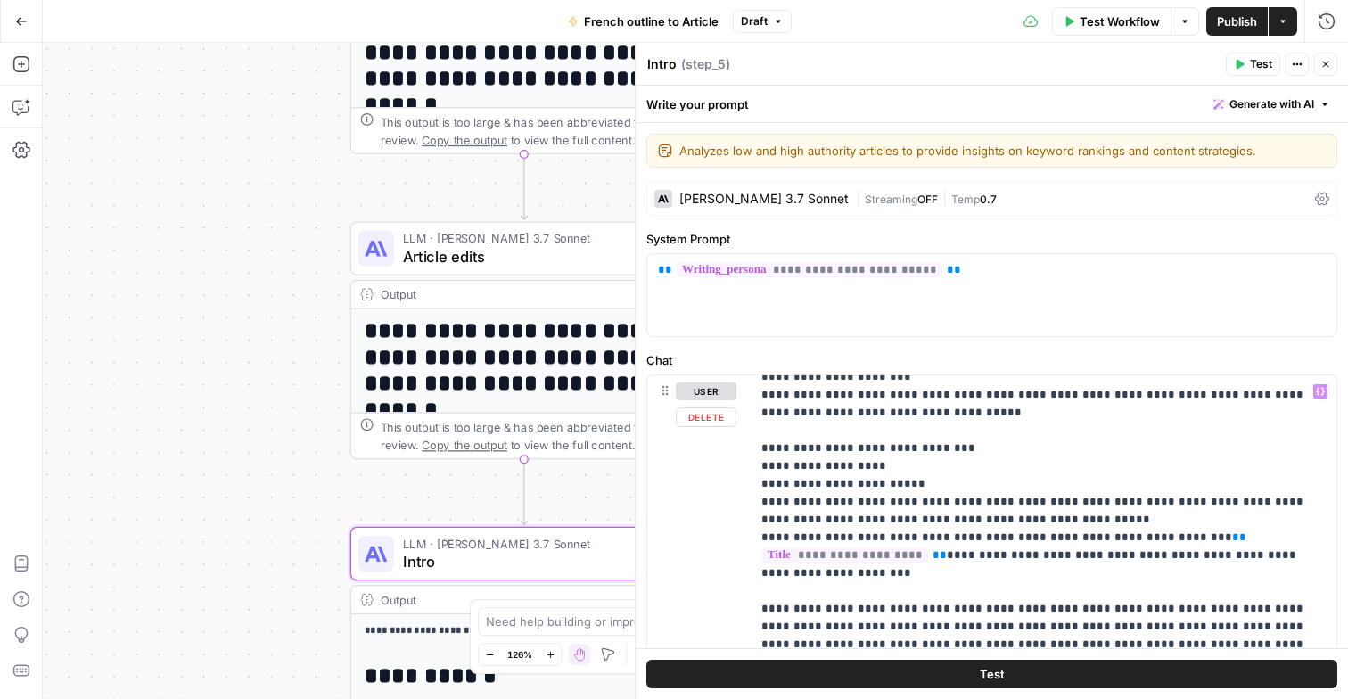
scroll to position [886, 0]
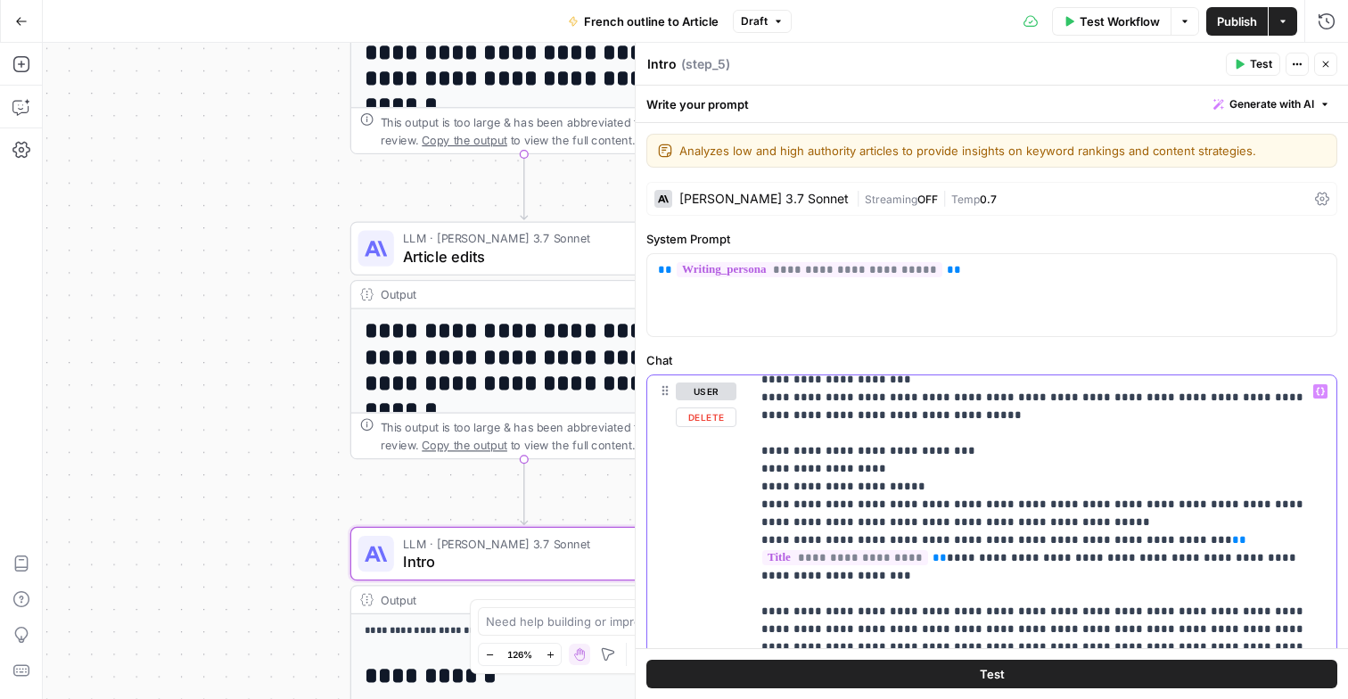
drag, startPoint x: 814, startPoint y: 512, endPoint x: 954, endPoint y: 556, distance: 146.9
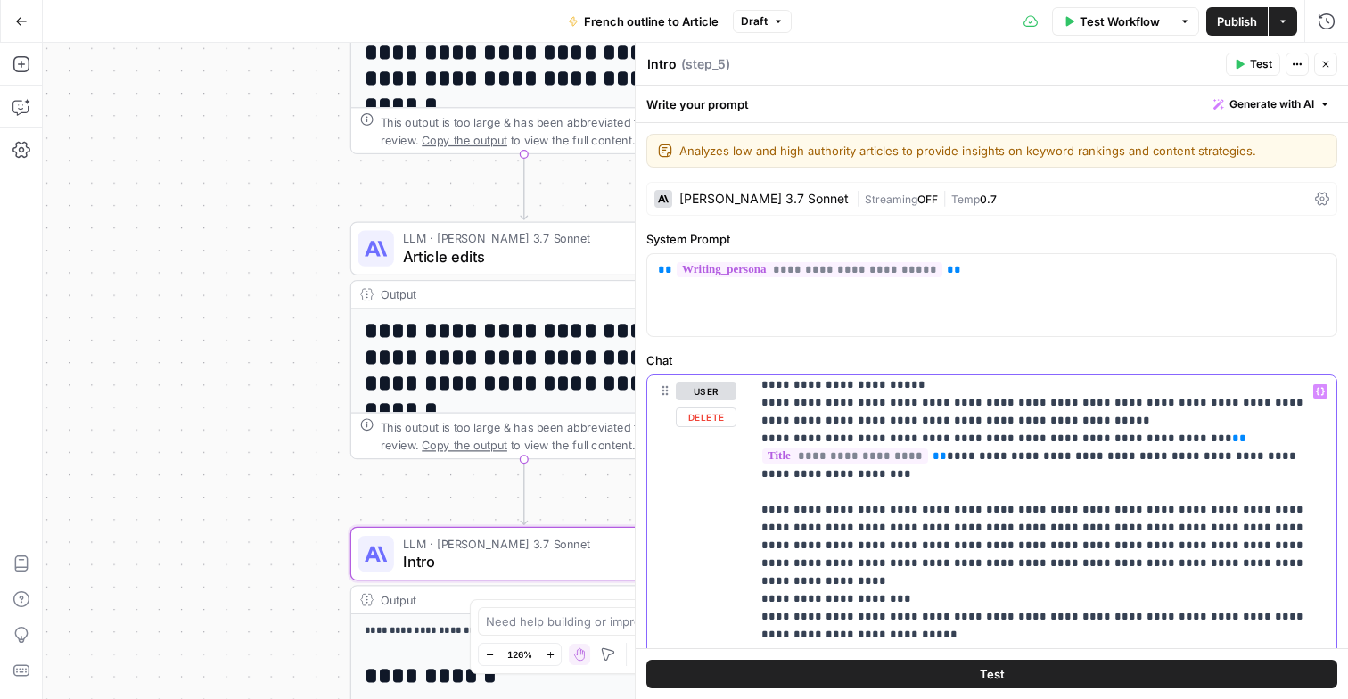
scroll to position [1000, 0]
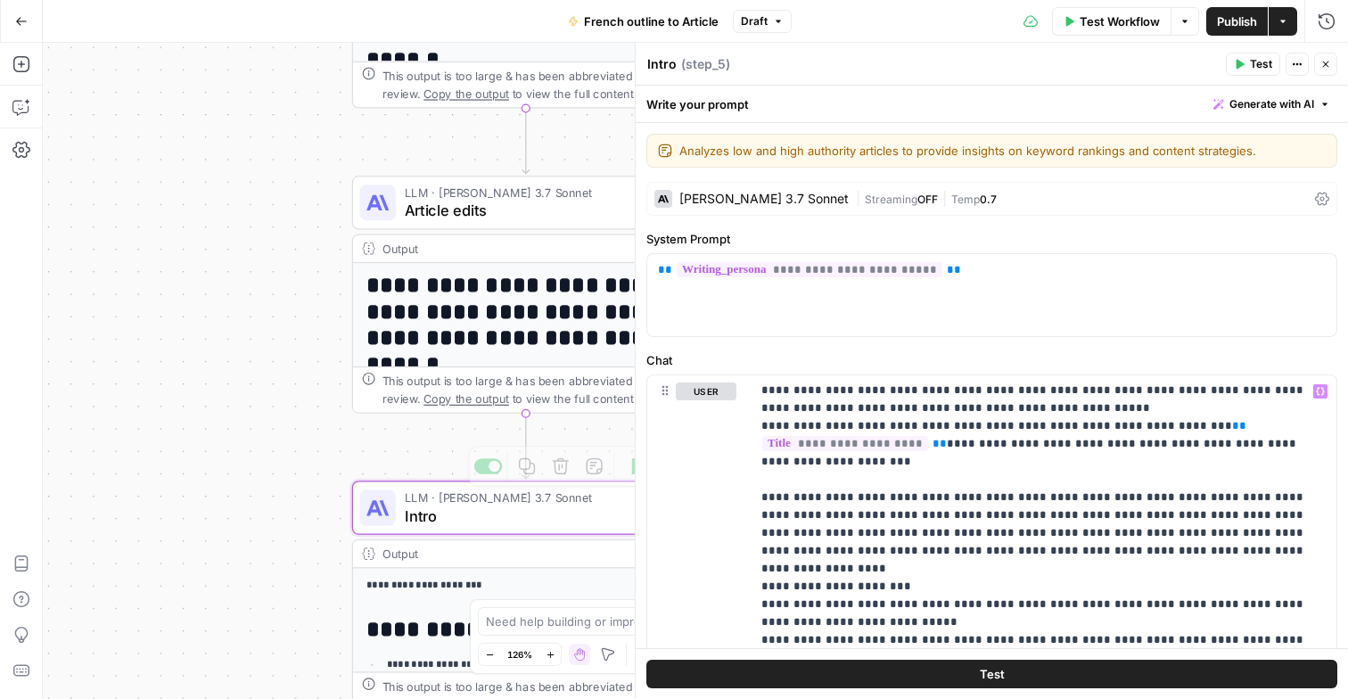
click at [294, 529] on div "Workflow Set Inputs Inputs Google Search Google Search Step 2 Output Copy 1 2 3…" at bounding box center [696, 371] width 1306 height 656
click at [1318, 61] on button "Close" at bounding box center [1326, 64] width 23 height 23
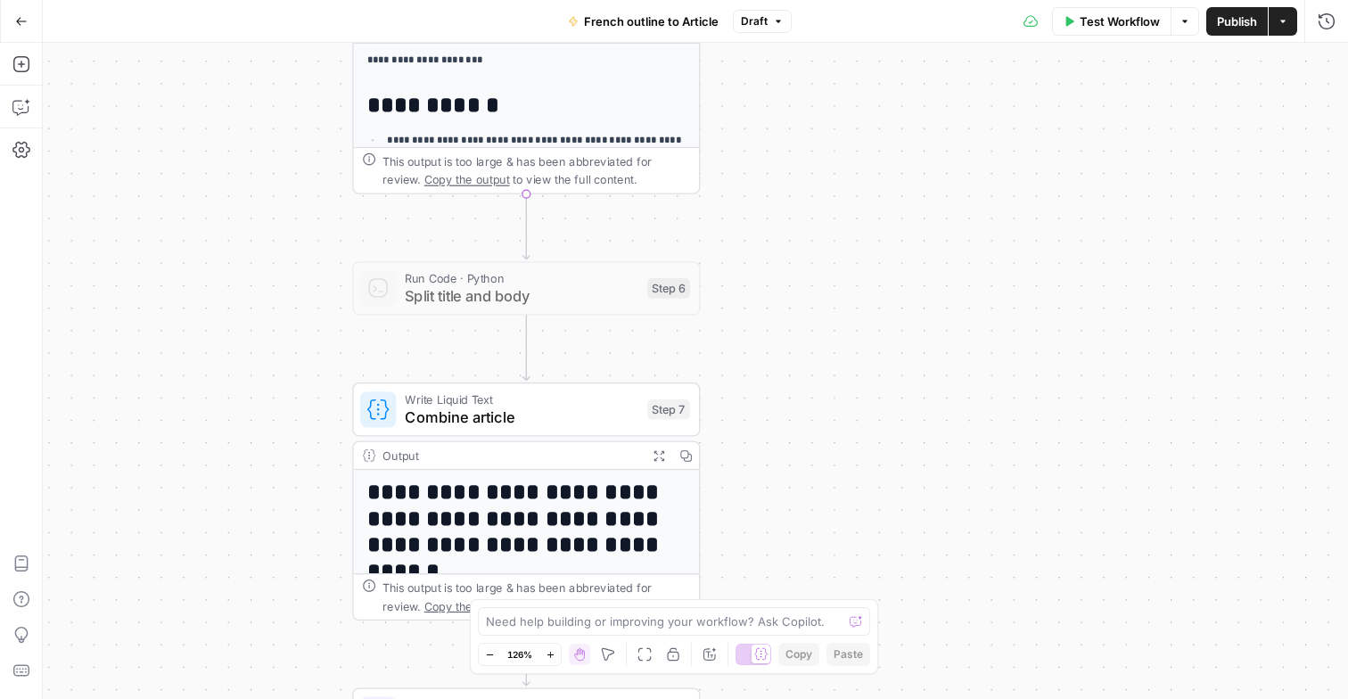
click at [523, 422] on span "Combine article" at bounding box center [522, 418] width 234 height 22
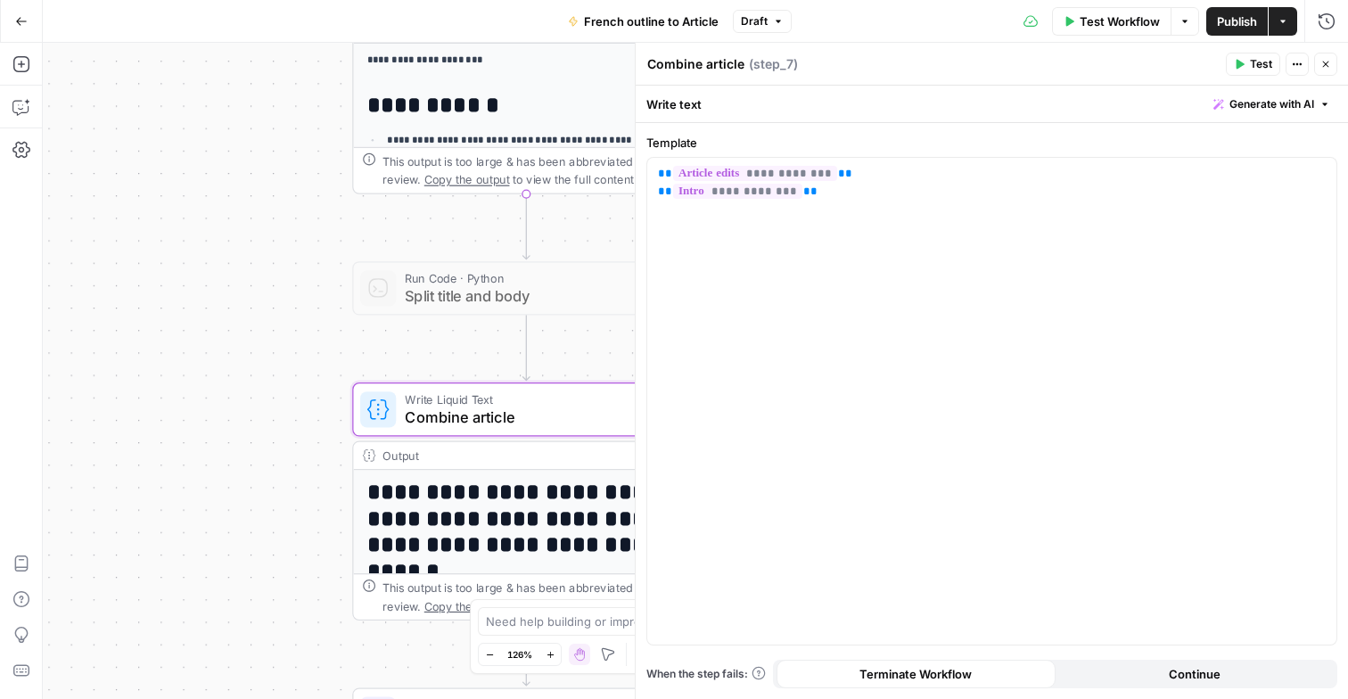
click at [1315, 61] on button "Close" at bounding box center [1326, 64] width 23 height 23
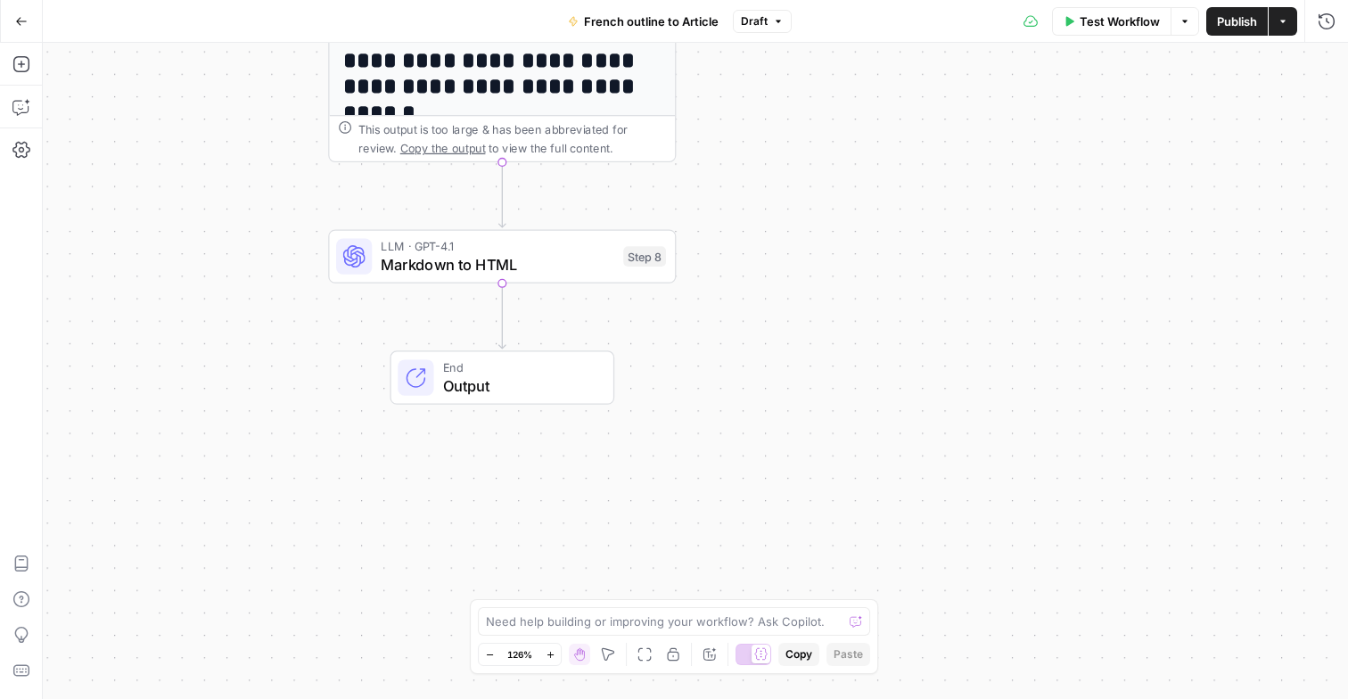
drag, startPoint x: 759, startPoint y: 491, endPoint x: 735, endPoint y: 45, distance: 446.6
click at [735, 43] on div "Workflow Set Inputs Inputs Google Search Google Search Step 2 Output Copy 1 2 3…" at bounding box center [696, 371] width 1306 height 656
